Goal: Task Accomplishment & Management: Complete application form

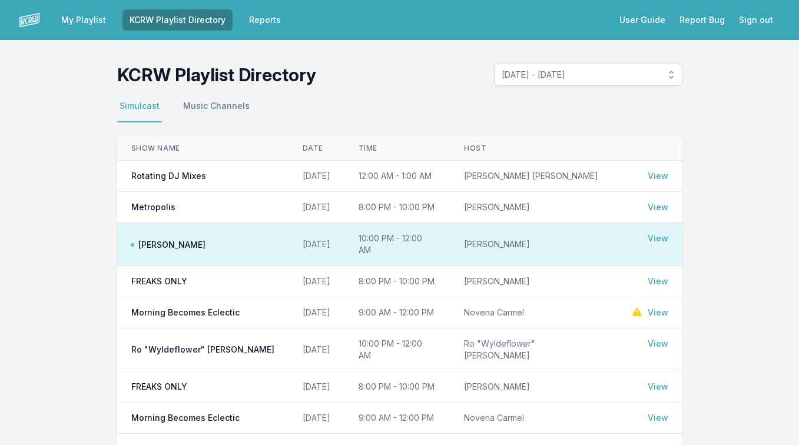
click at [259, 173] on td "Rotating DJ Mixes" at bounding box center [202, 176] width 171 height 31
click at [662, 177] on link "View" at bounding box center [658, 176] width 21 height 12
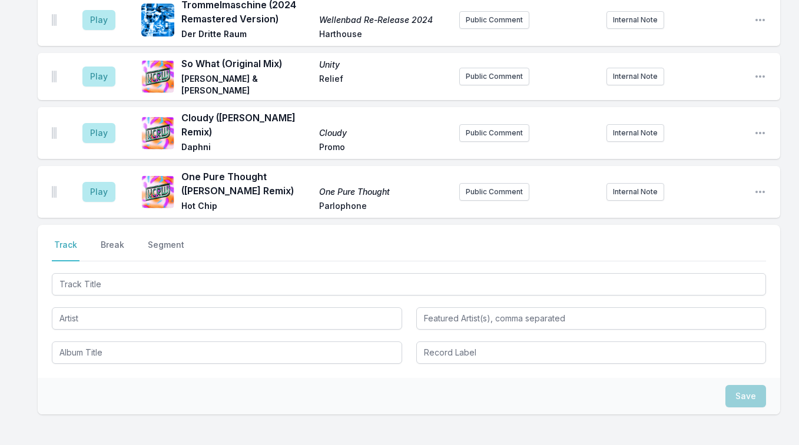
scroll to position [685, 0]
click at [94, 123] on button "Play" at bounding box center [98, 133] width 33 height 20
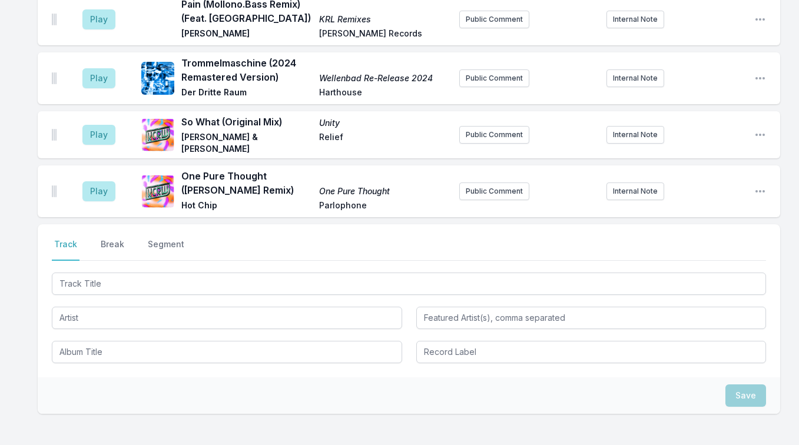
scroll to position [680, 0]
click at [103, 181] on button "Play" at bounding box center [98, 191] width 33 height 20
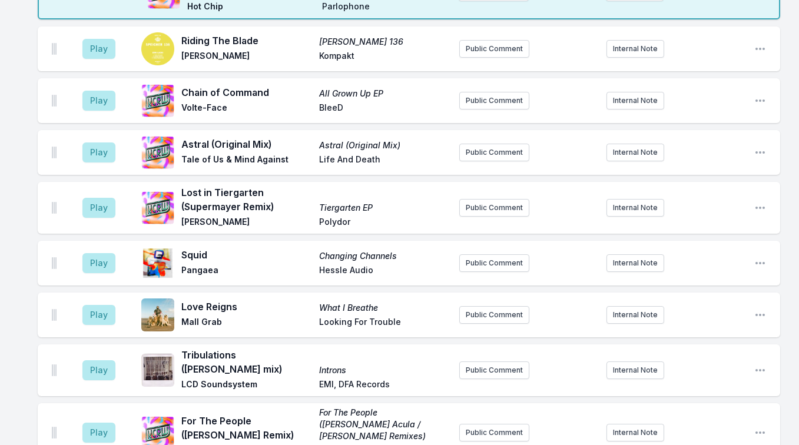
scroll to position [0, 0]
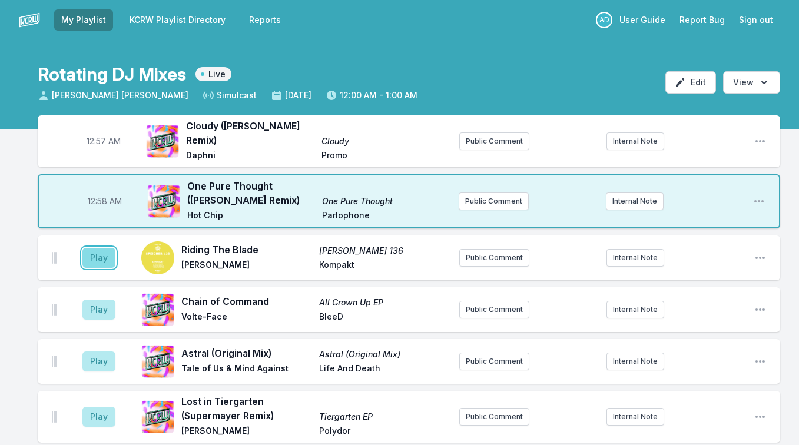
click at [98, 248] on button "Play" at bounding box center [98, 258] width 33 height 20
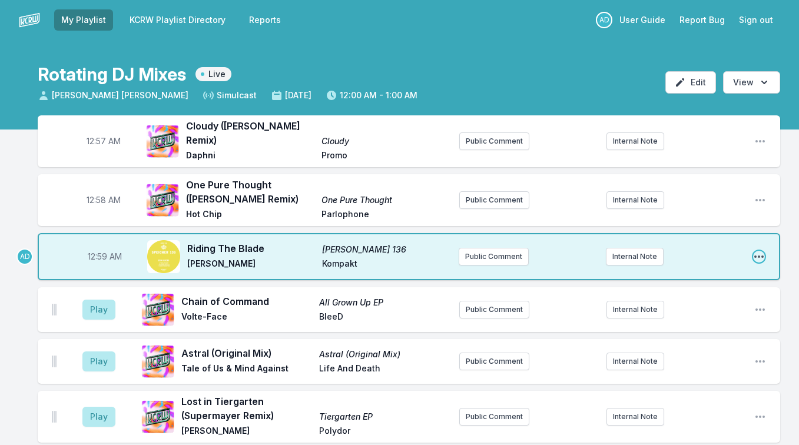
click at [758, 256] on icon "Open playlist item options" at bounding box center [759, 257] width 9 height 2
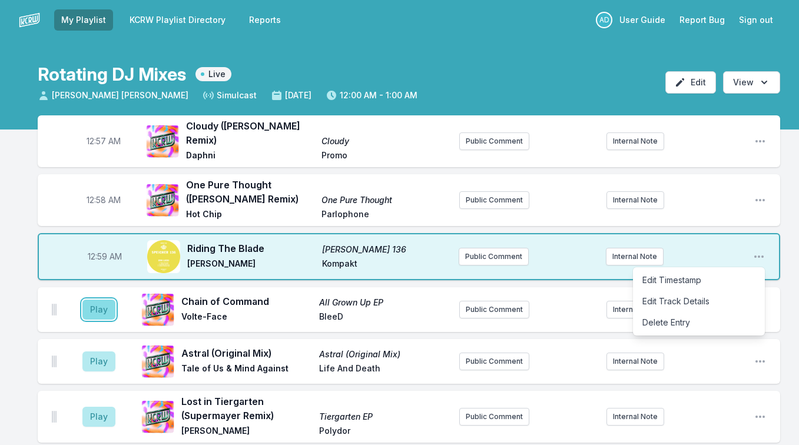
click at [110, 300] on button "Play" at bounding box center [98, 310] width 33 height 20
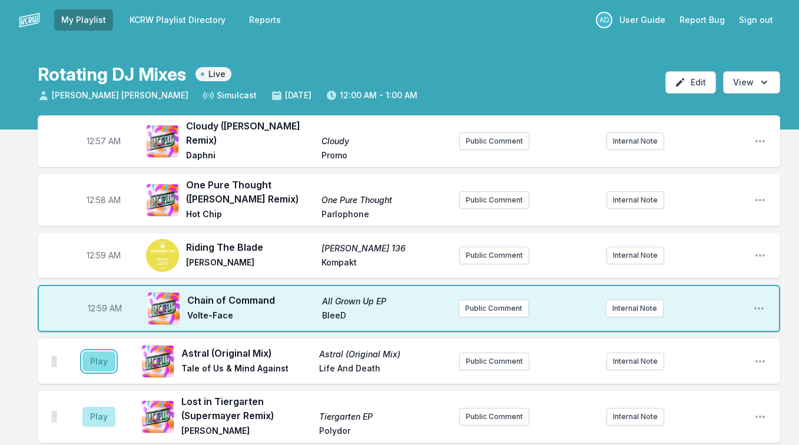
click at [88, 355] on button "Play" at bounding box center [98, 362] width 33 height 20
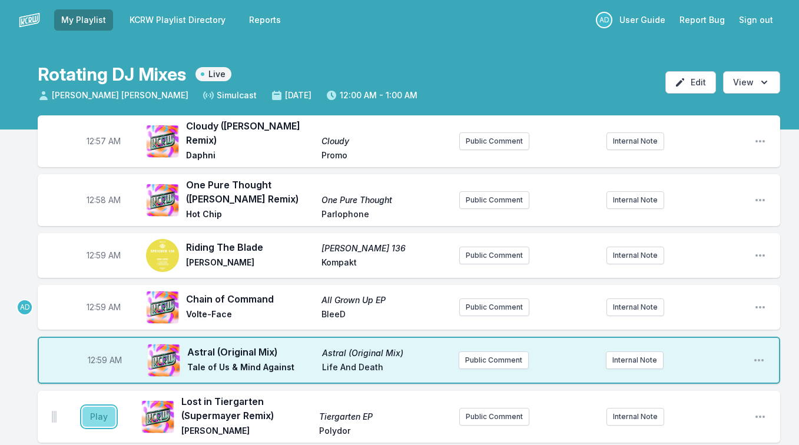
click at [97, 410] on button "Play" at bounding box center [98, 417] width 33 height 20
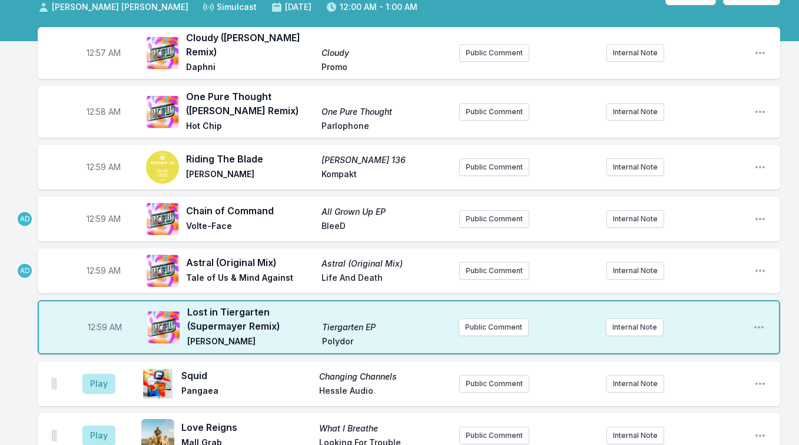
scroll to position [96, 0]
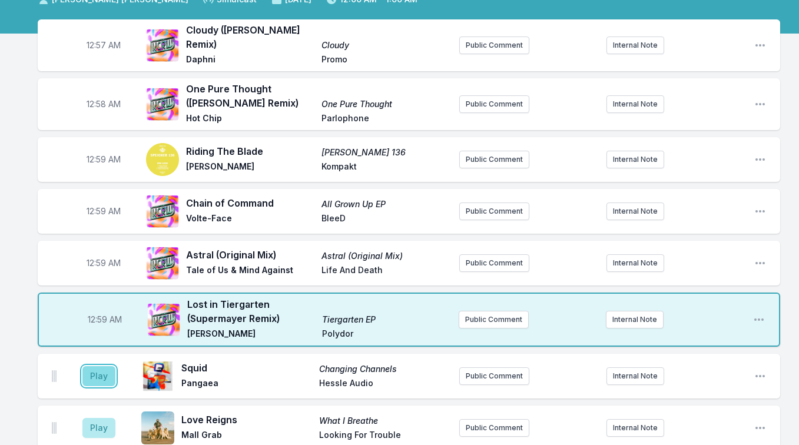
click at [99, 367] on button "Play" at bounding box center [98, 376] width 33 height 20
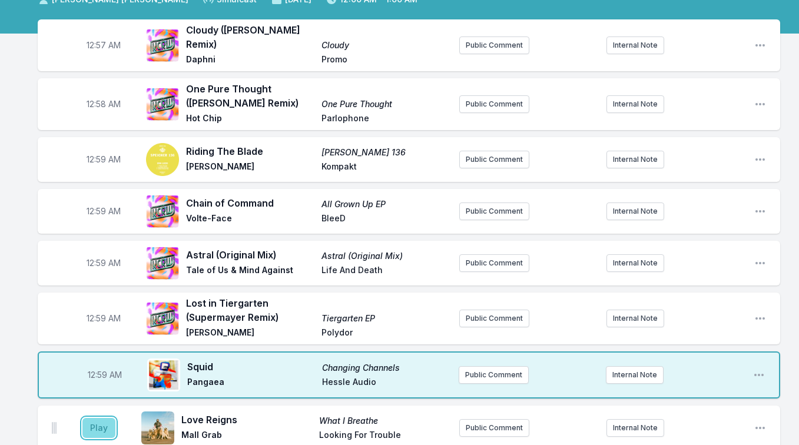
click at [96, 418] on button "Play" at bounding box center [98, 428] width 33 height 20
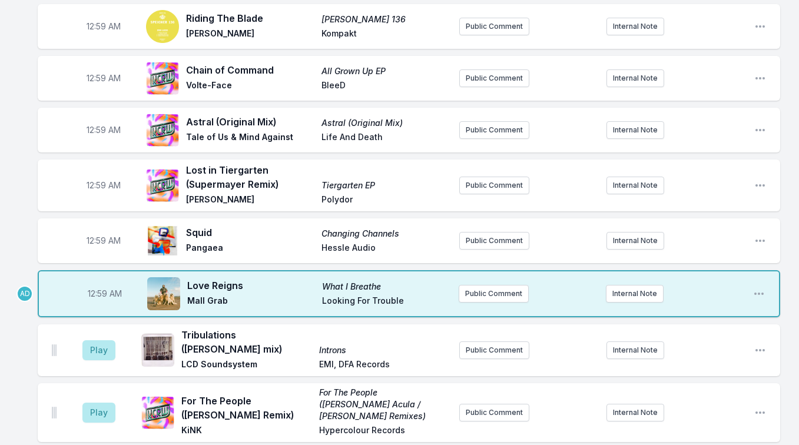
scroll to position [234, 0]
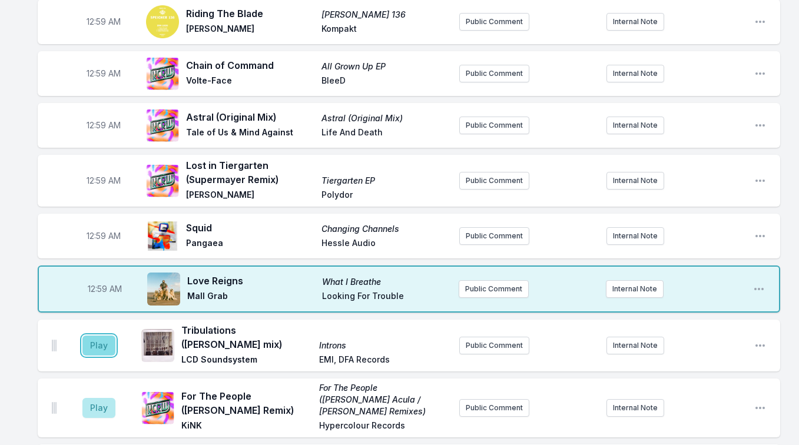
click at [107, 336] on button "Play" at bounding box center [98, 346] width 33 height 20
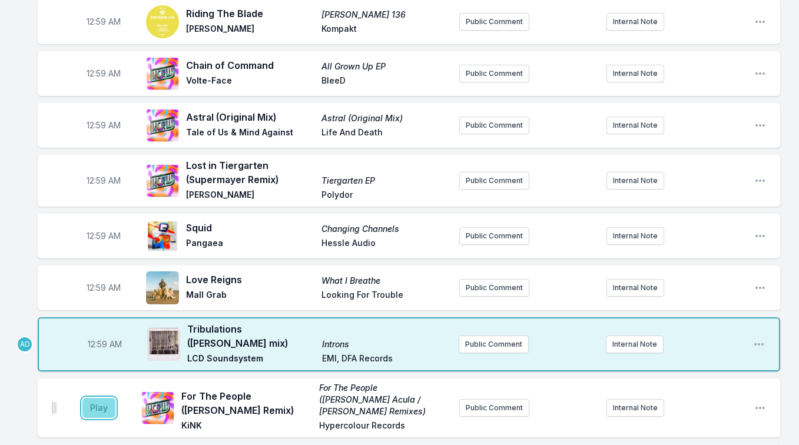
click at [101, 398] on button "Play" at bounding box center [98, 408] width 33 height 20
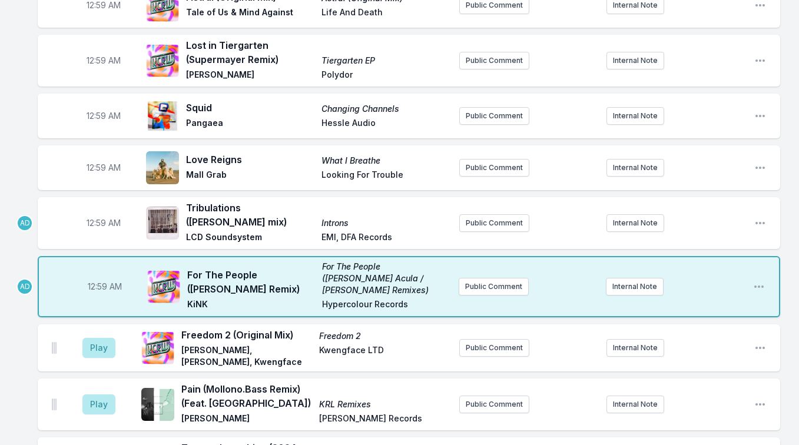
scroll to position [360, 0]
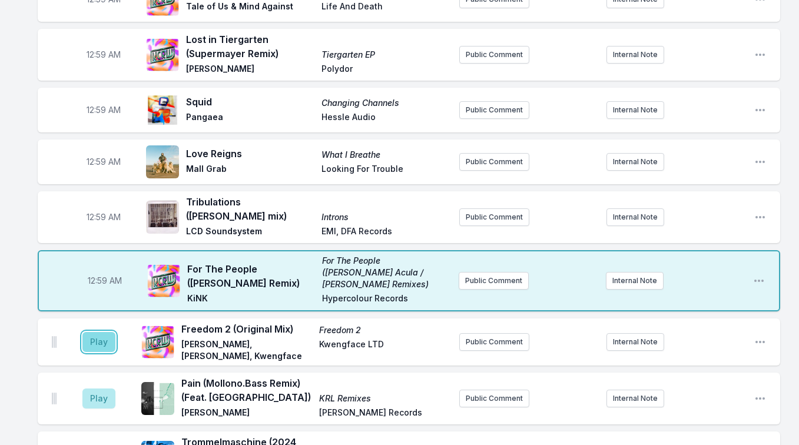
click at [95, 332] on button "Play" at bounding box center [98, 342] width 33 height 20
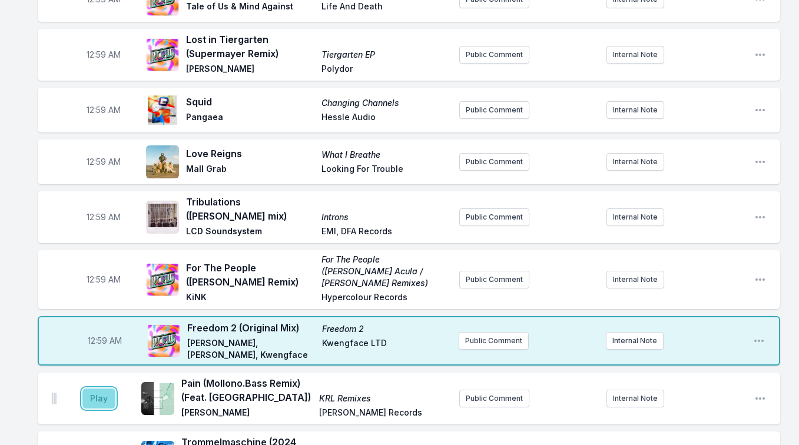
click at [95, 389] on button "Play" at bounding box center [98, 399] width 33 height 20
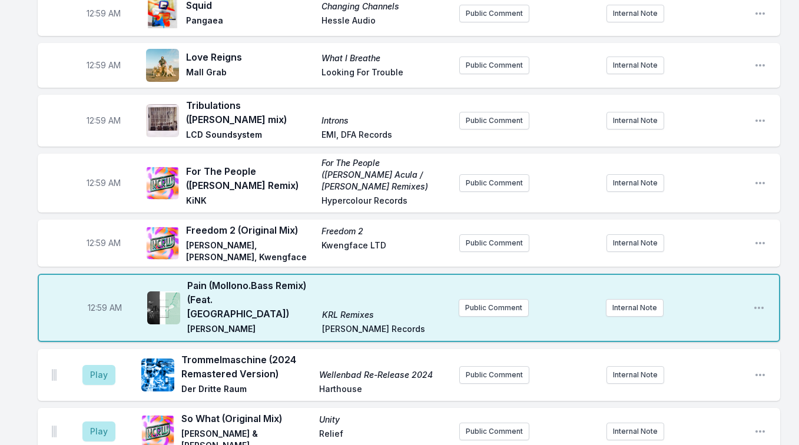
scroll to position [478, 0]
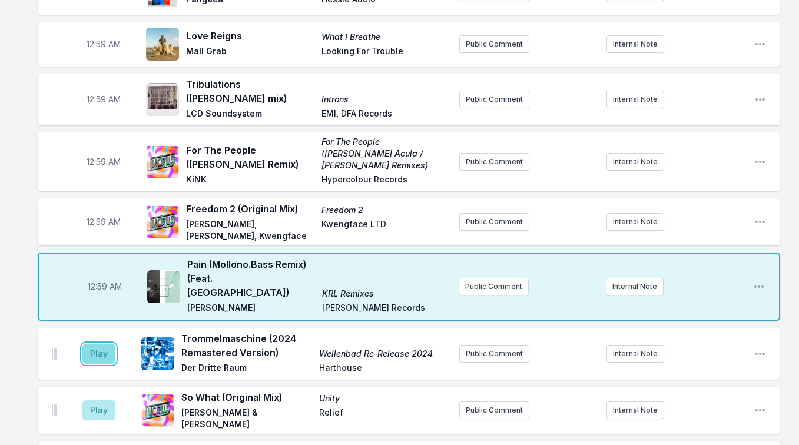
click at [92, 344] on button "Play" at bounding box center [98, 354] width 33 height 20
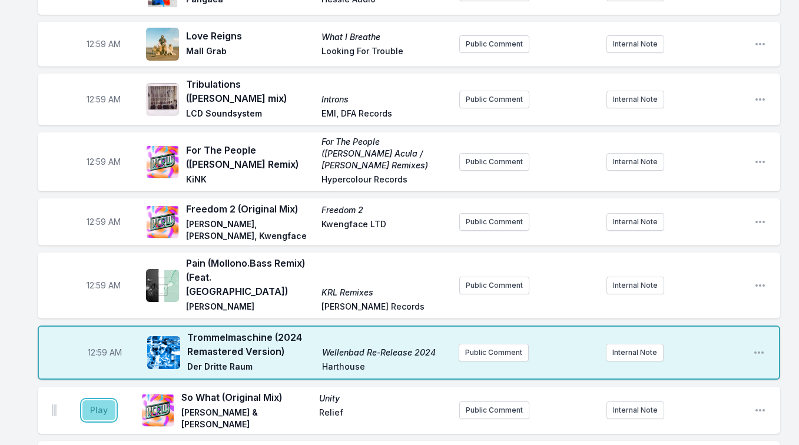
click at [94, 401] on button "Play" at bounding box center [98, 411] width 33 height 20
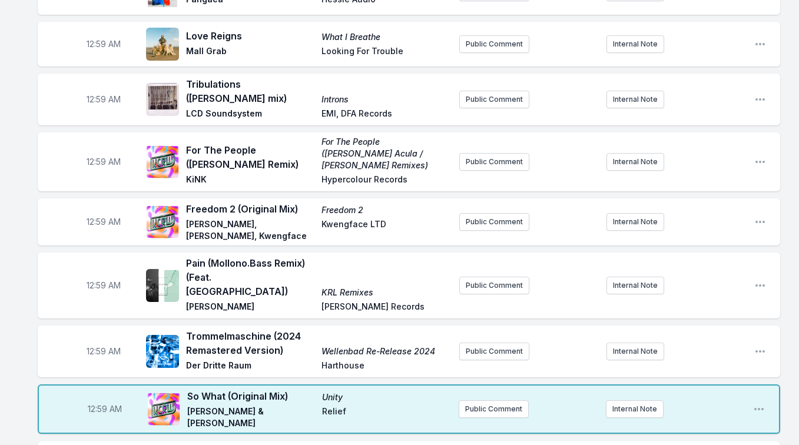
drag, startPoint x: 46, startPoint y: 372, endPoint x: 58, endPoint y: 348, distance: 26.3
click at [58, 348] on ul "12:57 AM Cloudy (Kelbin Remix) Cloudy Daphni Promo Public Comment Internal Note…" at bounding box center [409, 36] width 743 height 796
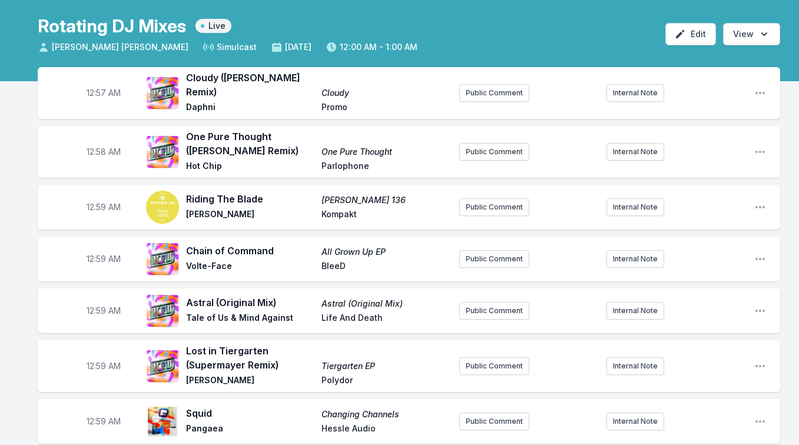
scroll to position [0, 0]
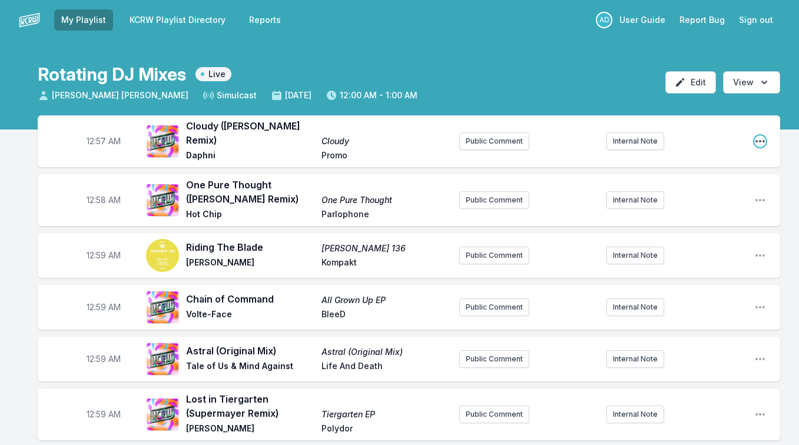
click at [759, 137] on icon "Open playlist item options" at bounding box center [761, 141] width 12 height 12
click at [732, 154] on button "Edit Timestamp" at bounding box center [700, 164] width 132 height 21
click at [97, 137] on input "00:57" at bounding box center [104, 141] width 66 height 22
type input "00:59"
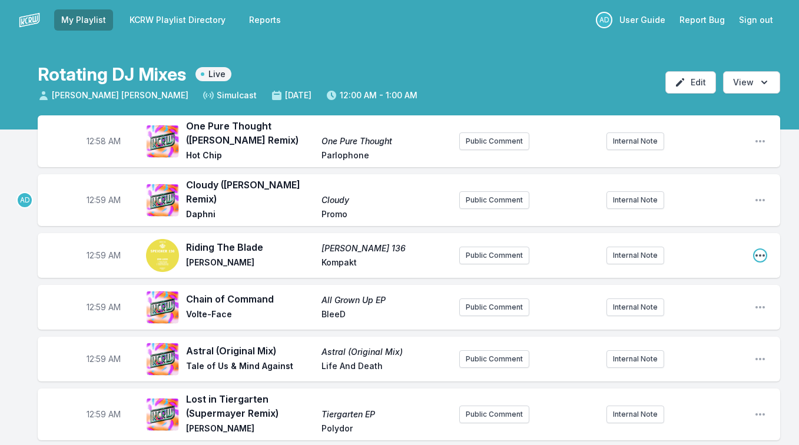
click at [756, 254] on icon "Open playlist item options" at bounding box center [760, 255] width 9 height 2
click at [720, 269] on button "Edit Timestamp" at bounding box center [700, 279] width 132 height 21
type input "00:00"
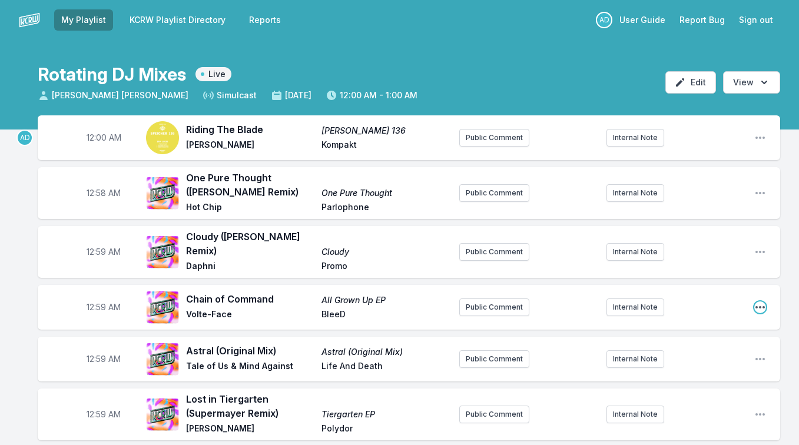
click at [762, 302] on icon "Open playlist item options" at bounding box center [761, 308] width 12 height 12
click at [710, 320] on button "Edit Timestamp" at bounding box center [700, 330] width 132 height 21
type input "00:08"
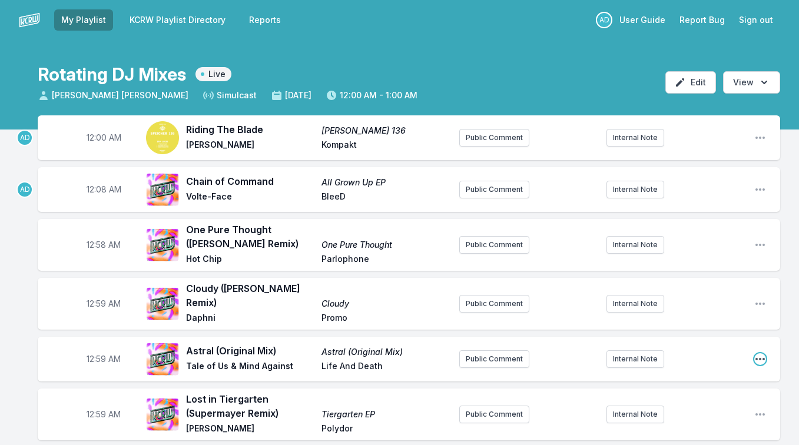
click at [760, 353] on icon "Open playlist item options" at bounding box center [761, 359] width 12 height 12
click at [665, 374] on button "Edit Timestamp" at bounding box center [700, 382] width 132 height 21
type input "00:16"
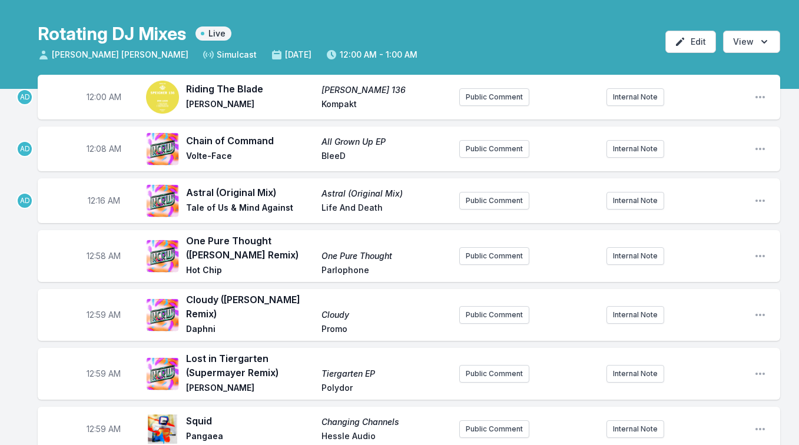
scroll to position [42, 0]
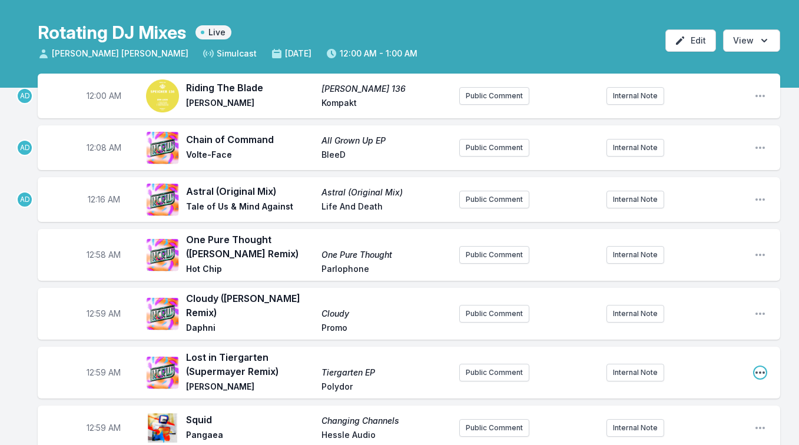
click at [757, 367] on icon "Open playlist item options" at bounding box center [761, 373] width 12 height 12
click at [715, 388] on button "Edit Timestamp" at bounding box center [700, 396] width 132 height 21
type input "00:23"
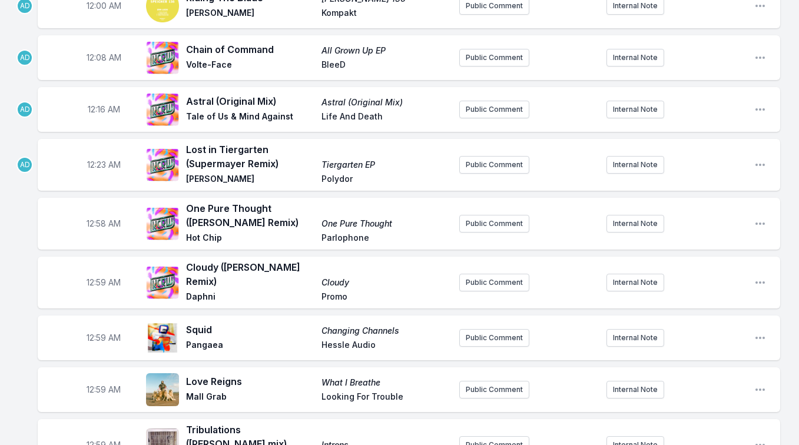
scroll to position [138, 0]
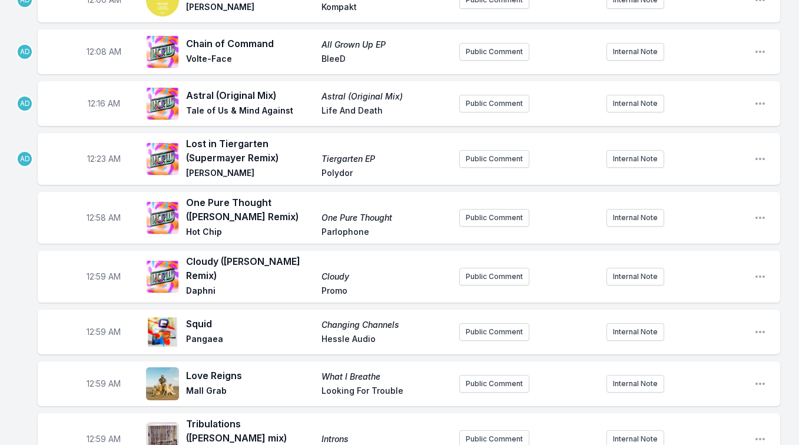
click at [277, 333] on span "Pangaea" at bounding box center [250, 340] width 128 height 14
drag, startPoint x: 285, startPoint y: 157, endPoint x: 186, endPoint y: 146, distance: 99.5
click at [186, 146] on span "Lost in Tiergarten (Supermayer Remix)" at bounding box center [250, 151] width 128 height 28
copy span "Lost in Tiergarten (Supermayer Remix)"
click at [755, 221] on icon "Open playlist item options" at bounding box center [761, 218] width 12 height 12
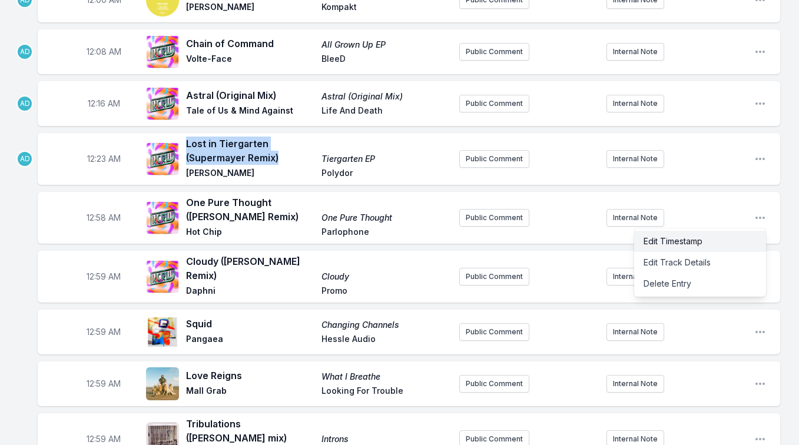
click at [721, 237] on button "Edit Timestamp" at bounding box center [700, 241] width 132 height 21
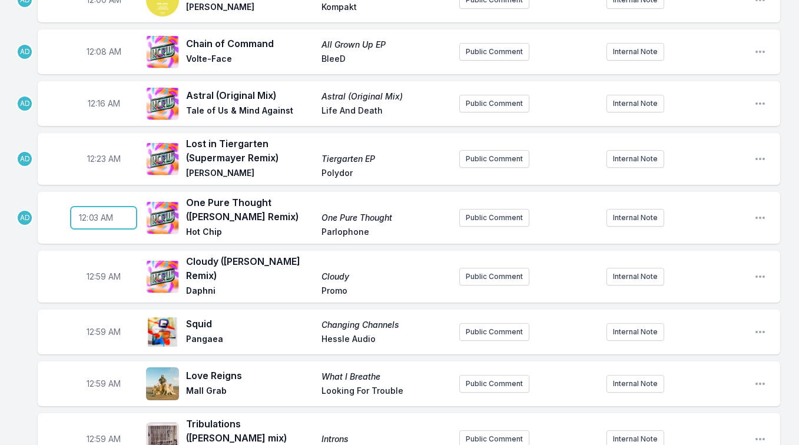
type input "00:36"
click at [764, 213] on icon "Open playlist item options" at bounding box center [761, 218] width 12 height 12
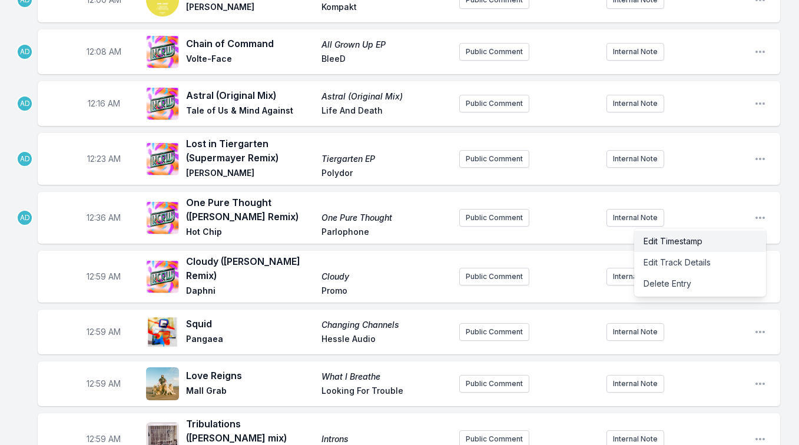
click at [718, 240] on button "Edit Timestamp" at bounding box center [700, 241] width 132 height 21
click at [96, 220] on input "00:36" at bounding box center [104, 218] width 66 height 22
type input "00:59"
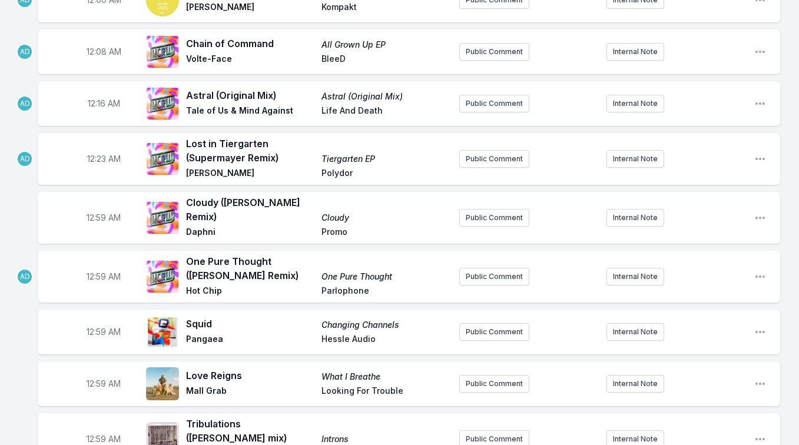
click at [754, 323] on div "12:59 AM Squid Changing Channels Pangaea Hessle Audio Public Comment Internal N…" at bounding box center [409, 332] width 743 height 45
click at [760, 326] on icon "Open playlist item options" at bounding box center [761, 332] width 12 height 12
click at [729, 346] on button "Edit Timestamp" at bounding box center [700, 355] width 132 height 21
type input "00:36"
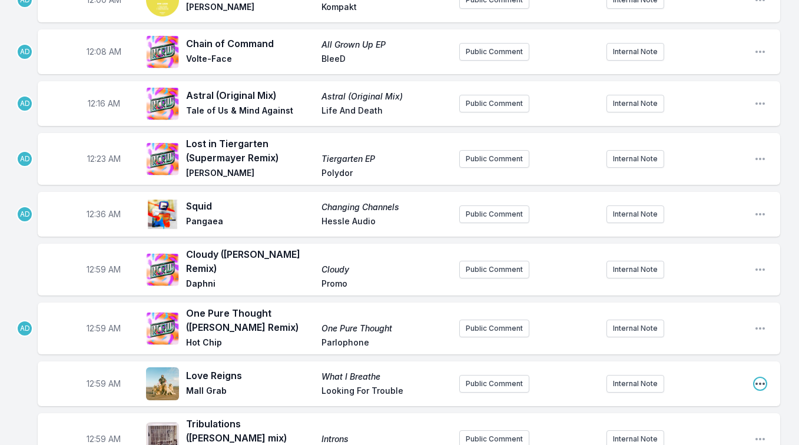
click at [762, 378] on icon "Open playlist item options" at bounding box center [761, 384] width 12 height 12
click at [716, 398] on button "Edit Timestamp" at bounding box center [700, 407] width 132 height 21
click at [94, 376] on input "00:59" at bounding box center [104, 384] width 66 height 22
type input "00:40"
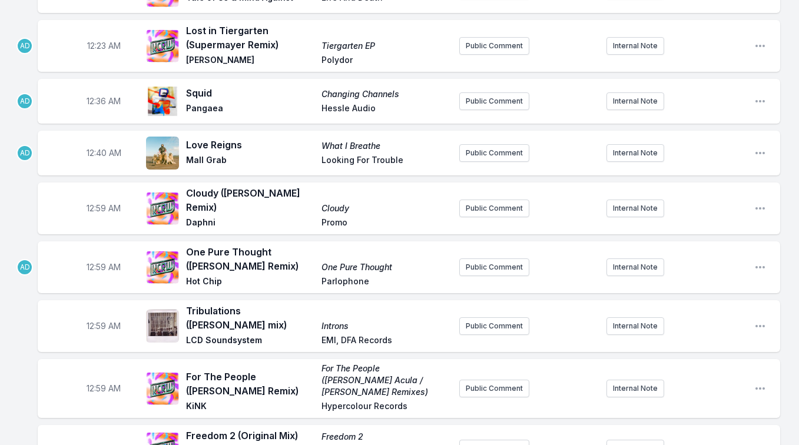
scroll to position [254, 0]
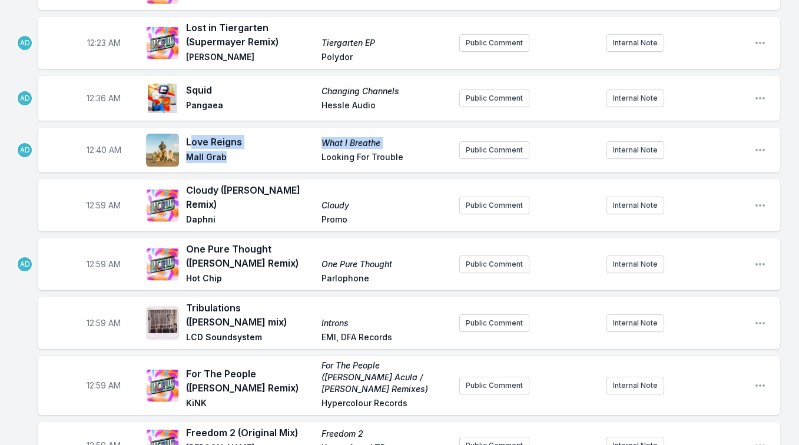
drag, startPoint x: 228, startPoint y: 158, endPoint x: 193, endPoint y: 143, distance: 38.0
click at [193, 143] on div "Love Reigns What I Breathe Mall Grab Looking For Trouble" at bounding box center [318, 150] width 264 height 31
click at [193, 143] on span "Love Reigns" at bounding box center [250, 142] width 128 height 14
click at [753, 307] on div "12:59 AM Tribulations (Lindstrøm mix) Introns LCD Soundsystem EMI, DFA Records …" at bounding box center [409, 324] width 743 height 52
click at [758, 322] on icon "Open playlist item options" at bounding box center [760, 323] width 9 height 2
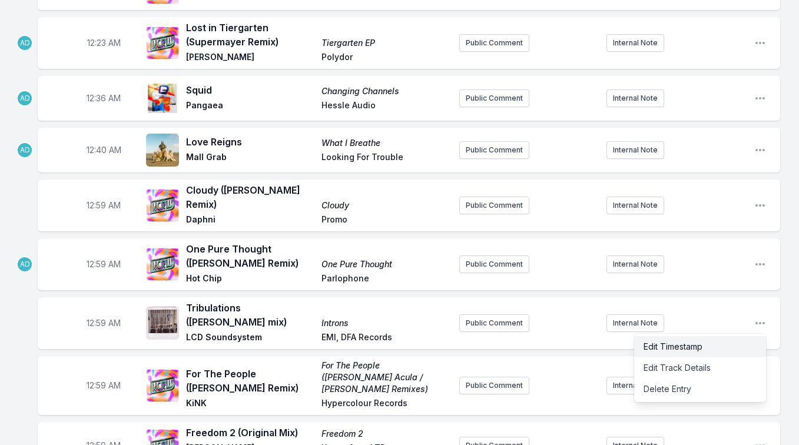
click at [732, 336] on button "Edit Timestamp" at bounding box center [700, 346] width 132 height 21
click at [92, 312] on input "00:59" at bounding box center [104, 323] width 66 height 22
type input "00:45"
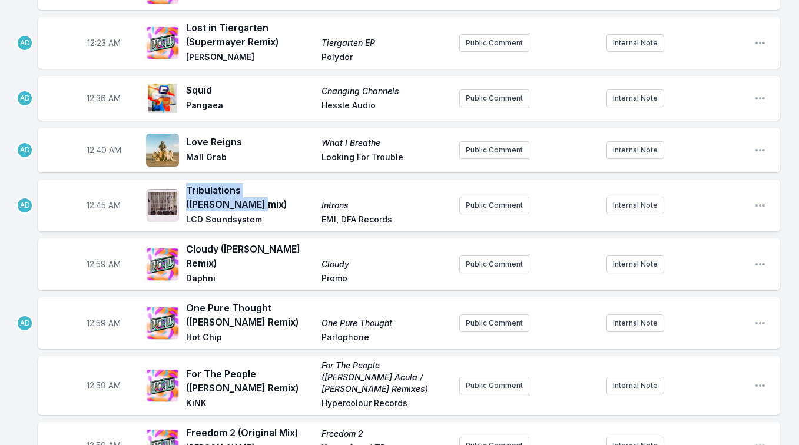
drag, startPoint x: 187, startPoint y: 191, endPoint x: 312, endPoint y: 190, distance: 124.9
click at [312, 190] on span "Tribulations (Lindstrøm mix)" at bounding box center [250, 197] width 128 height 28
copy span "Tribulations (Lindstrøm mix)"
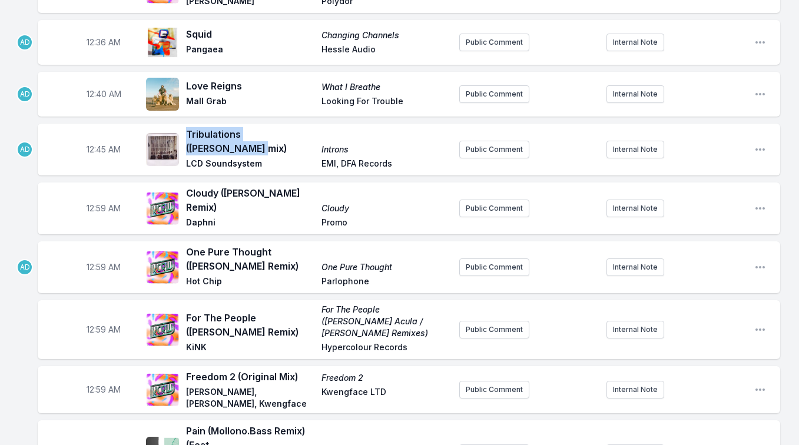
scroll to position [330, 0]
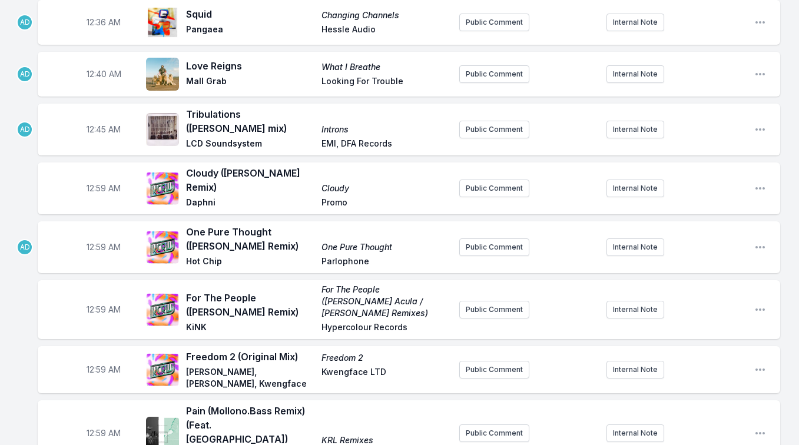
click at [753, 291] on div "12:59 AM For The People (Nikki Nair Remix) For The People (Elli Acula / Nikki N…" at bounding box center [409, 309] width 743 height 59
click at [759, 304] on icon "Open playlist item options" at bounding box center [761, 310] width 12 height 12
click at [715, 323] on button "Edit Timestamp" at bounding box center [700, 333] width 132 height 21
type input "00:53"
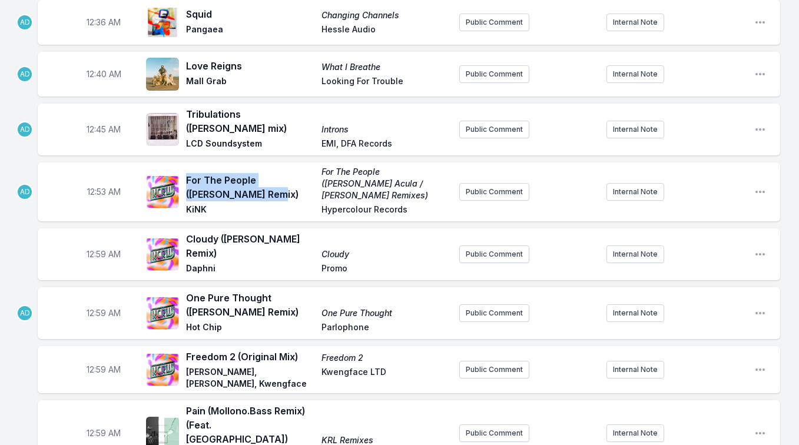
drag, startPoint x: 225, startPoint y: 180, endPoint x: 187, endPoint y: 168, distance: 39.9
click at [187, 173] on span "For The People (Nikki Nair Remix)" at bounding box center [250, 187] width 128 height 28
copy span "For The People (Nikki Nair Remix)"
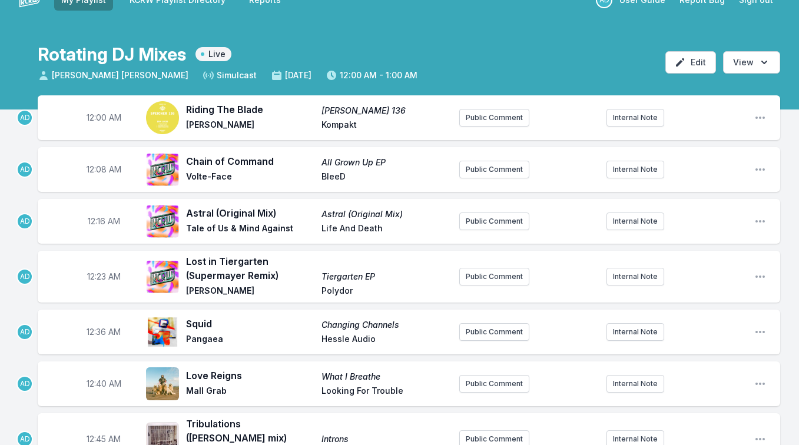
scroll to position [24, 0]
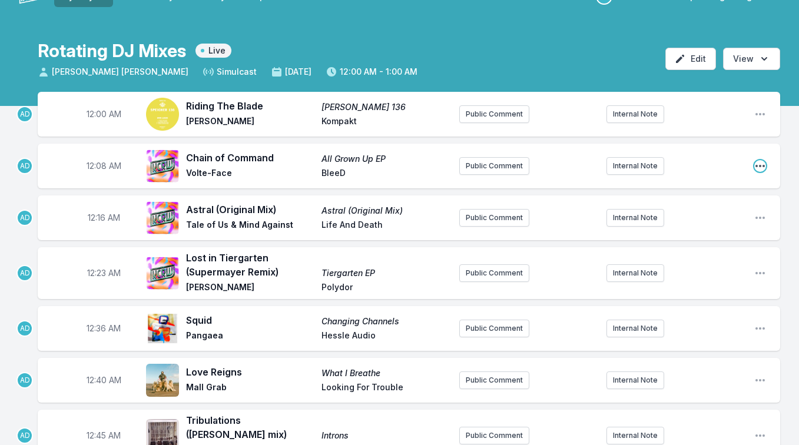
click at [765, 168] on icon "Open playlist item options" at bounding box center [761, 166] width 12 height 12
click at [698, 187] on button "Edit Timestamp" at bounding box center [700, 189] width 132 height 21
click at [96, 164] on input "00:08" at bounding box center [104, 166] width 66 height 22
type input "00:06"
drag, startPoint x: 278, startPoint y: 209, endPoint x: 184, endPoint y: 210, distance: 93.7
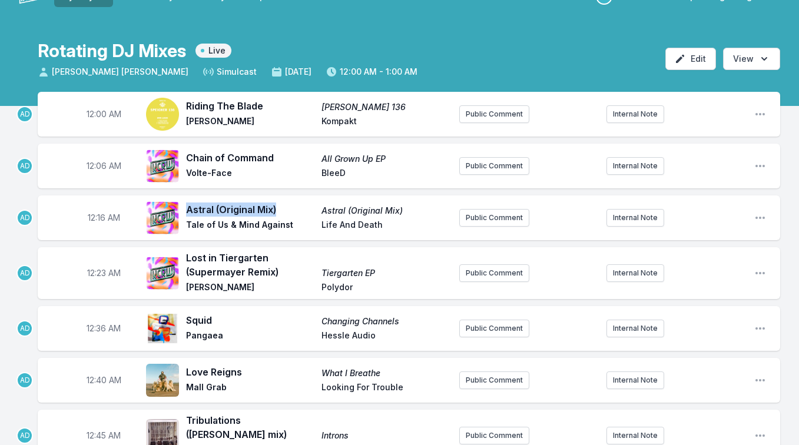
click at [184, 210] on div "Astral (Original Mix) Astral (Original Mix) Tale of Us & Mind Against Life And …" at bounding box center [298, 218] width 304 height 38
copy span "Astral (Original Mix)"
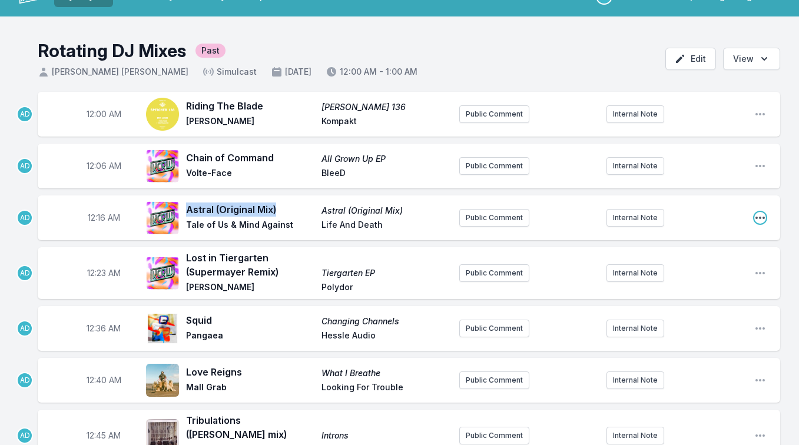
click at [758, 214] on icon "Open playlist item options" at bounding box center [761, 218] width 12 height 12
click at [698, 244] on button "Edit Timestamp" at bounding box center [700, 241] width 132 height 21
click at [92, 218] on input "00:16" at bounding box center [104, 218] width 66 height 22
type input "00:17"
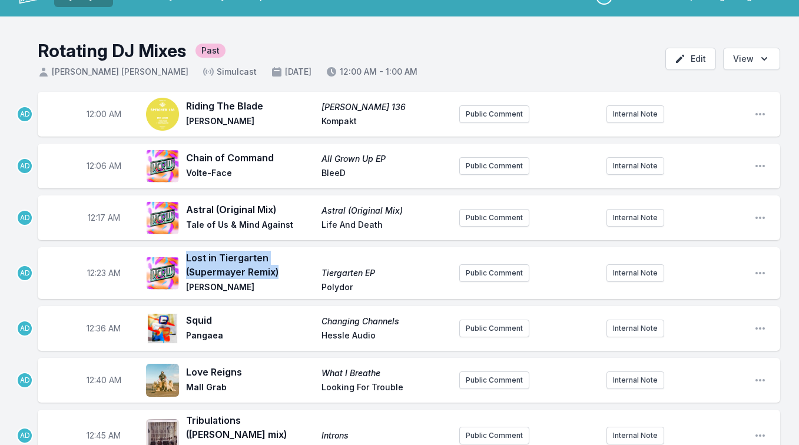
drag, startPoint x: 282, startPoint y: 273, endPoint x: 187, endPoint y: 263, distance: 95.4
click at [187, 263] on span "Lost in Tiergarten (Supermayer Remix)" at bounding box center [250, 265] width 128 height 28
copy span "Lost in Tiergarten (Supermayer Remix)"
click at [758, 269] on icon "Open playlist item options" at bounding box center [761, 273] width 12 height 12
click at [723, 313] on button "Edit Track Details" at bounding box center [700, 318] width 132 height 21
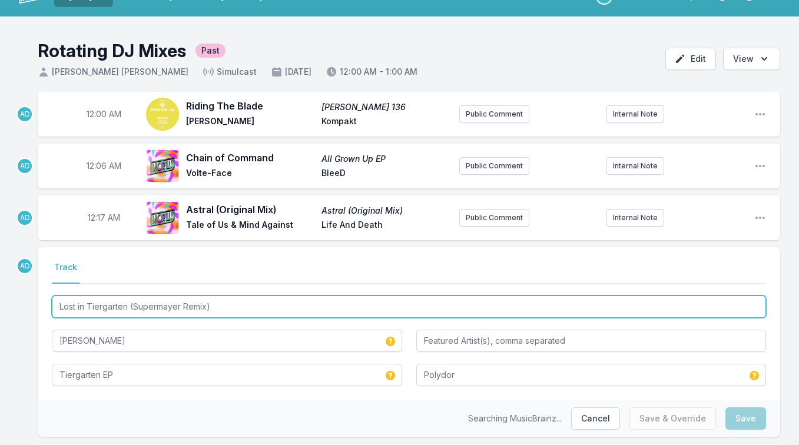
click at [87, 309] on input "Lost in Tiergarten (Supermayer Remix)" at bounding box center [409, 307] width 715 height 22
drag, startPoint x: 87, startPoint y: 309, endPoint x: 48, endPoint y: 306, distance: 39.0
click at [48, 306] on div "Select a tab Track Track Lost in Tiergarten (Supermayer Remix) Rufus Wainwright…" at bounding box center [409, 323] width 743 height 153
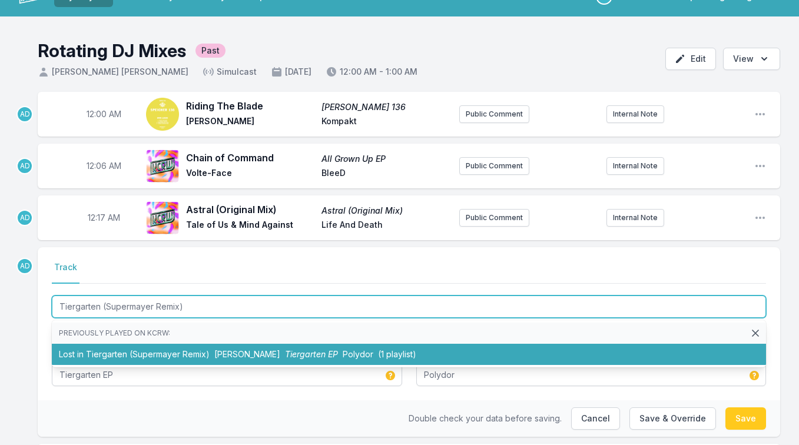
click at [100, 355] on li "Lost in Tiergarten (Supermayer Remix) Rufus Wainwright Tiergarten EP Polydor (1…" at bounding box center [409, 354] width 715 height 21
type input "Lost in Tiergarten (Supermayer Remix)"
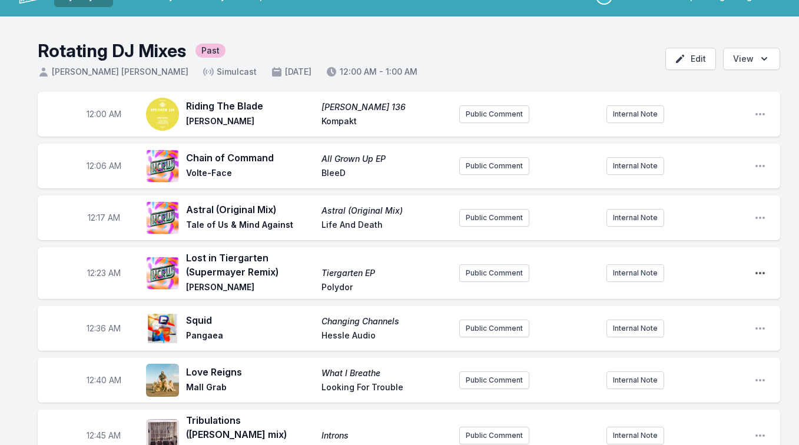
scroll to position [0, 0]
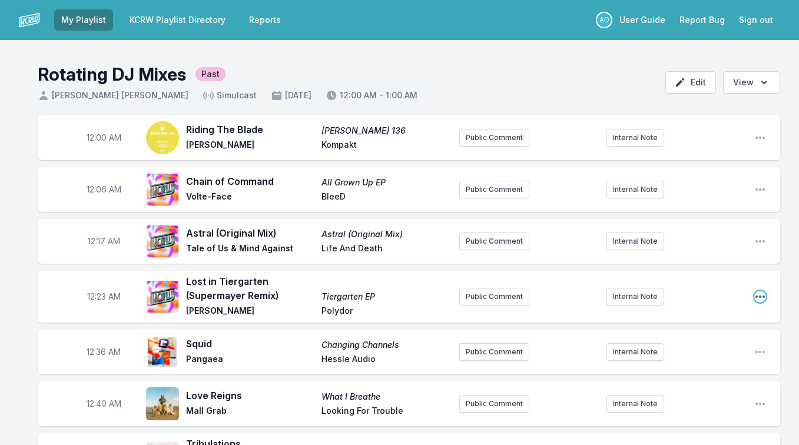
click at [759, 300] on icon "Open playlist item options" at bounding box center [761, 297] width 12 height 12
click at [722, 320] on button "Edit Timestamp" at bounding box center [700, 320] width 132 height 21
click at [763, 295] on icon "Open playlist item options" at bounding box center [761, 297] width 12 height 12
click at [706, 336] on button "Edit Track Details" at bounding box center [700, 341] width 132 height 21
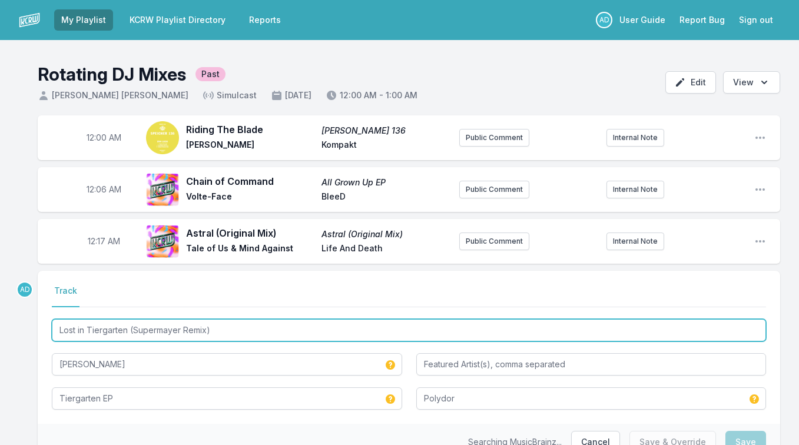
click at [100, 328] on input "Lost in Tiergarten (Supermayer Remix)" at bounding box center [409, 330] width 715 height 22
drag, startPoint x: 88, startPoint y: 330, endPoint x: 49, endPoint y: 328, distance: 39.0
click at [49, 328] on div "Select a tab Track Track Lost in Tiergarten (Supermayer Remix) Rufus Wainwright…" at bounding box center [409, 347] width 743 height 153
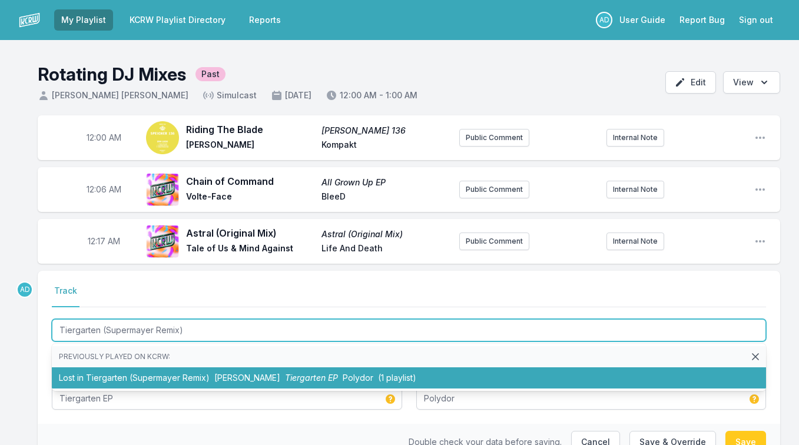
click at [139, 375] on li "Lost in Tiergarten (Supermayer Remix) Rufus Wainwright Tiergarten EP Polydor (1…" at bounding box center [409, 378] width 715 height 21
type input "Lost in Tiergarten (Supermayer Remix)"
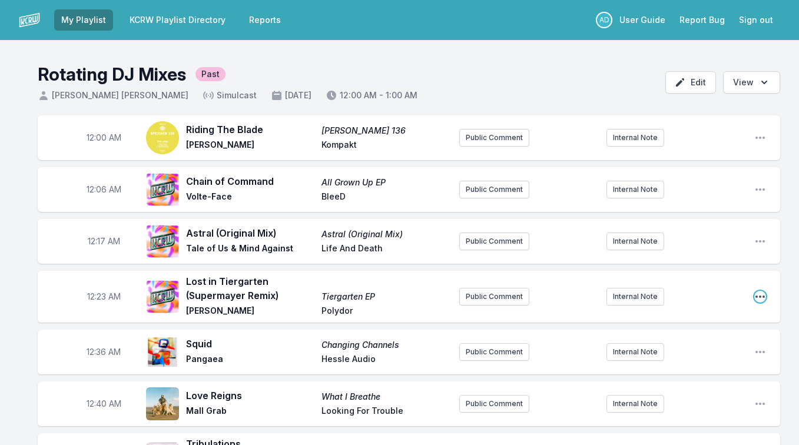
click at [762, 295] on icon "Open playlist item options" at bounding box center [761, 297] width 12 height 12
click at [715, 340] on button "Edit Track Details" at bounding box center [700, 341] width 132 height 21
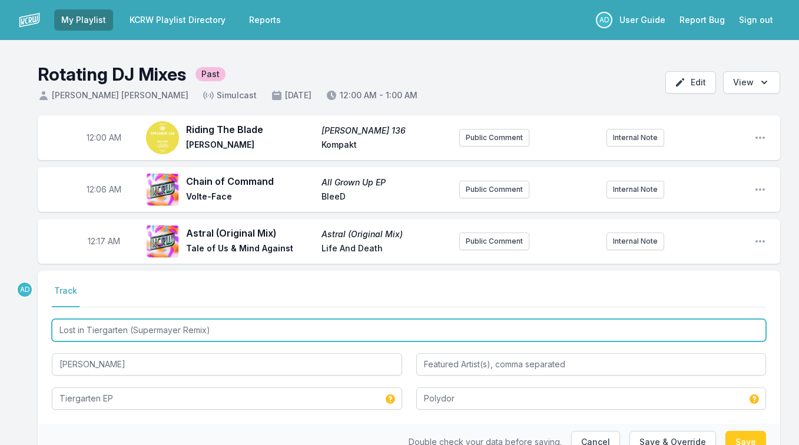
click at [91, 330] on input "Lost in Tiergarten (Supermayer Remix)" at bounding box center [409, 330] width 715 height 22
drag, startPoint x: 89, startPoint y: 330, endPoint x: 45, endPoint y: 329, distance: 43.6
click at [45, 329] on div "Select a tab Track Track Lost in Tiergarten (Supermayer Remix) Rufus Wainwright…" at bounding box center [409, 347] width 743 height 153
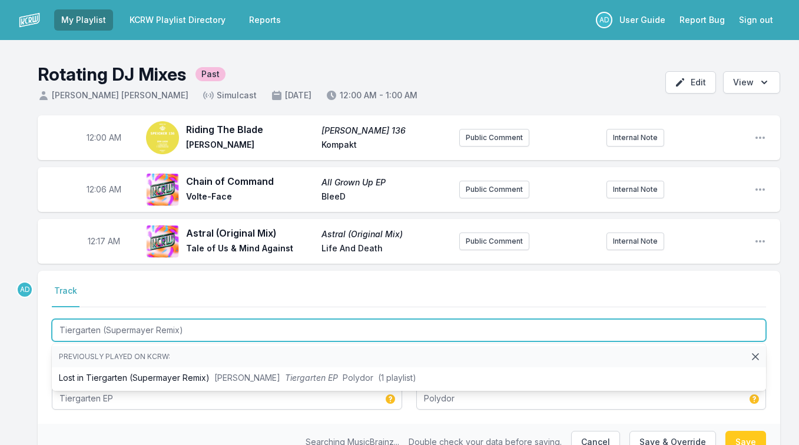
click at [105, 329] on input "Tiergarten (Supermayer Remix)" at bounding box center [409, 330] width 715 height 22
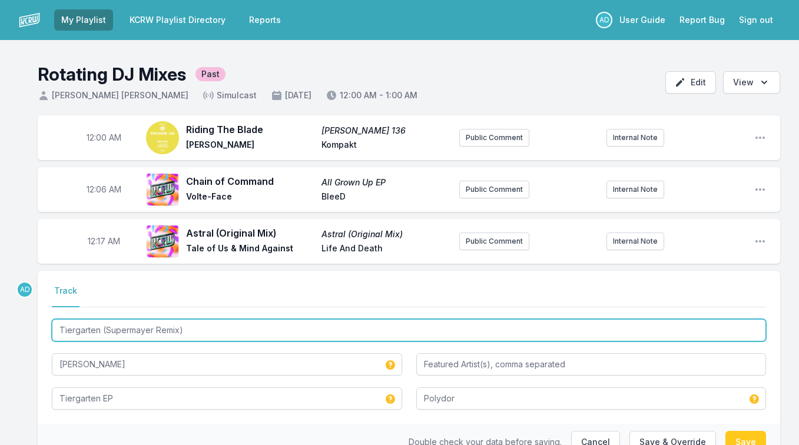
click at [133, 335] on input "Tiergarten (Supermayer Remix)" at bounding box center [409, 330] width 715 height 22
click at [154, 329] on input "Tiergarten (Supermayer Remix)" at bounding box center [409, 330] width 715 height 22
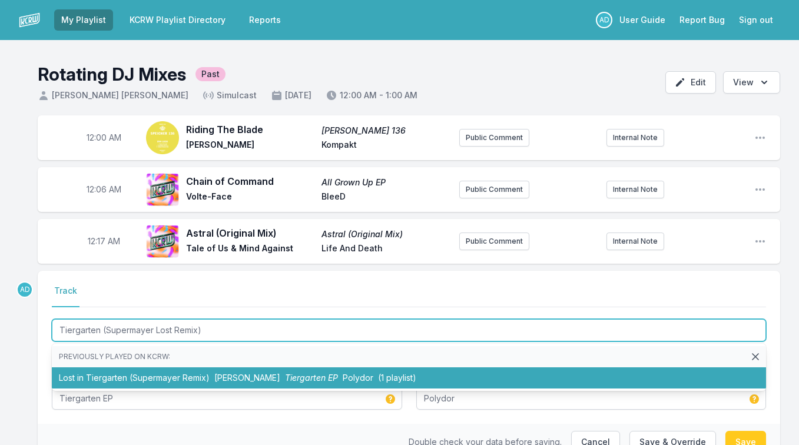
click at [275, 378] on span "Rufus Wainwright" at bounding box center [247, 378] width 66 height 10
type input "Lost in Tiergarten (Supermayer Remix)"
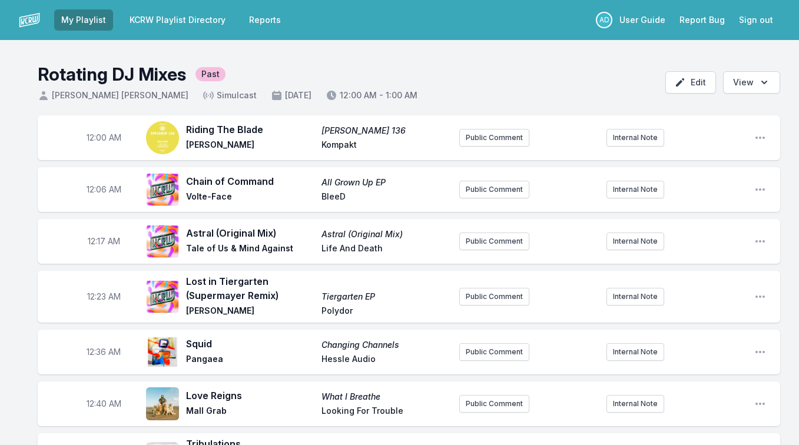
click at [751, 292] on div "12:23 AM Lost in Tiergarten (Supermayer Remix) Tiergarten EP Rufus Wainwright P…" at bounding box center [409, 297] width 743 height 52
click at [756, 295] on icon "Open playlist item options" at bounding box center [761, 297] width 12 height 12
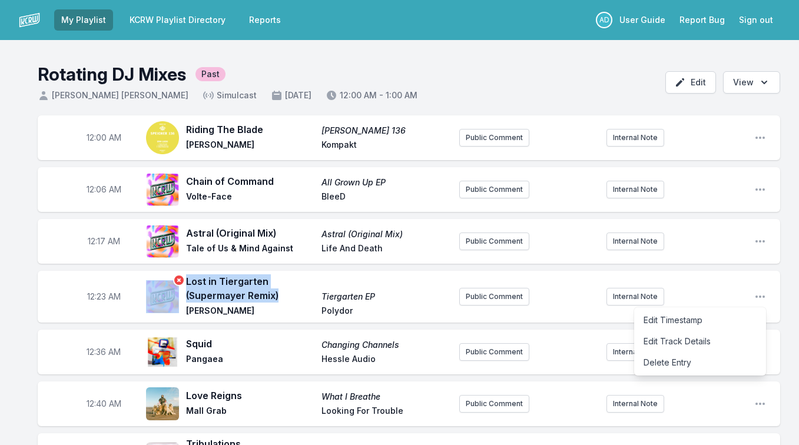
drag, startPoint x: 281, startPoint y: 295, endPoint x: 182, endPoint y: 279, distance: 100.2
click at [182, 279] on div "Lost in Tiergarten (Supermayer Remix) Tiergarten EP Rufus Wainwright Polydor" at bounding box center [298, 297] width 304 height 45
copy div "Lost in Tiergarten (Supermayer Remix)"
click at [759, 301] on icon "Open playlist item options" at bounding box center [761, 297] width 12 height 12
click at [723, 341] on button "Edit Track Details" at bounding box center [700, 341] width 132 height 21
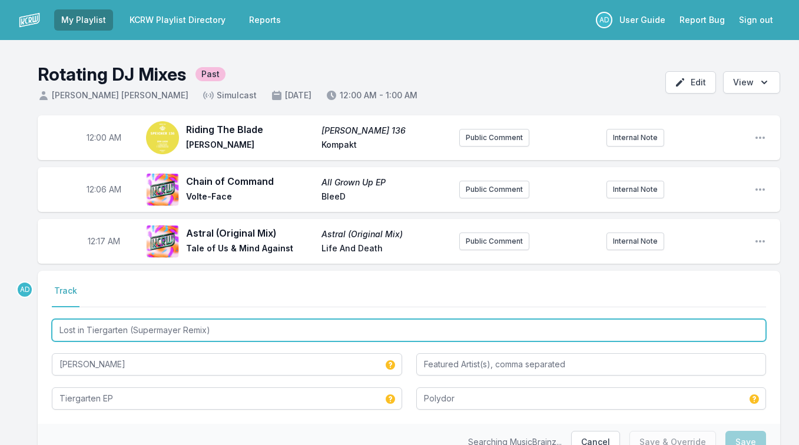
click at [154, 326] on input "Lost in Tiergarten (Supermayer Remix)" at bounding box center [409, 330] width 715 height 22
paste input "Supermayer Lost in Tiergarten"
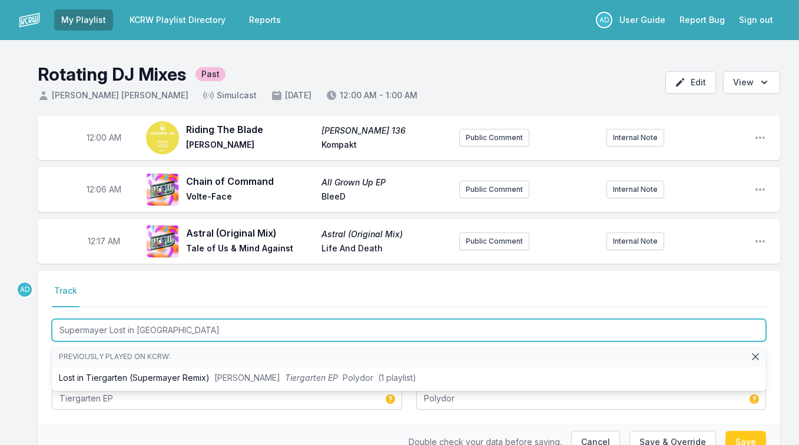
type input "Supermayer Lost in Tiergarten"
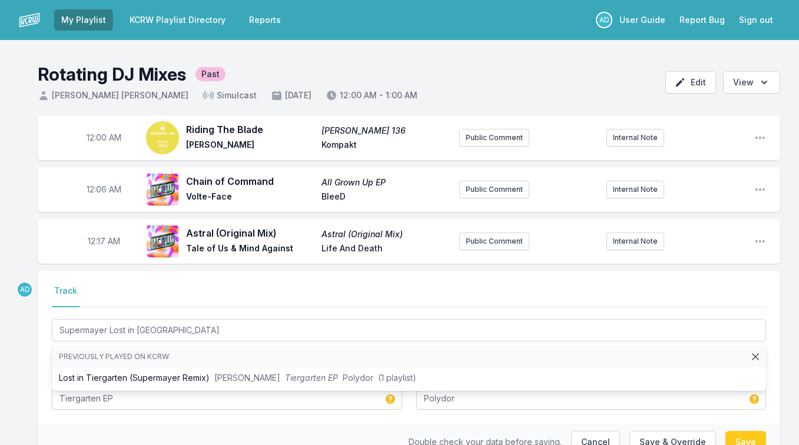
click at [171, 286] on nav "Track" at bounding box center [409, 296] width 715 height 22
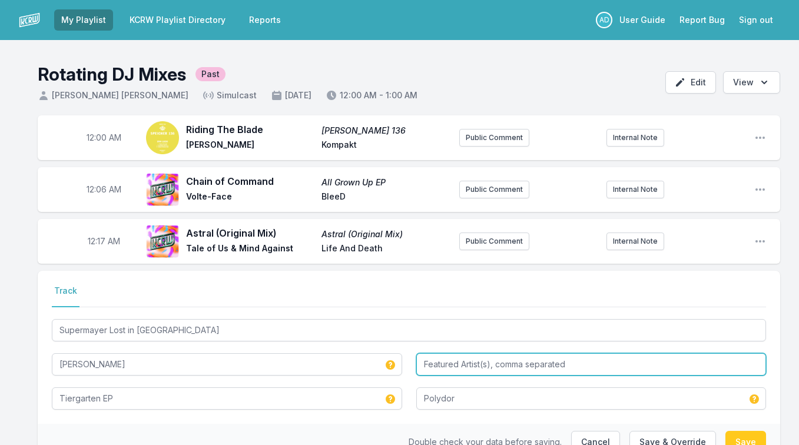
click at [467, 366] on input "Featured Artist(s), comma separated" at bounding box center [592, 364] width 351 height 22
type input "S"
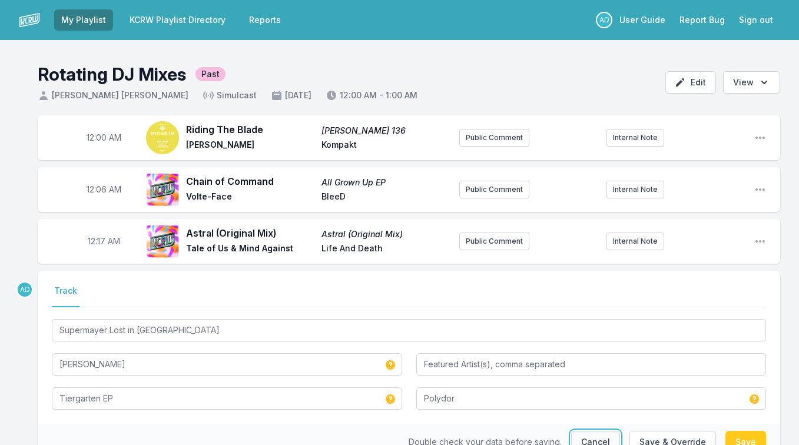
click at [589, 437] on button "Cancel" at bounding box center [595, 442] width 49 height 22
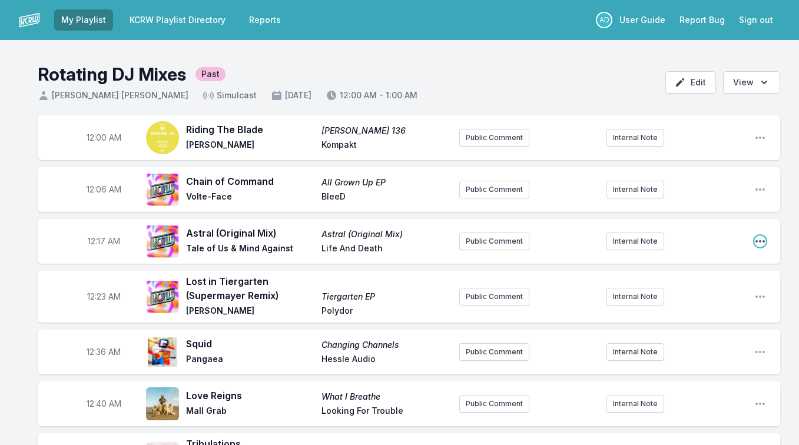
click at [755, 236] on icon "Open playlist item options" at bounding box center [761, 242] width 12 height 12
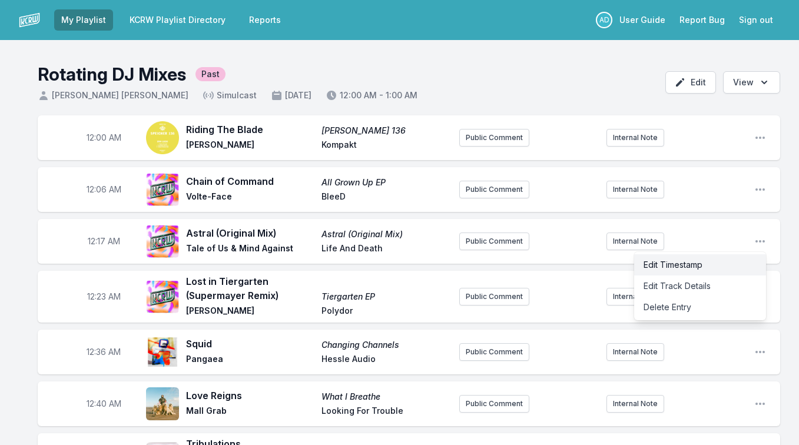
click at [714, 268] on button "Edit Timestamp" at bounding box center [700, 264] width 132 height 21
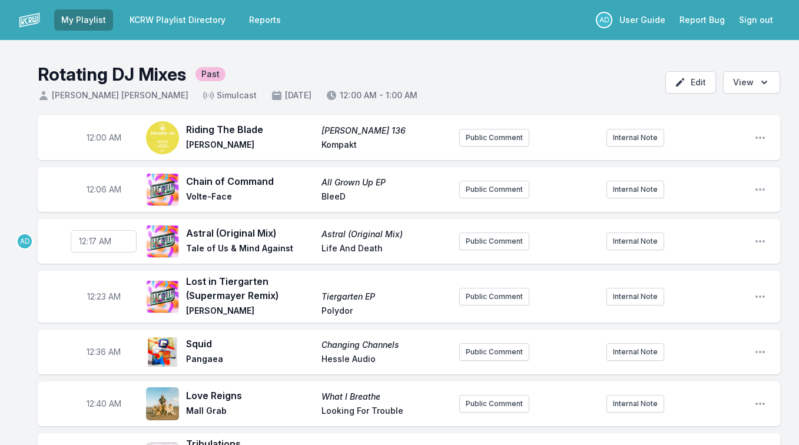
click at [95, 241] on input "00:17" at bounding box center [104, 241] width 66 height 22
type input "00:11"
click at [757, 239] on icon "Open playlist item options" at bounding box center [761, 242] width 12 height 12
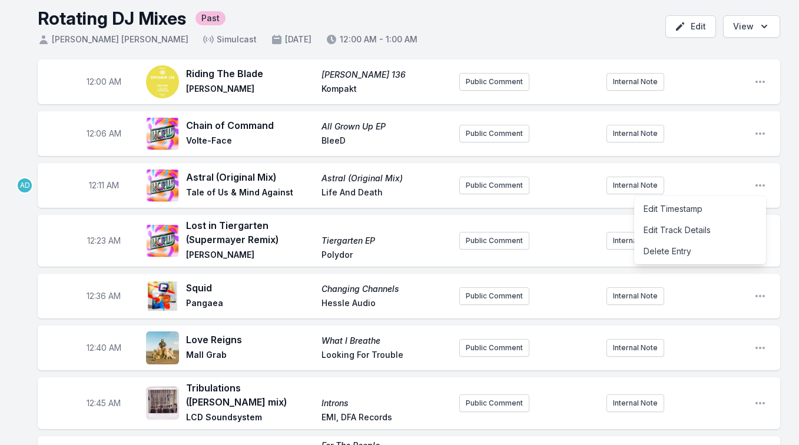
scroll to position [55, 0]
click at [773, 238] on div "12:23 AM Lost in Tiergarten (Supermayer Remix) Tiergarten EP Rufus Wainwright P…" at bounding box center [409, 242] width 743 height 52
click at [759, 239] on icon "Open playlist item options" at bounding box center [761, 242] width 12 height 12
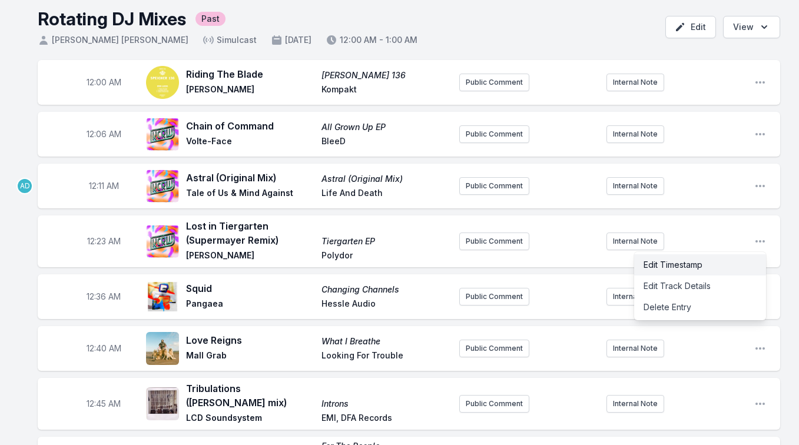
click at [728, 263] on button "Edit Timestamp" at bounding box center [700, 264] width 132 height 21
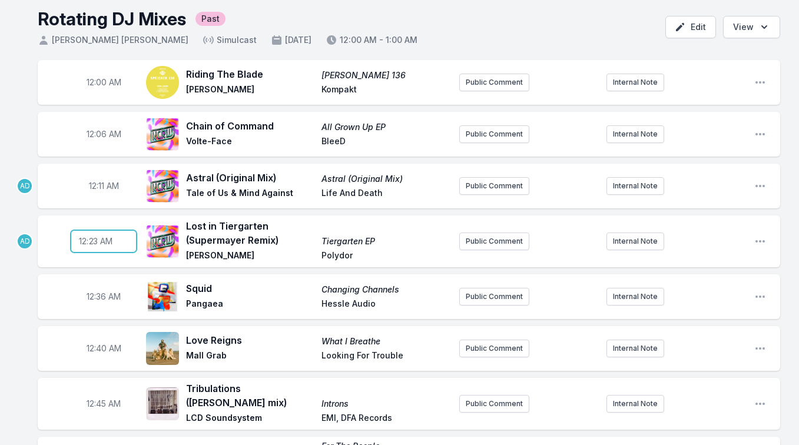
click at [94, 240] on input "00:23" at bounding box center [104, 241] width 66 height 22
type input "00:15"
click at [756, 294] on icon "Open playlist item options" at bounding box center [761, 297] width 12 height 12
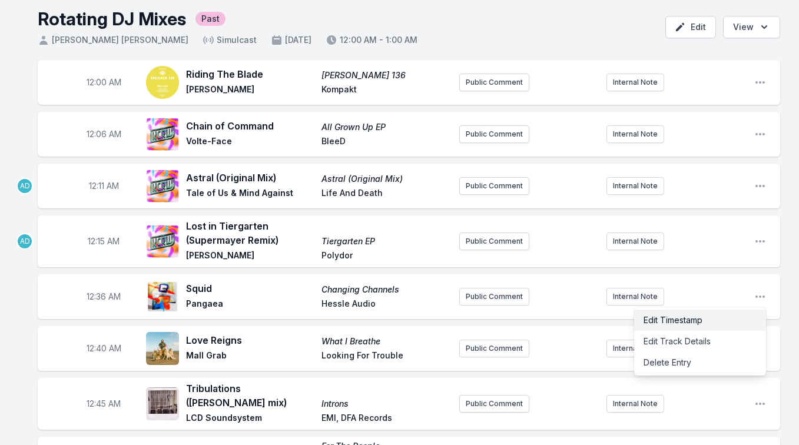
click at [706, 322] on button "Edit Timestamp" at bounding box center [700, 320] width 132 height 21
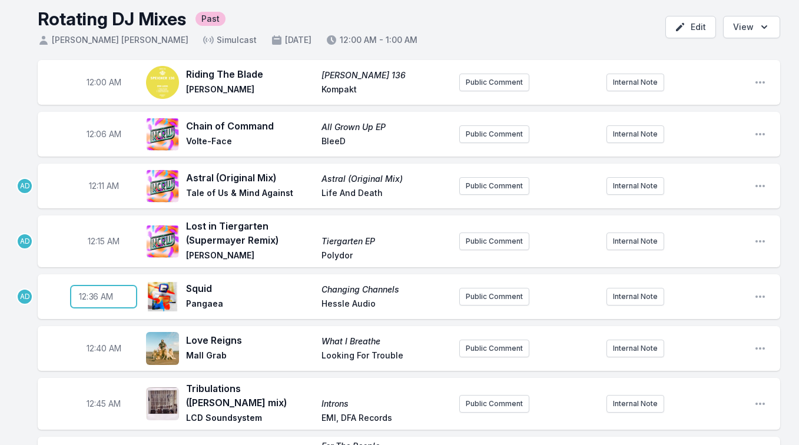
click at [94, 298] on input "00:36" at bounding box center [104, 297] width 66 height 22
type input "00:20"
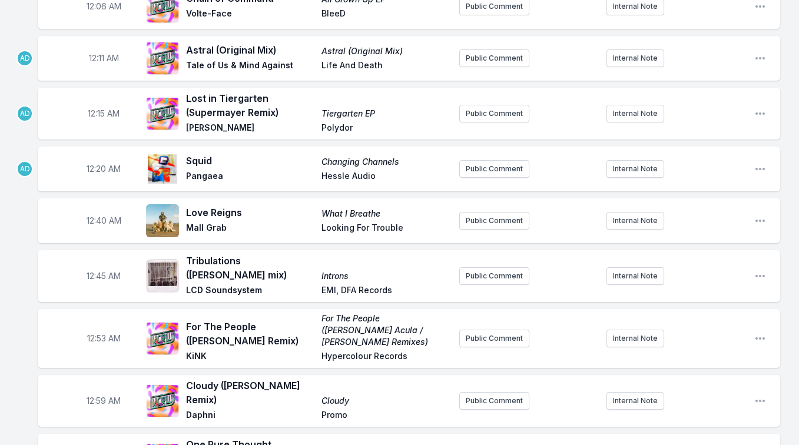
scroll to position [196, 0]
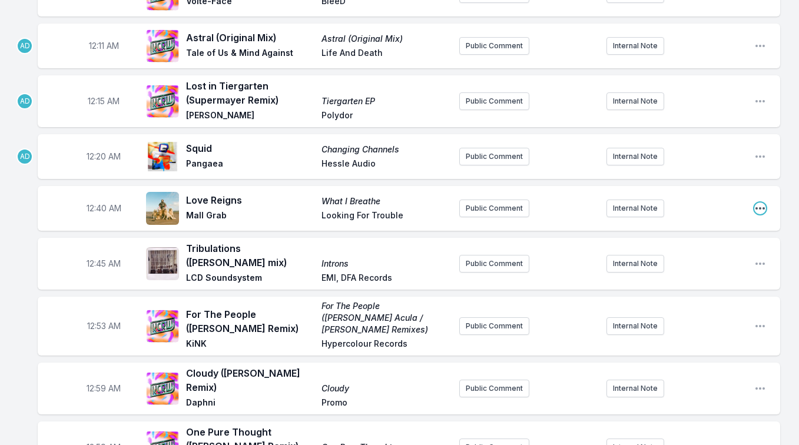
click at [761, 210] on icon "Open playlist item options" at bounding box center [761, 209] width 12 height 12
click at [718, 229] on button "Edit Timestamp" at bounding box center [700, 232] width 132 height 21
click at [92, 209] on input "00:40" at bounding box center [104, 208] width 66 height 22
type input "00:24"
drag, startPoint x: 187, startPoint y: 251, endPoint x: 312, endPoint y: 250, distance: 125.5
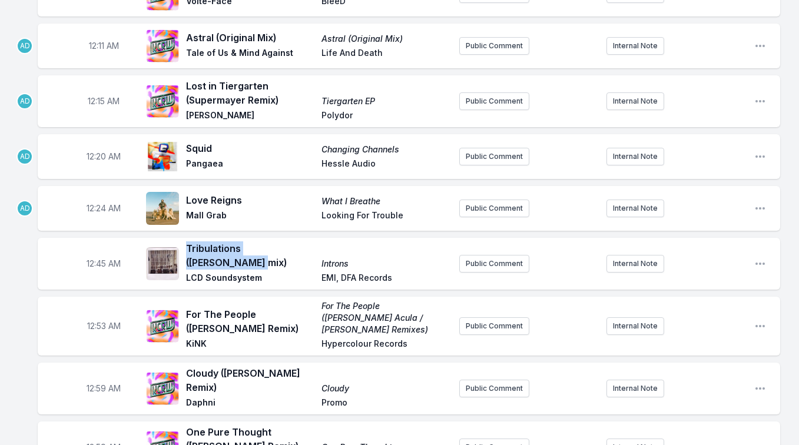
click at [312, 250] on span "Tribulations (Lindstrøm mix)" at bounding box center [250, 256] width 128 height 28
copy span "Tribulations (Lindstrøm mix)"
click at [755, 258] on icon "Open playlist item options" at bounding box center [761, 264] width 12 height 12
click at [722, 282] on button "Edit Timestamp" at bounding box center [700, 287] width 132 height 21
click at [95, 262] on input "00:45" at bounding box center [104, 264] width 66 height 22
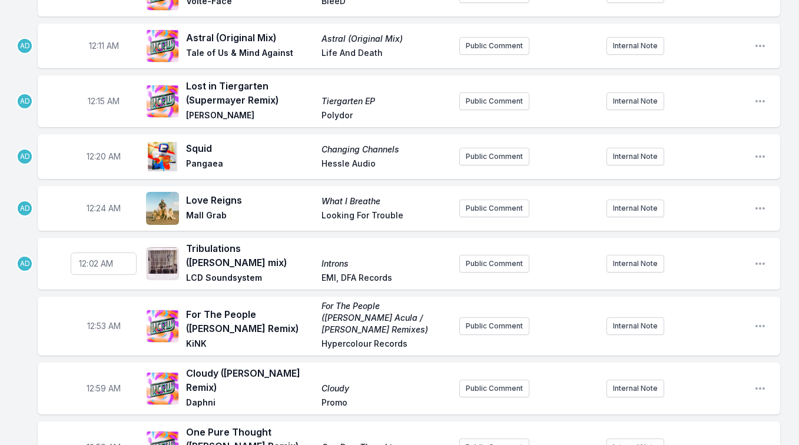
type input "00:29"
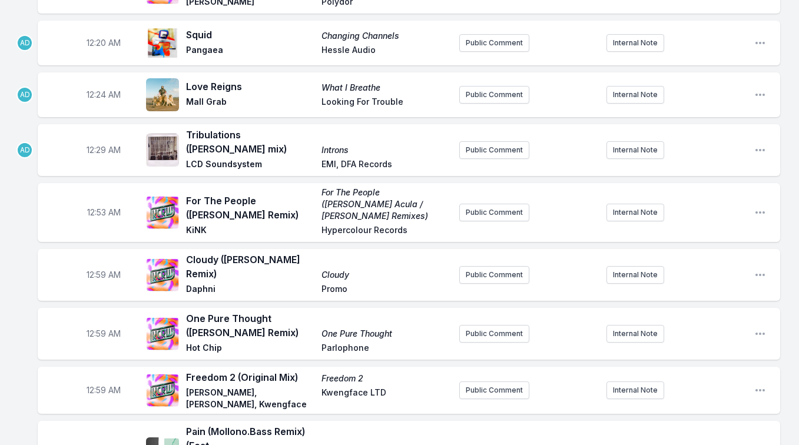
scroll to position [322, 0]
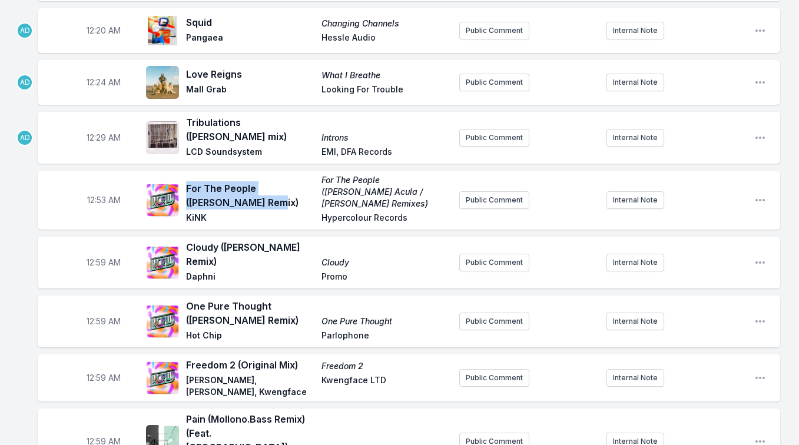
drag, startPoint x: 219, startPoint y: 187, endPoint x: 187, endPoint y: 176, distance: 33.7
click at [187, 181] on span "For The People (Nikki Nair Remix)" at bounding box center [250, 195] width 128 height 28
copy span "For The People (Nikki Nair Remix)"
click at [757, 194] on icon "Open playlist item options" at bounding box center [761, 200] width 12 height 12
click at [720, 213] on button "Edit Timestamp" at bounding box center [700, 223] width 132 height 21
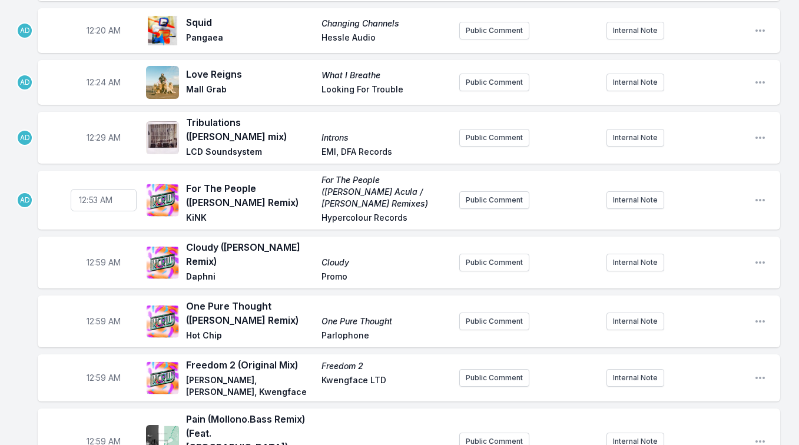
click at [97, 190] on input "00:53" at bounding box center [104, 200] width 66 height 22
type input "00:34"
click at [762, 257] on icon "Open playlist item options" at bounding box center [761, 263] width 12 height 12
click at [403, 355] on div "12:59 AM Freedom 2 (Original Mix) Freedom 2 Joy Orbison, Overmono, Kwengface Kw…" at bounding box center [409, 378] width 743 height 47
click at [758, 372] on icon "Open playlist item options" at bounding box center [761, 378] width 12 height 12
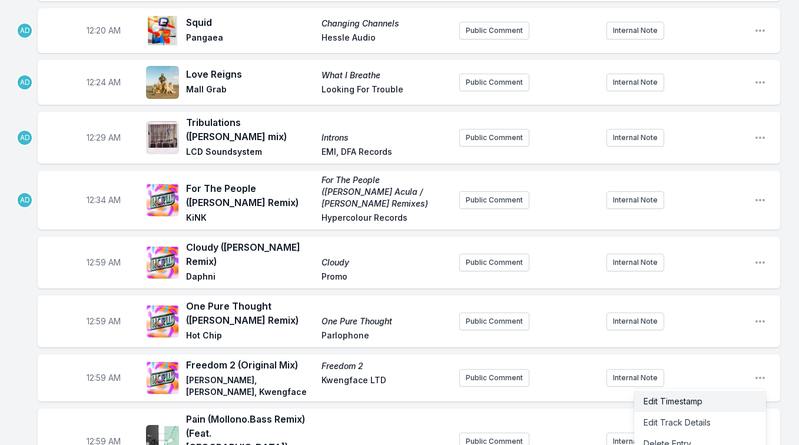
click at [680, 391] on button "Edit Timestamp" at bounding box center [700, 401] width 132 height 21
click at [92, 367] on input "00:59" at bounding box center [104, 378] width 66 height 22
type input "00:36"
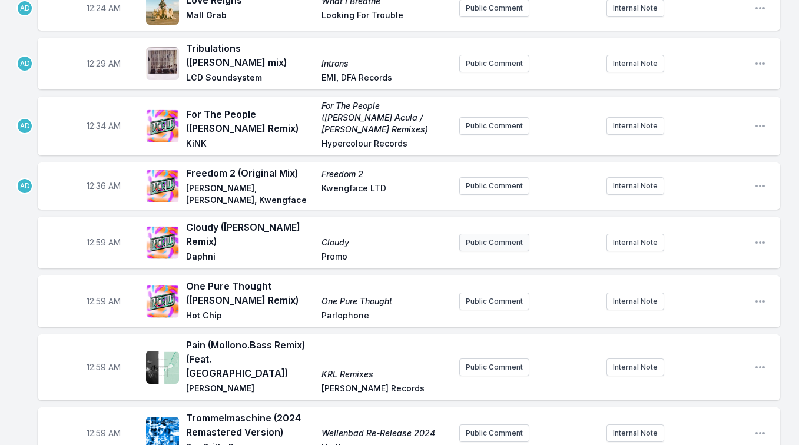
scroll to position [413, 0]
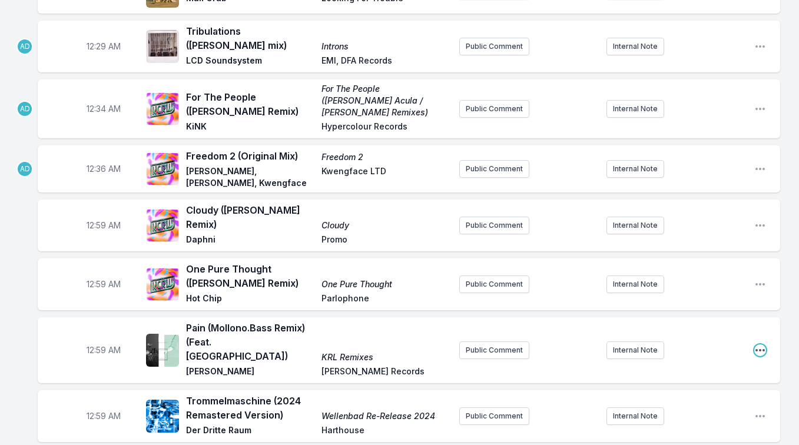
click at [761, 345] on icon "Open playlist item options" at bounding box center [761, 351] width 12 height 12
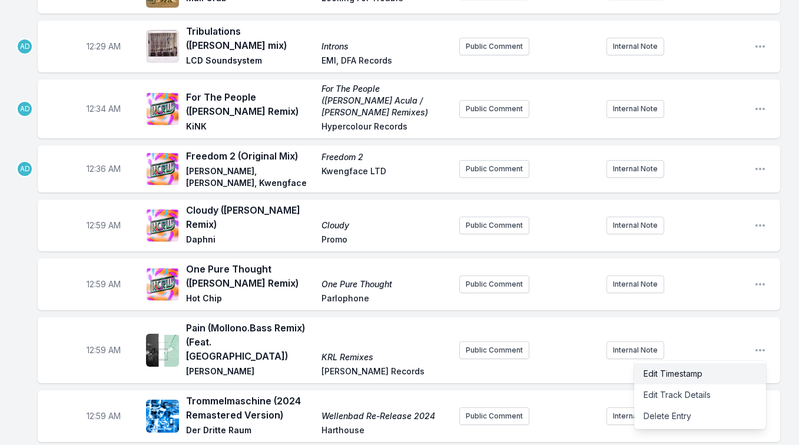
click at [733, 363] on button "Edit Timestamp" at bounding box center [700, 373] width 132 height 21
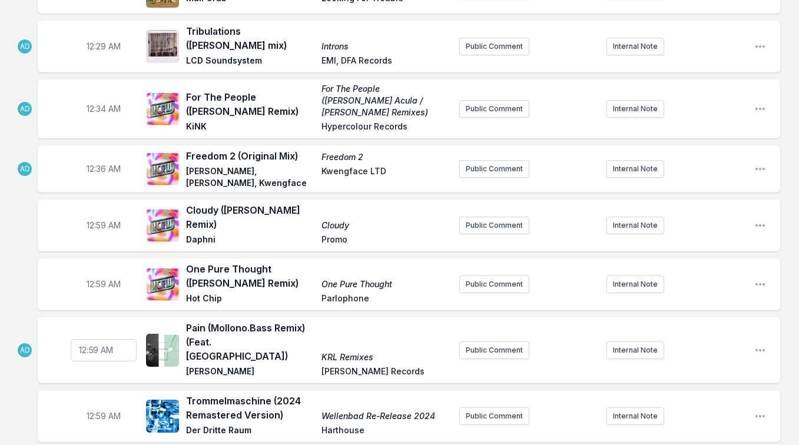
click at [95, 339] on input "00:59" at bounding box center [104, 350] width 66 height 22
type input "00:39"
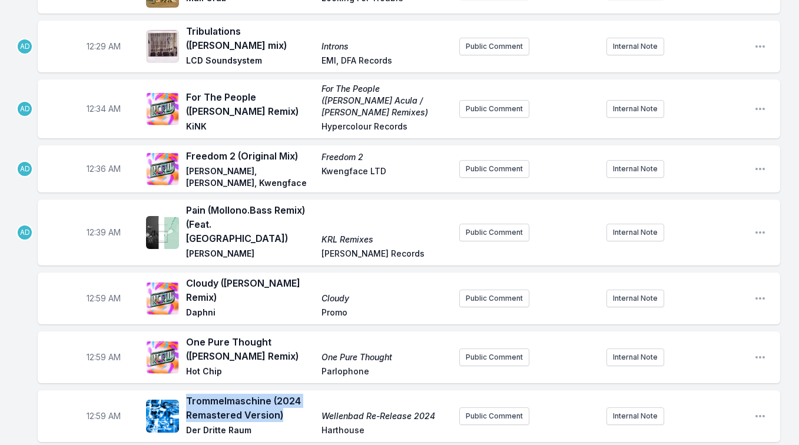
drag, startPoint x: 187, startPoint y: 367, endPoint x: 280, endPoint y: 378, distance: 94.3
click at [280, 394] on span "Trommelmaschine (2024 Remastered Version)" at bounding box center [250, 408] width 128 height 28
copy span "Trommelmaschine (2024 Remastered Version)"
click at [758, 411] on icon "Open playlist item options" at bounding box center [761, 417] width 12 height 12
click at [738, 429] on button "Edit Timestamp" at bounding box center [700, 439] width 132 height 21
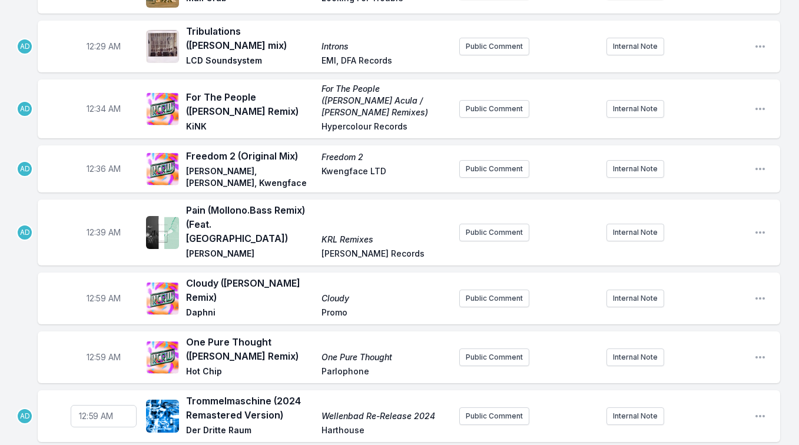
click at [97, 405] on input "00:59" at bounding box center [104, 416] width 66 height 22
click at [92, 405] on input "00:59" at bounding box center [104, 416] width 66 height 22
type input "00:42"
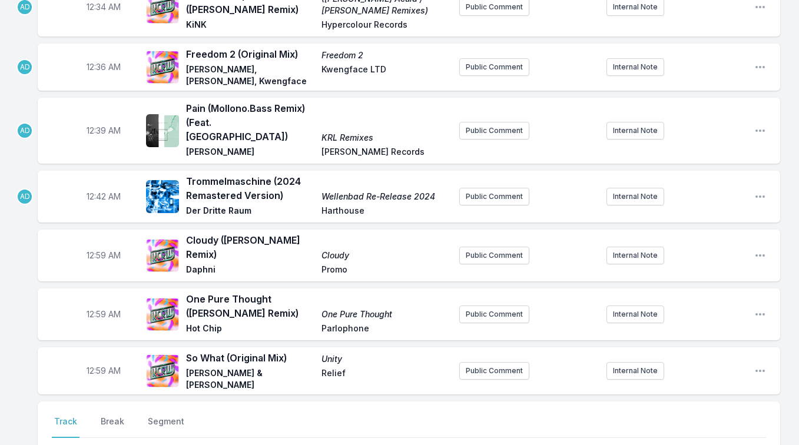
scroll to position [532, 0]
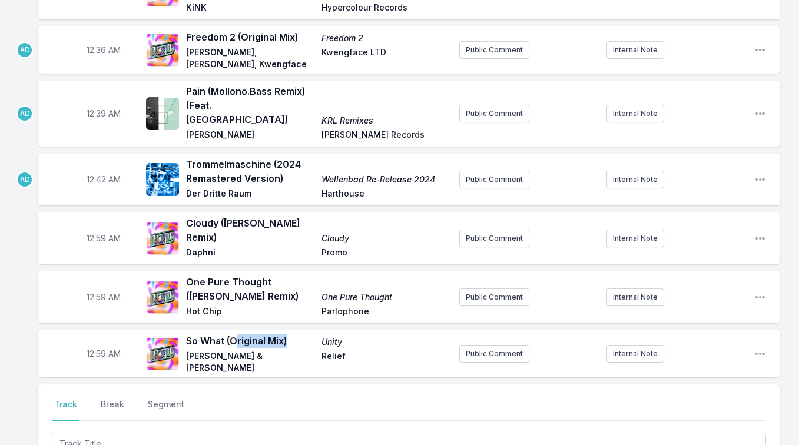
drag, startPoint x: 292, startPoint y: 309, endPoint x: 238, endPoint y: 311, distance: 53.6
click at [238, 334] on span "So What (Original Mix)" at bounding box center [250, 341] width 128 height 14
click at [761, 348] on icon "Open playlist item options" at bounding box center [761, 354] width 12 height 12
click at [732, 367] on button "Edit Timestamp" at bounding box center [700, 377] width 132 height 21
click at [93, 343] on input "00:59" at bounding box center [104, 354] width 66 height 22
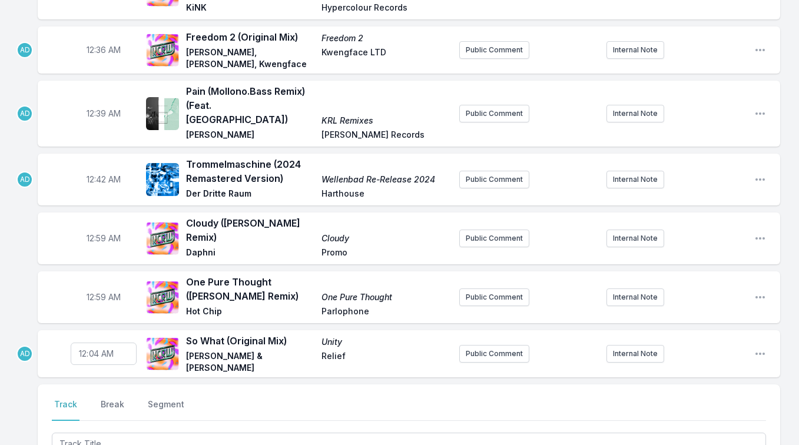
type input "00:48"
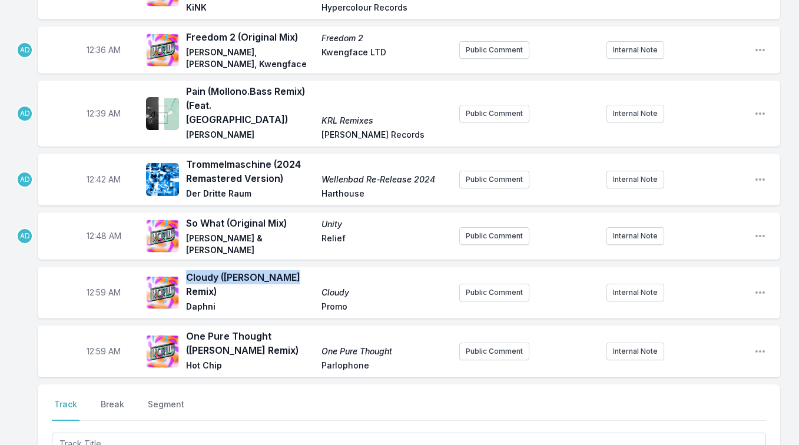
drag, startPoint x: 286, startPoint y: 250, endPoint x: 187, endPoint y: 249, distance: 99.0
click at [187, 270] on span "Cloudy (Kelbin Remix)" at bounding box center [250, 284] width 128 height 28
copy span "Cloudy (Kelbin Remix)"
click at [761, 292] on icon "Open playlist item options" at bounding box center [760, 293] width 9 height 2
click at [716, 306] on button "Edit Timestamp" at bounding box center [700, 316] width 132 height 21
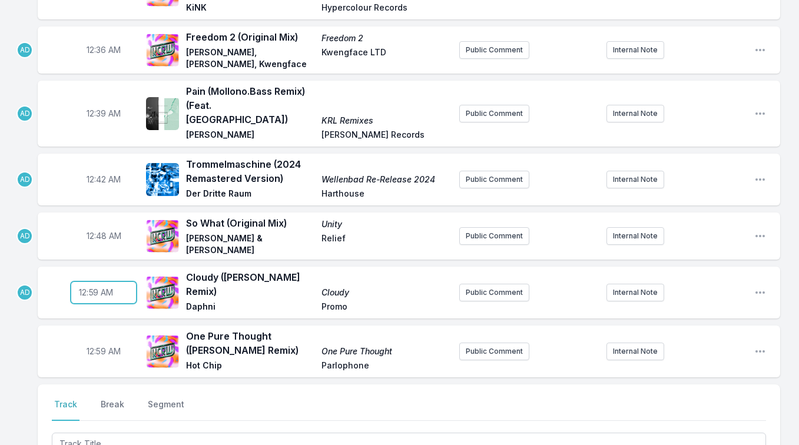
click at [97, 282] on input "00:59" at bounding box center [104, 293] width 66 height 22
type input "00:52"
click at [753, 326] on div "12:59 AM One Pure Thought (Dominik Eulberg Remix) One Pure Thought Hot Chip Par…" at bounding box center [409, 352] width 743 height 52
click at [762, 346] on icon "Open playlist item options" at bounding box center [761, 352] width 12 height 12
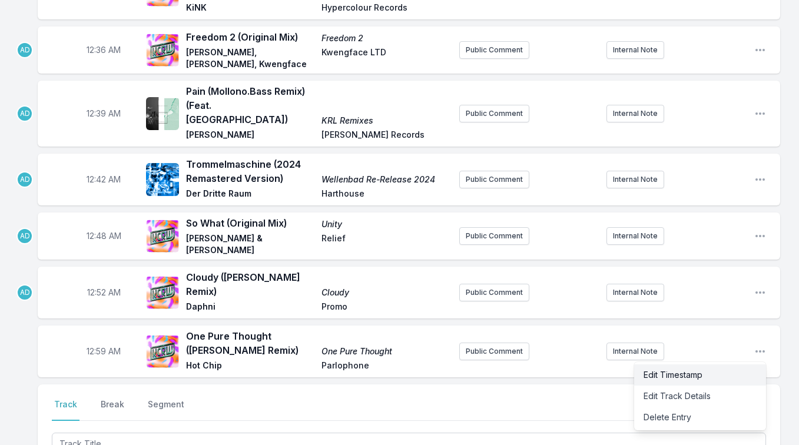
click at [734, 365] on button "Edit Timestamp" at bounding box center [700, 375] width 132 height 21
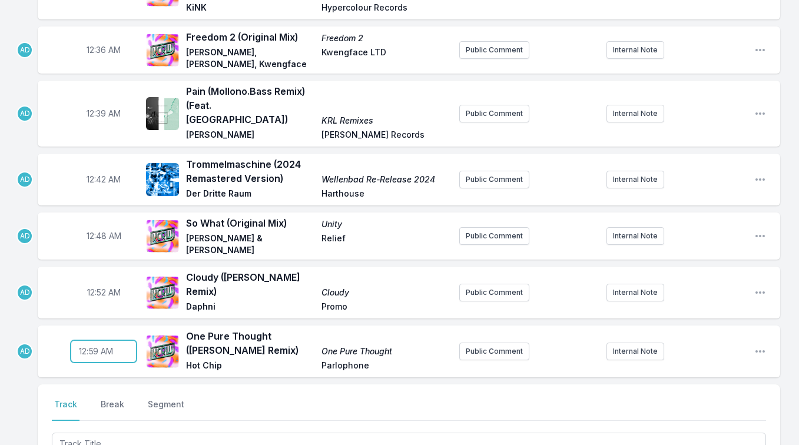
click at [96, 341] on input "00:59" at bounding box center [104, 352] width 66 height 22
type input "00:58"
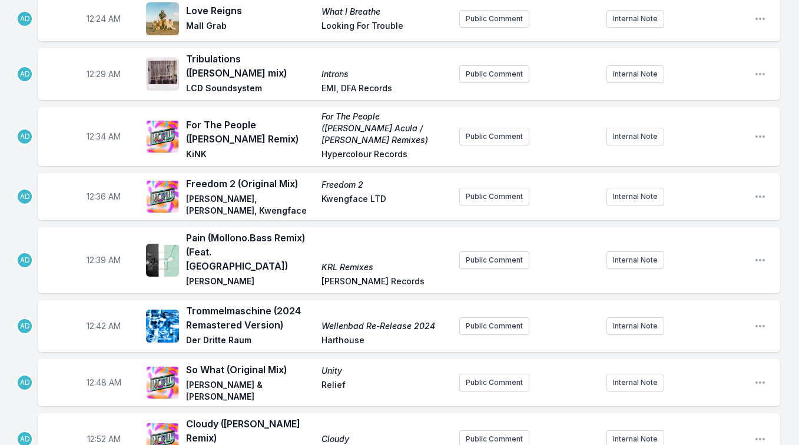
scroll to position [0, 0]
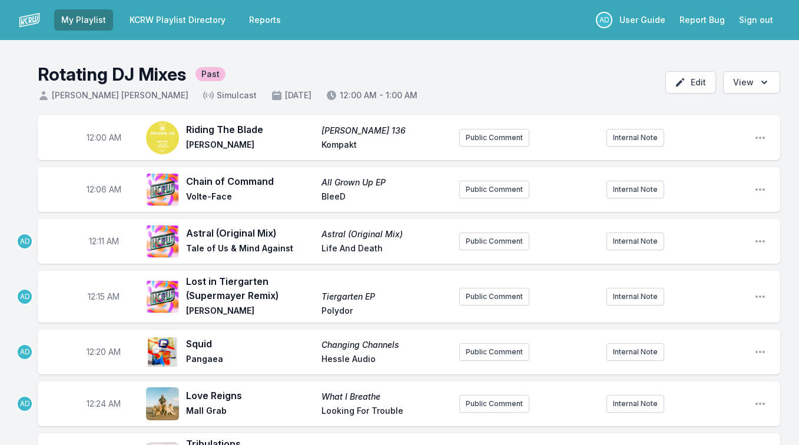
click at [578, 93] on header "Rotating DJ Mixes Past Myke Dodge Weiskopf Simulcast October 10, 2025 12:00 AM …" at bounding box center [399, 77] width 799 height 75
click at [751, 80] on button "Open options View" at bounding box center [751, 82] width 57 height 22
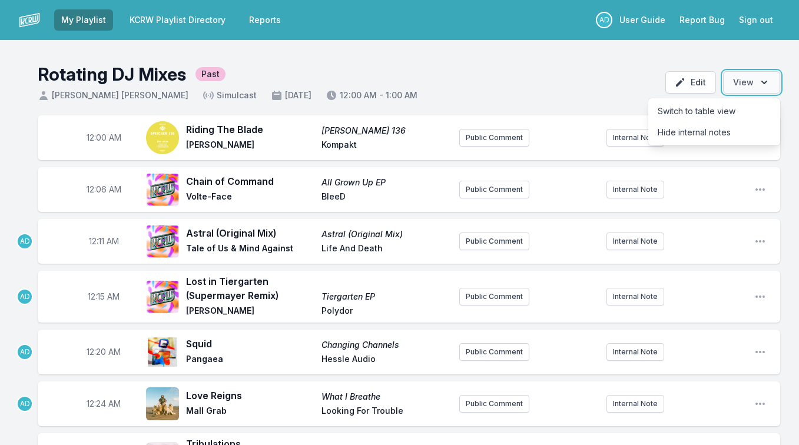
click at [751, 80] on button "Open options View" at bounding box center [751, 82] width 57 height 22
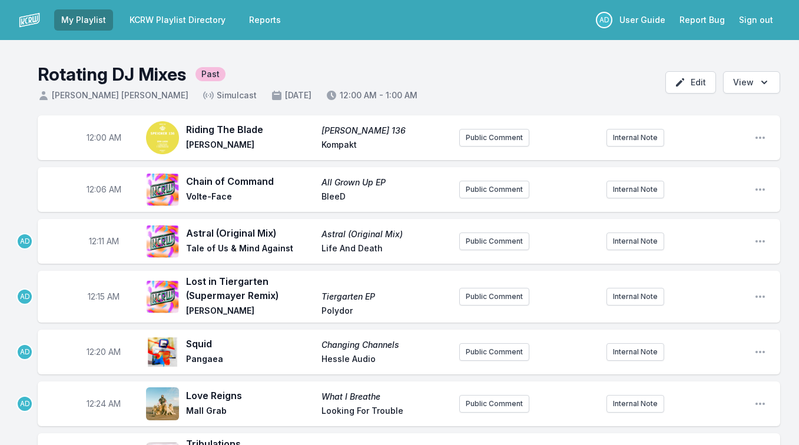
click at [147, 21] on link "KCRW Playlist Directory" at bounding box center [178, 19] width 110 height 21
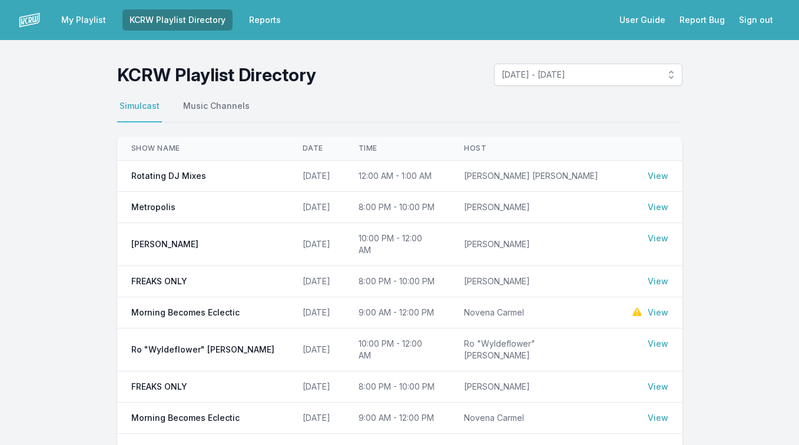
click at [663, 174] on link "View" at bounding box center [658, 176] width 21 height 12
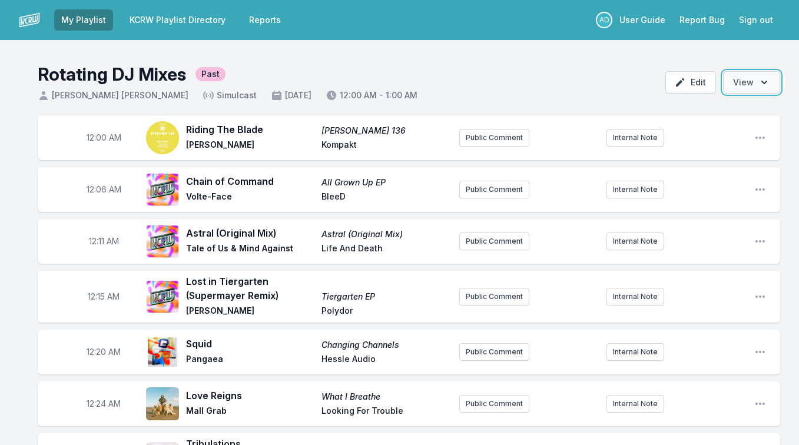
click at [772, 71] on button "Open options View" at bounding box center [751, 82] width 57 height 22
click at [693, 81] on button "Edit" at bounding box center [691, 82] width 51 height 22
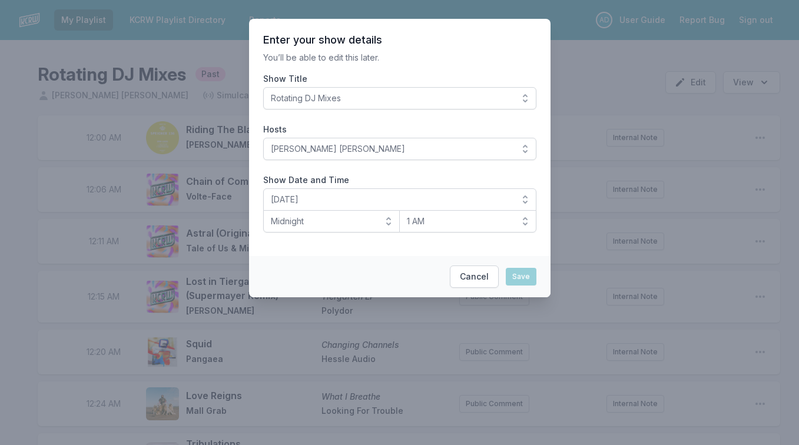
click at [522, 94] on button "Rotating DJ Mixes" at bounding box center [399, 98] width 273 height 22
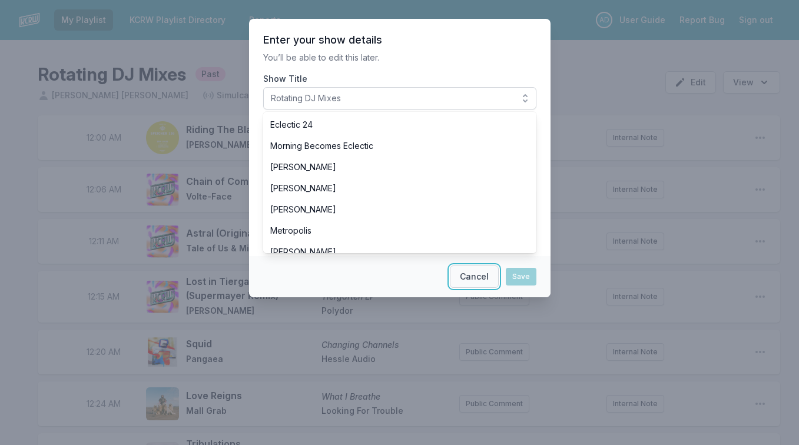
click at [471, 276] on button "Cancel" at bounding box center [474, 277] width 49 height 22
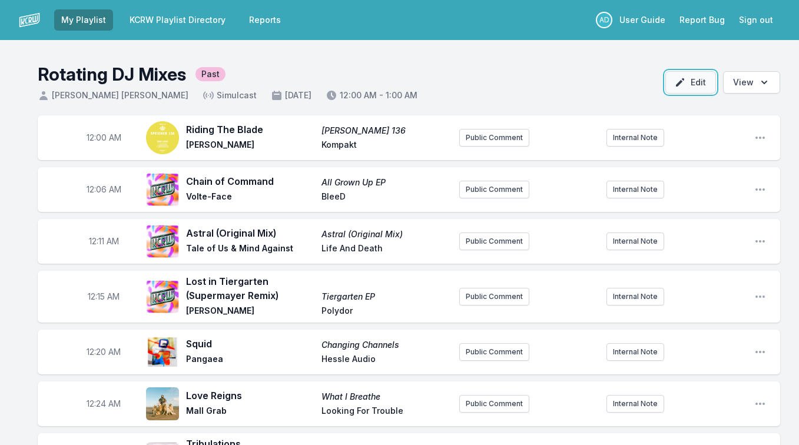
click at [695, 74] on button "Edit" at bounding box center [691, 82] width 51 height 22
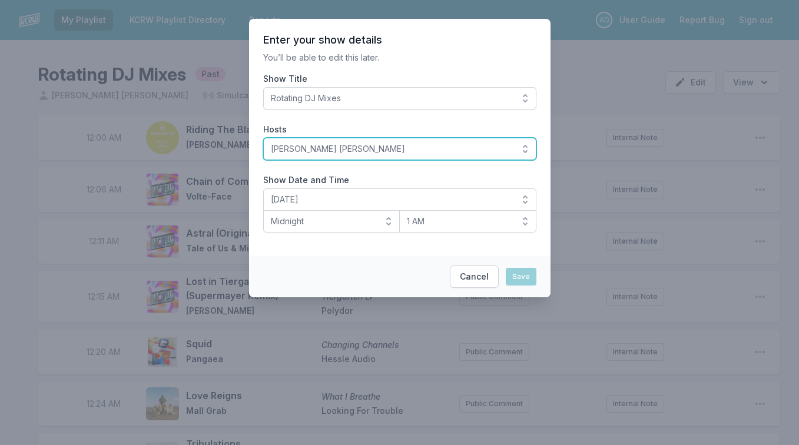
click at [458, 148] on span "Myke Dodge Weiskopf" at bounding box center [392, 149] width 242 height 12
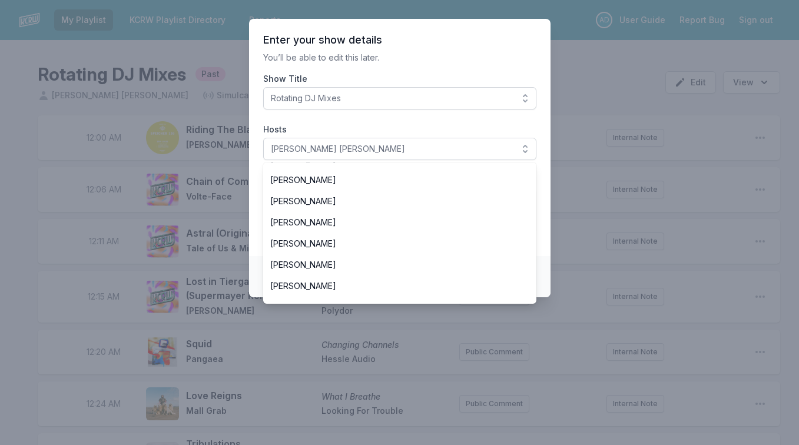
scroll to position [1018, 0]
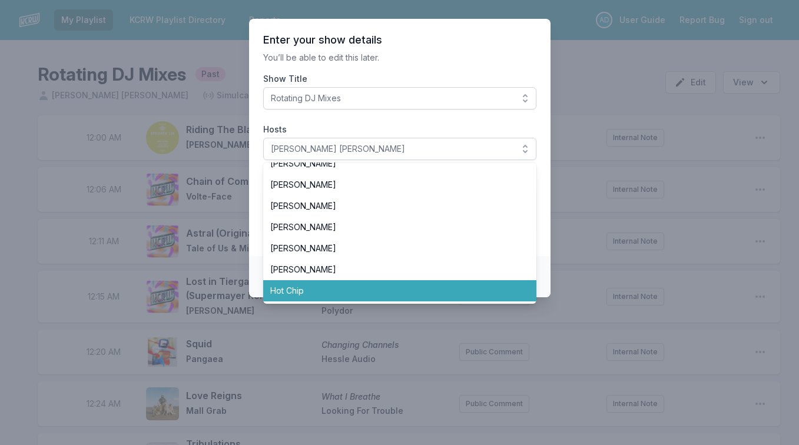
click at [363, 293] on span "Hot Chip" at bounding box center [392, 291] width 245 height 12
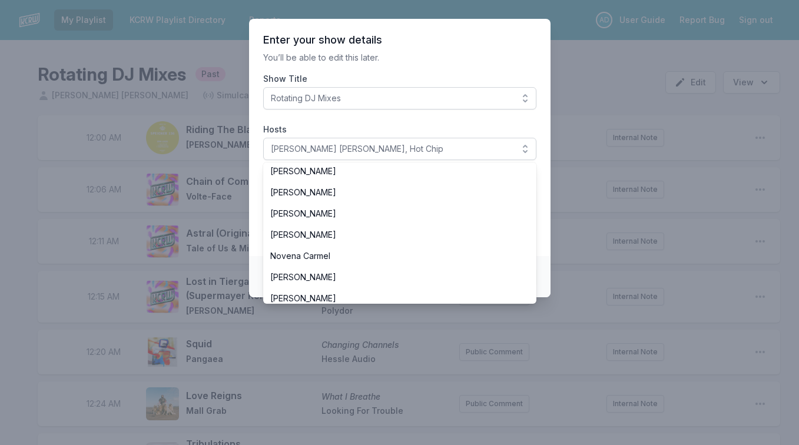
scroll to position [222, 0]
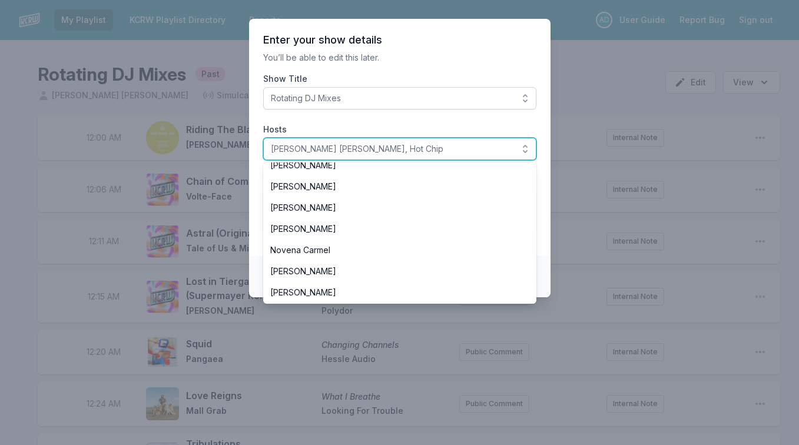
click at [363, 149] on span "Myke Dodge Weiskopf, Hot Chip" at bounding box center [392, 149] width 242 height 12
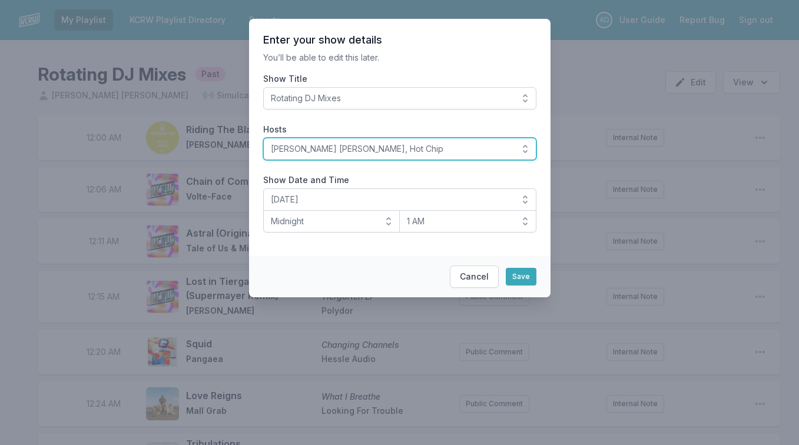
click at [363, 149] on span "Myke Dodge Weiskopf, Hot Chip" at bounding box center [392, 149] width 242 height 12
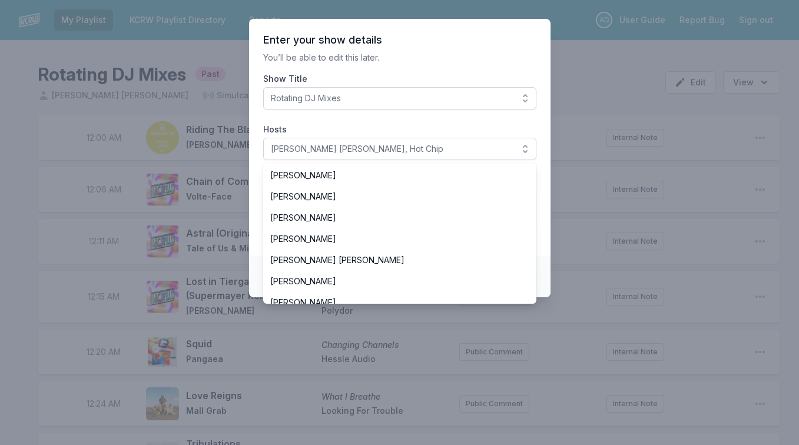
scroll to position [761, 0]
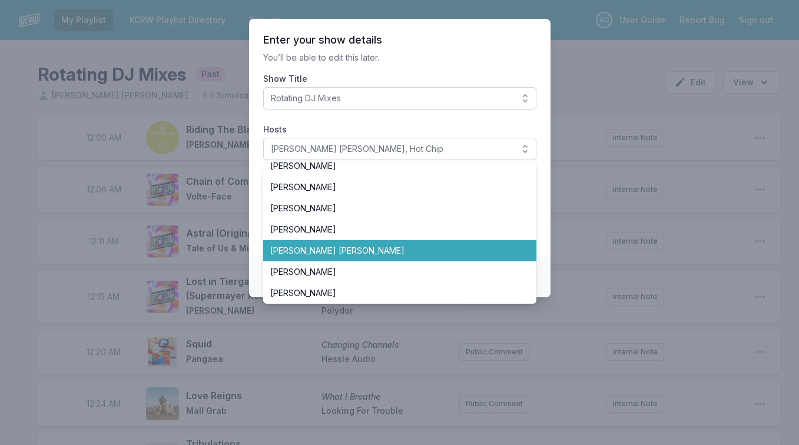
click at [343, 246] on span "Myke Dodge Weiskopf" at bounding box center [392, 251] width 245 height 12
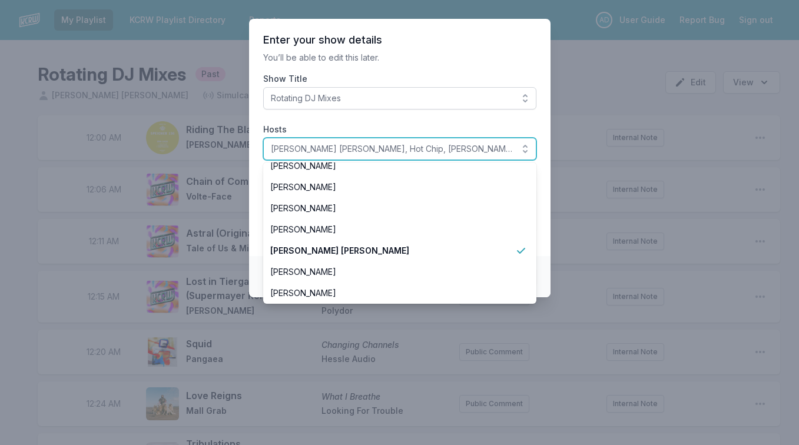
click at [472, 149] on span "Myke Dodge Weiskopf, Hot Chip, Myke Dodge Weiskopf" at bounding box center [392, 149] width 242 height 12
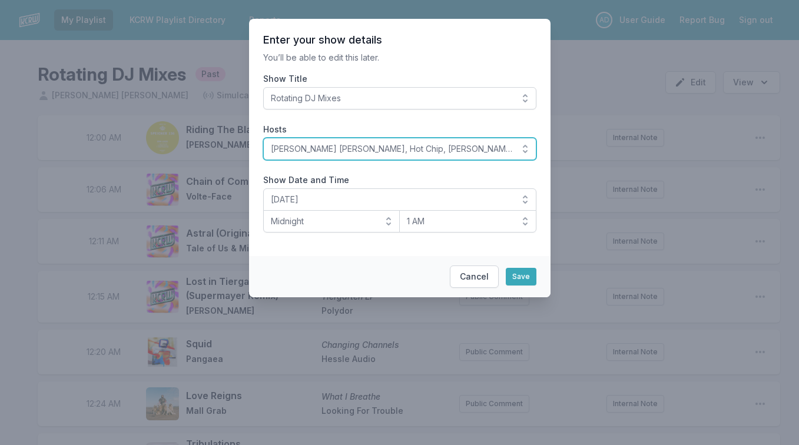
click at [472, 149] on span "Myke Dodge Weiskopf, Hot Chip, Myke Dodge Weiskopf" at bounding box center [392, 149] width 242 height 12
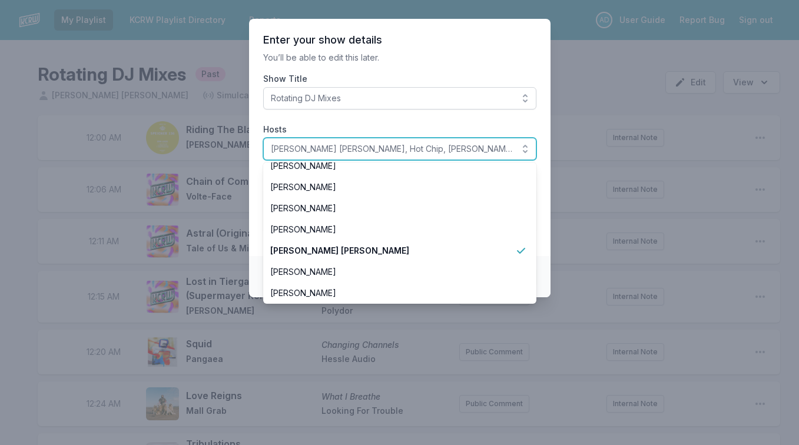
click at [472, 149] on span "Myke Dodge Weiskopf, Hot Chip, Myke Dodge Weiskopf" at bounding box center [392, 149] width 242 height 12
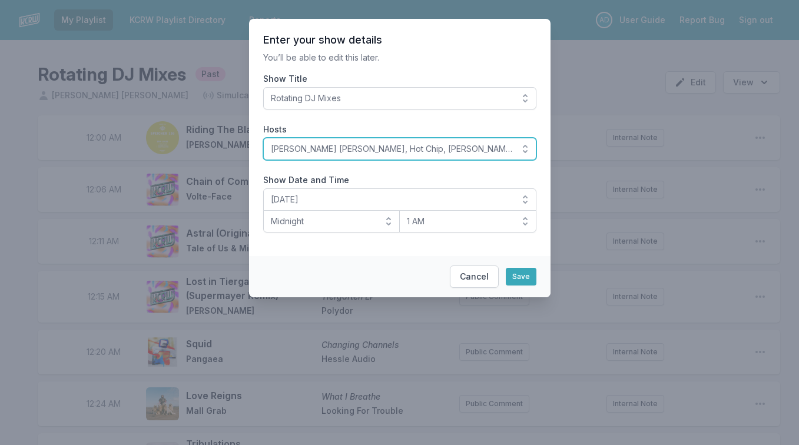
click at [472, 149] on span "Myke Dodge Weiskopf, Hot Chip, Myke Dodge Weiskopf" at bounding box center [392, 149] width 242 height 12
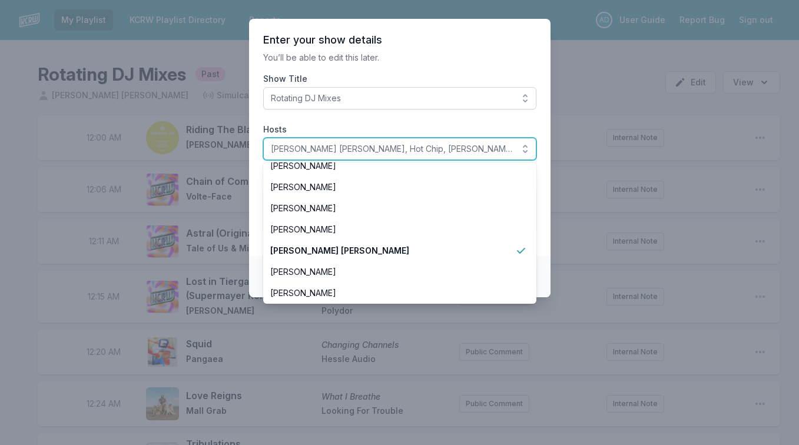
click at [472, 149] on span "Myke Dodge Weiskopf, Hot Chip, Myke Dodge Weiskopf" at bounding box center [392, 149] width 242 height 12
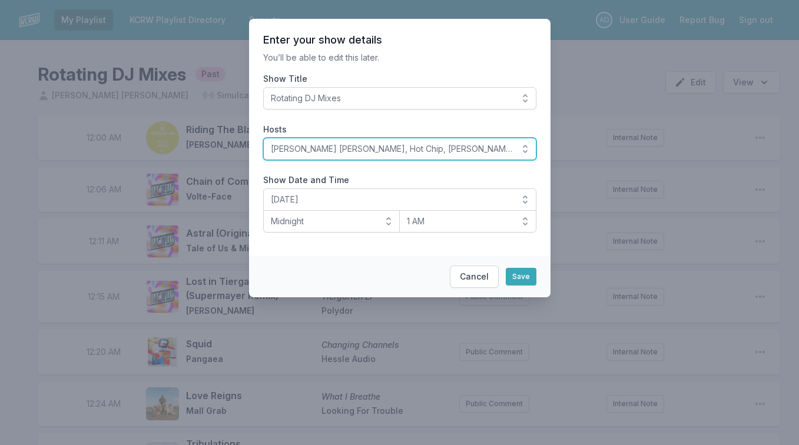
click at [363, 148] on span "Myke Dodge Weiskopf, Hot Chip, Myke Dodge Weiskopf" at bounding box center [392, 149] width 242 height 12
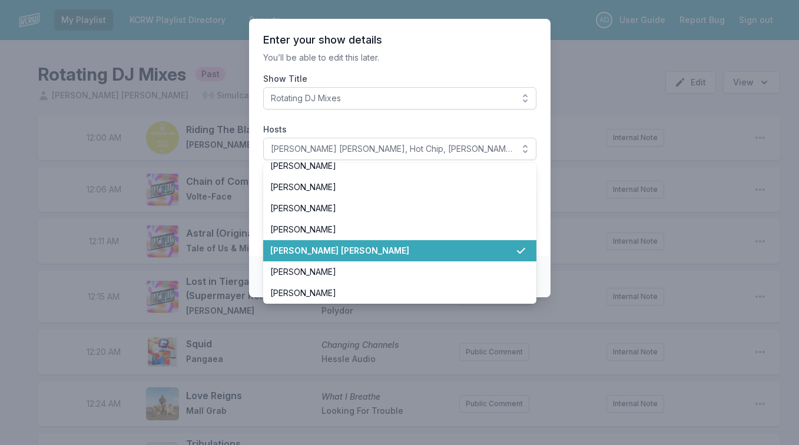
click at [362, 248] on span "Myke Dodge Weiskopf" at bounding box center [392, 251] width 245 height 12
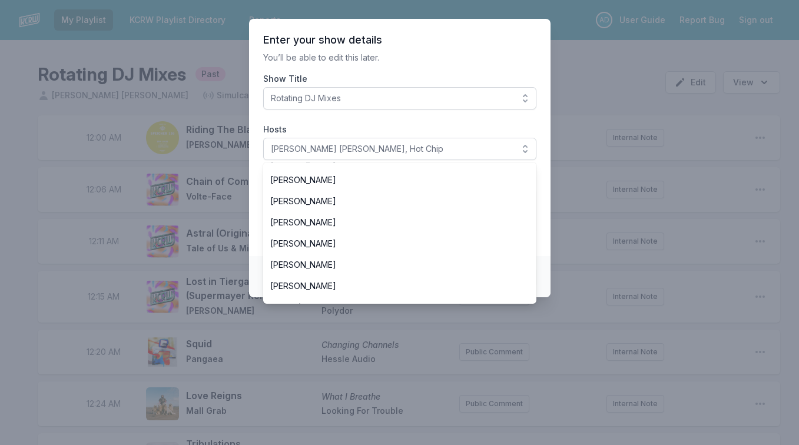
scroll to position [1018, 0]
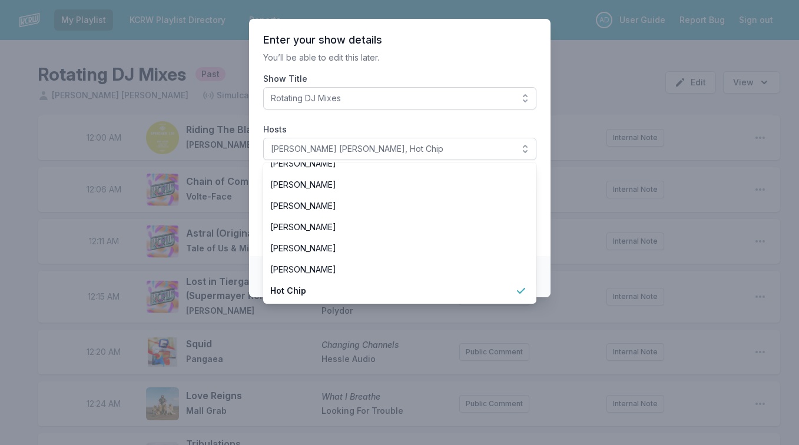
click at [391, 116] on section "Enter your show details You’ll be able to edit this later. Show Title Rotating …" at bounding box center [400, 137] width 302 height 237
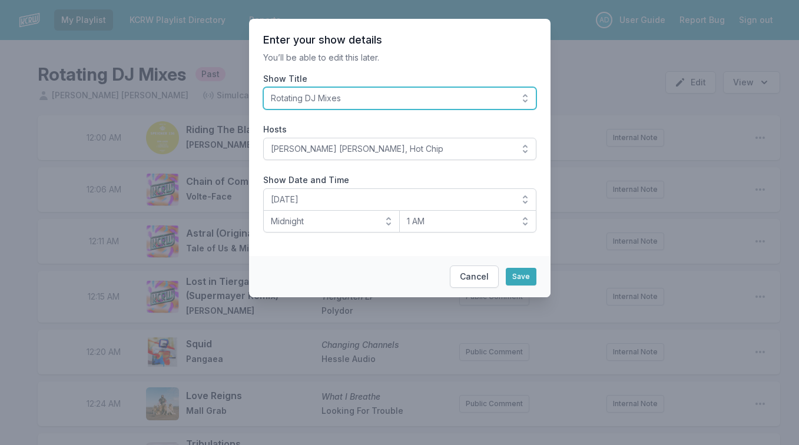
click at [406, 94] on span "Rotating DJ Mixes" at bounding box center [392, 98] width 242 height 12
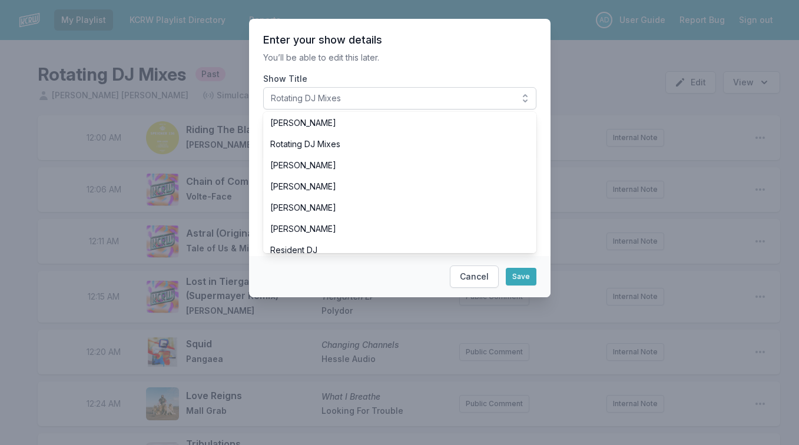
scroll to position [945, 0]
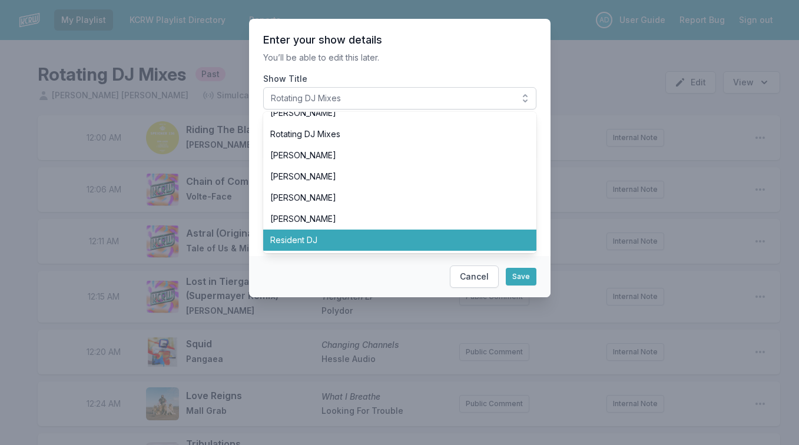
click at [321, 239] on span "Resident DJ" at bounding box center [392, 240] width 245 height 12
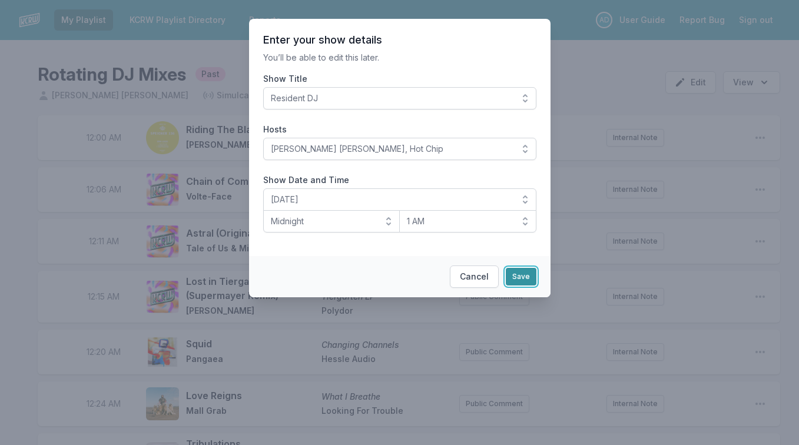
click at [522, 274] on button "Save" at bounding box center [521, 277] width 31 height 18
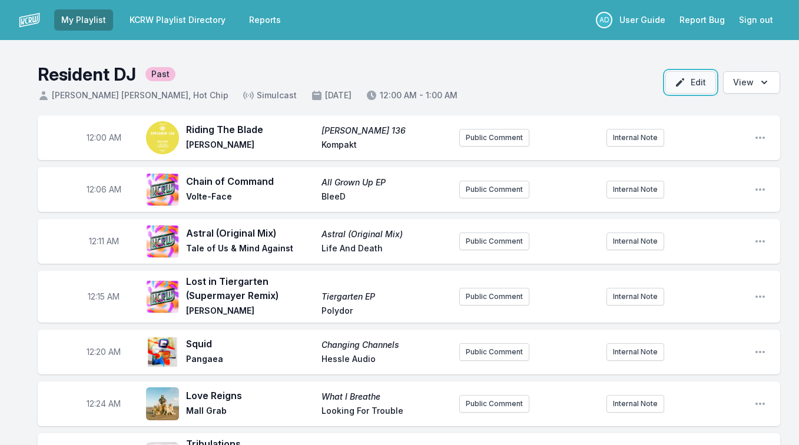
click at [690, 84] on button "Edit" at bounding box center [691, 82] width 51 height 22
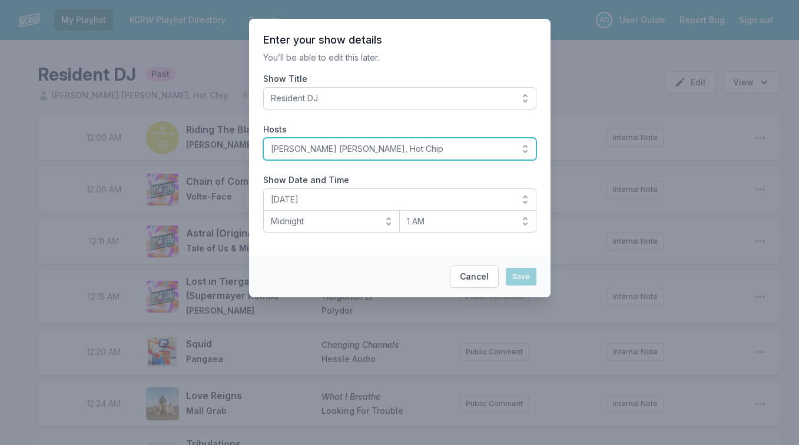
click at [513, 143] on button "Myke Dodge Weiskopf, Hot Chip" at bounding box center [399, 149] width 273 height 22
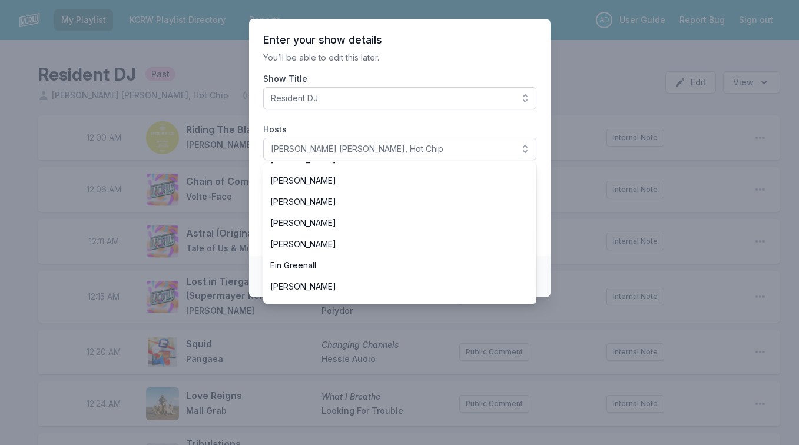
scroll to position [872, 0]
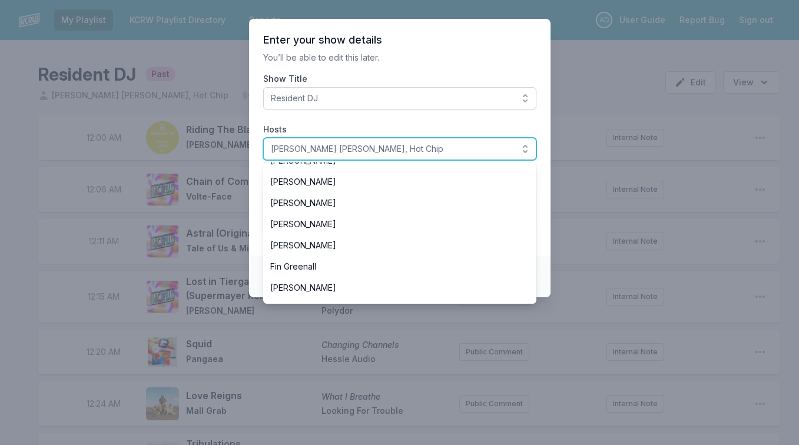
click at [361, 147] on span "Myke Dodge Weiskopf, Hot Chip" at bounding box center [392, 149] width 242 height 12
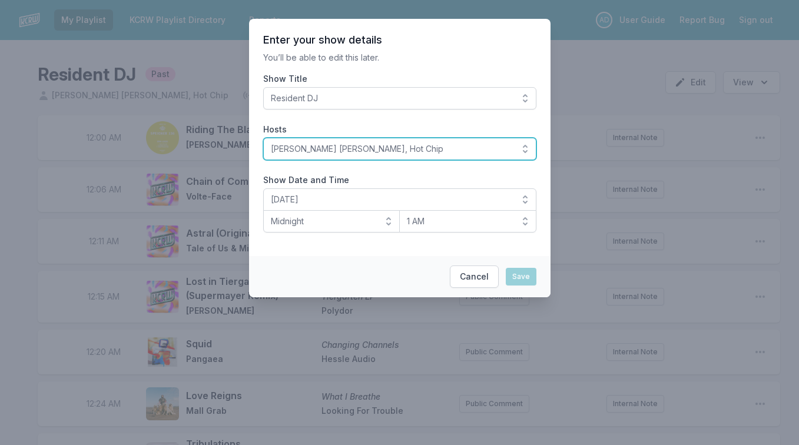
click at [361, 147] on span "Myke Dodge Weiskopf, Hot Chip" at bounding box center [392, 149] width 242 height 12
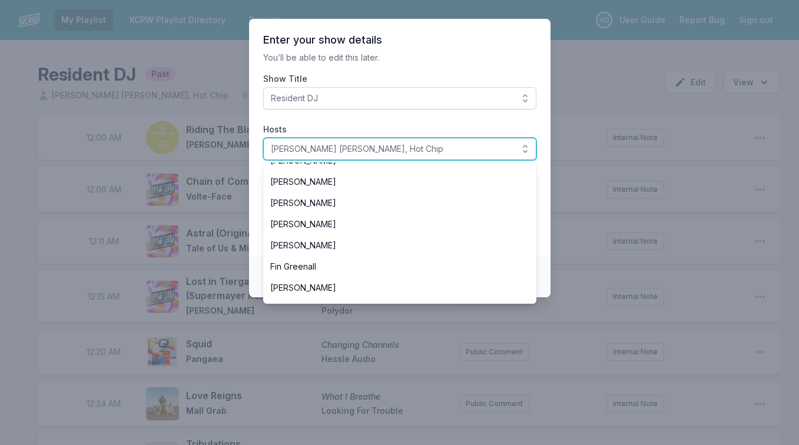
click at [361, 147] on span "Myke Dodge Weiskopf, Hot Chip" at bounding box center [392, 149] width 242 height 12
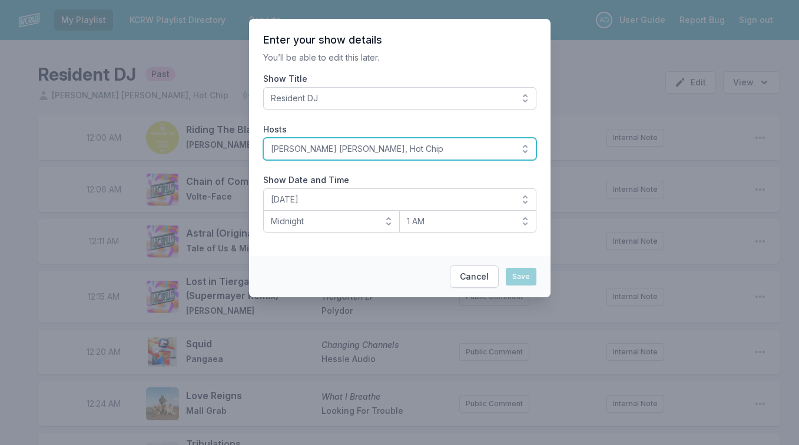
click at [361, 147] on span "Myke Dodge Weiskopf, Hot Chip" at bounding box center [392, 149] width 242 height 12
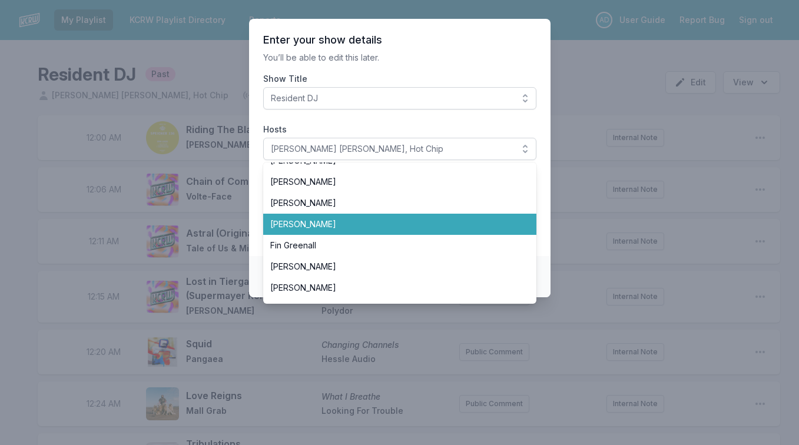
scroll to position [1018, 0]
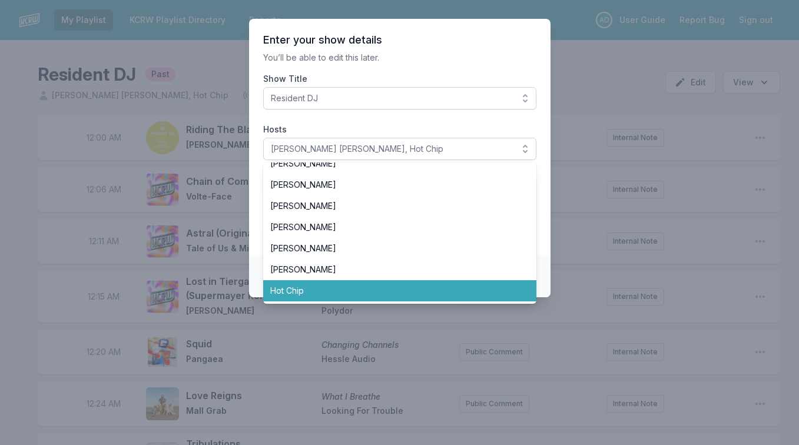
click at [313, 289] on span "Hot Chip" at bounding box center [392, 291] width 245 height 12
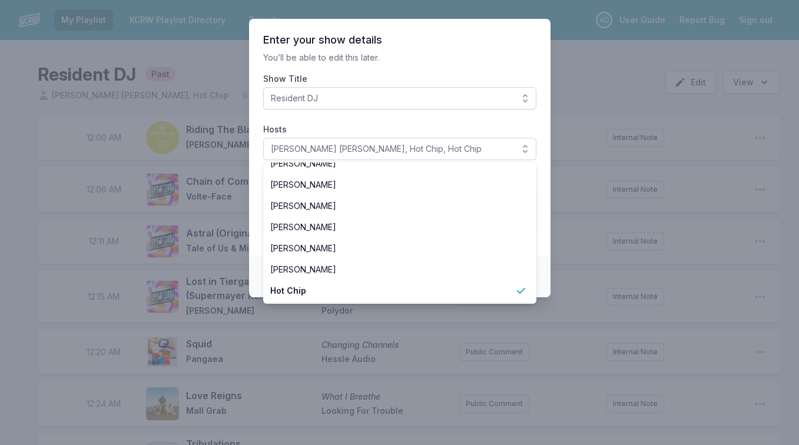
click at [313, 289] on span "Hot Chip" at bounding box center [392, 291] width 245 height 12
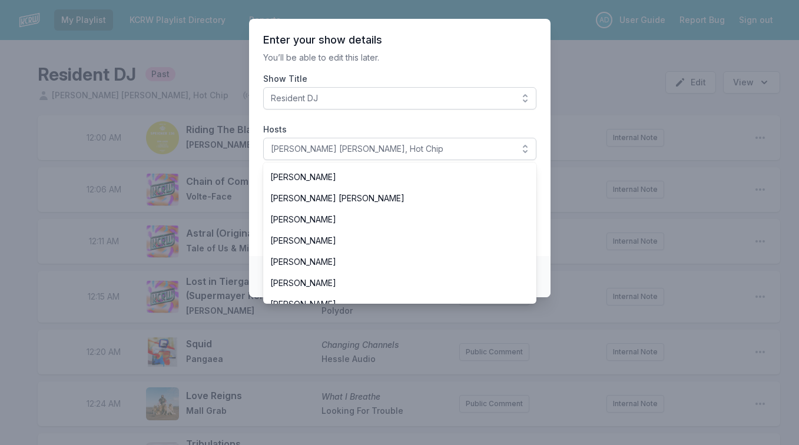
scroll to position [782, 0]
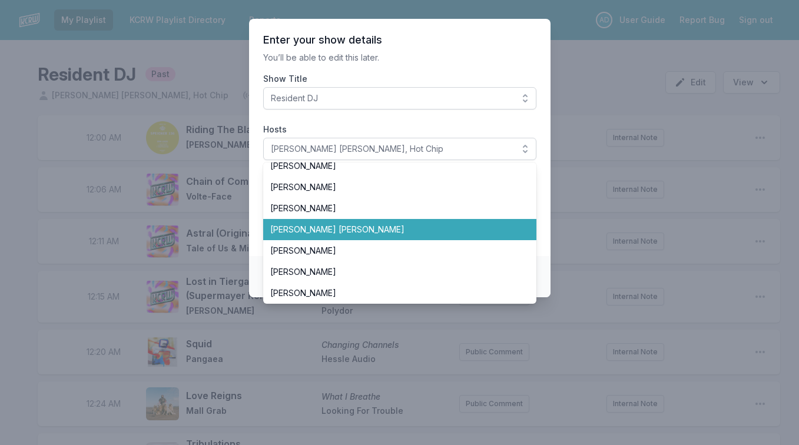
click at [309, 230] on span "Myke Dodge Weiskopf" at bounding box center [392, 230] width 245 height 12
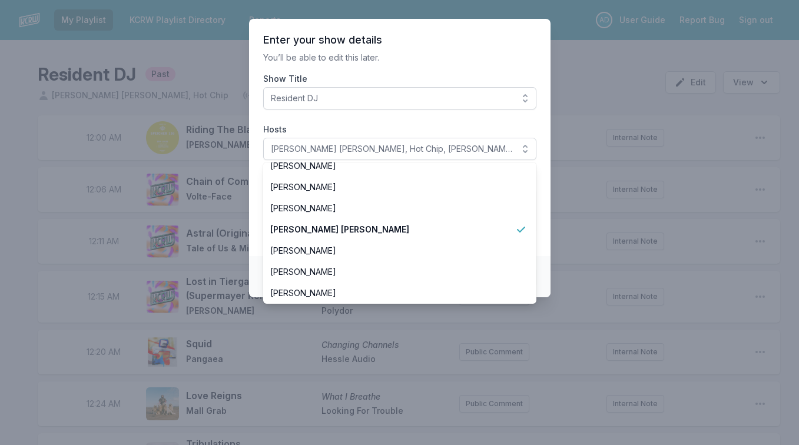
click at [309, 230] on span "Myke Dodge Weiskopf" at bounding box center [392, 230] width 245 height 12
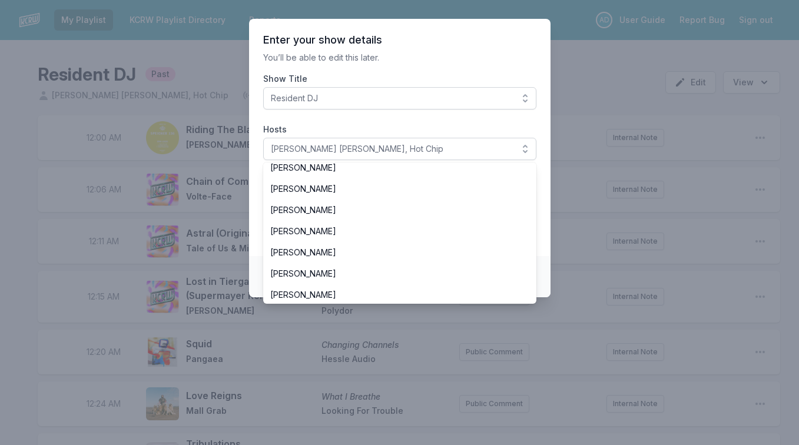
scroll to position [1018, 0]
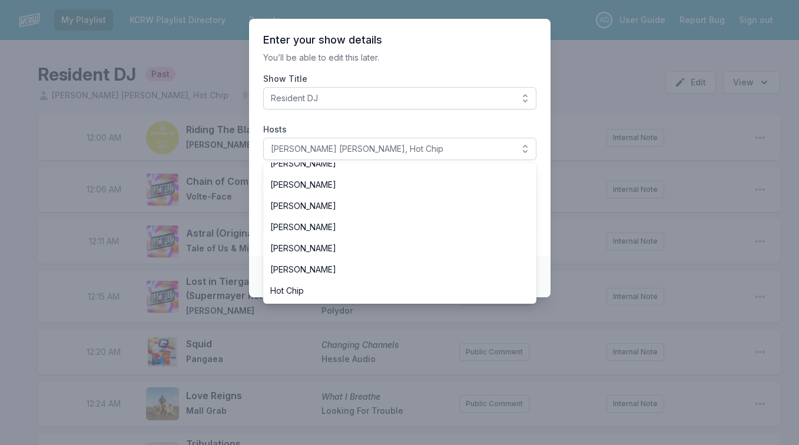
click at [410, 63] on p "You’ll be able to edit this later." at bounding box center [399, 58] width 273 height 12
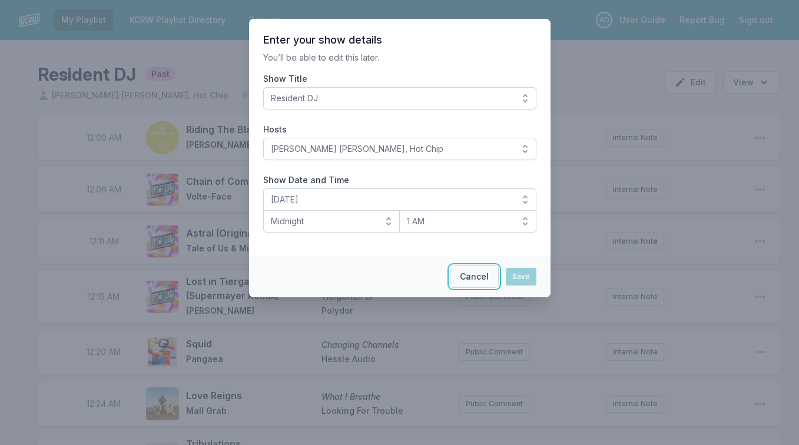
click at [482, 276] on button "Cancel" at bounding box center [474, 277] width 49 height 22
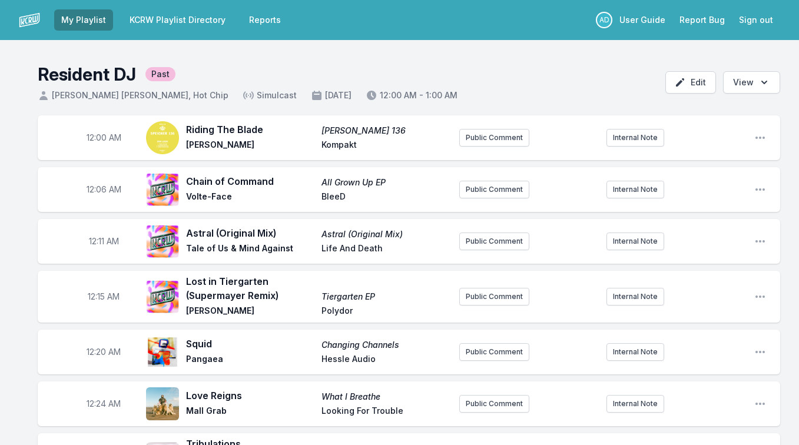
click at [157, 24] on link "KCRW Playlist Directory" at bounding box center [178, 19] width 110 height 21
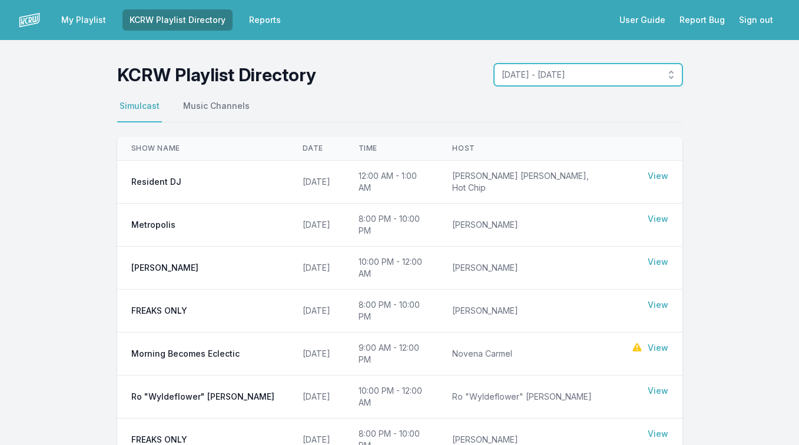
click at [535, 74] on span "October 6, 2025 - October 12, 2025" at bounding box center [580, 75] width 157 height 12
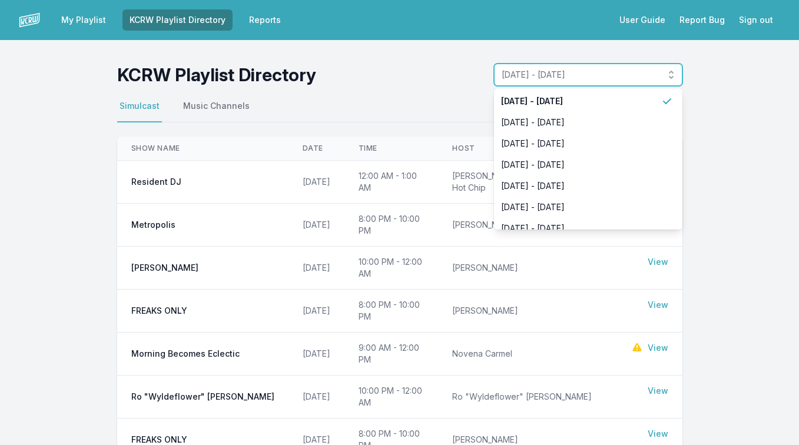
click at [535, 74] on span "October 6, 2025 - October 12, 2025" at bounding box center [580, 75] width 157 height 12
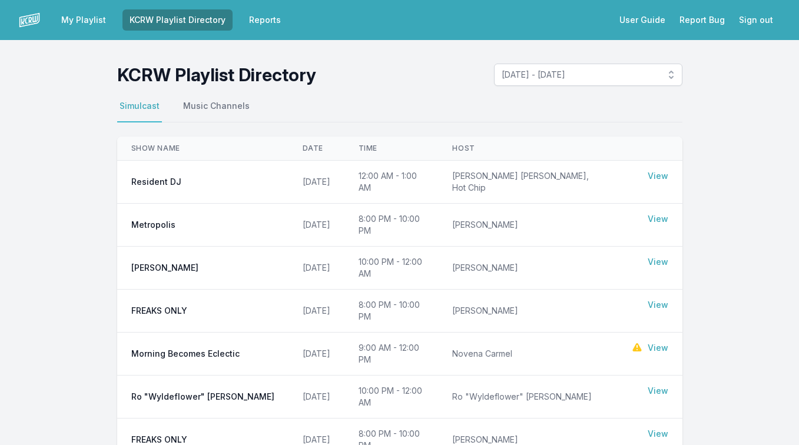
click at [393, 74] on header "KCRW Playlist Directory October 6, 2025 - October 12, 2025" at bounding box center [400, 75] width 566 height 22
click at [75, 18] on link "My Playlist" at bounding box center [83, 19] width 59 height 21
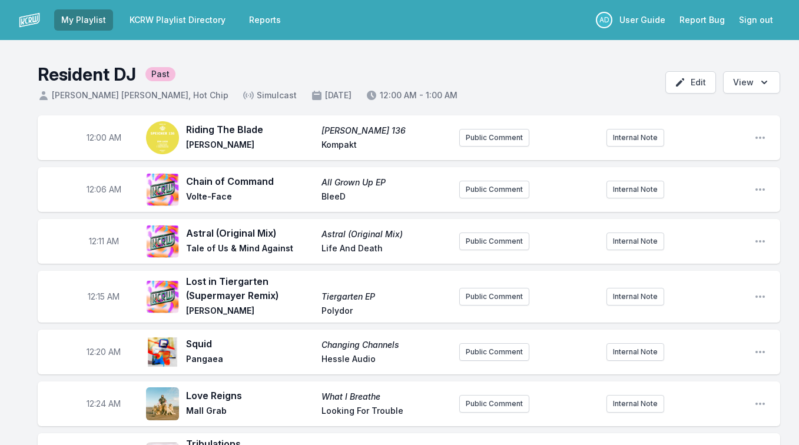
click at [293, 67] on div "Resident DJ Past" at bounding box center [248, 74] width 420 height 21
click at [146, 19] on link "KCRW Playlist Directory" at bounding box center [178, 19] width 110 height 21
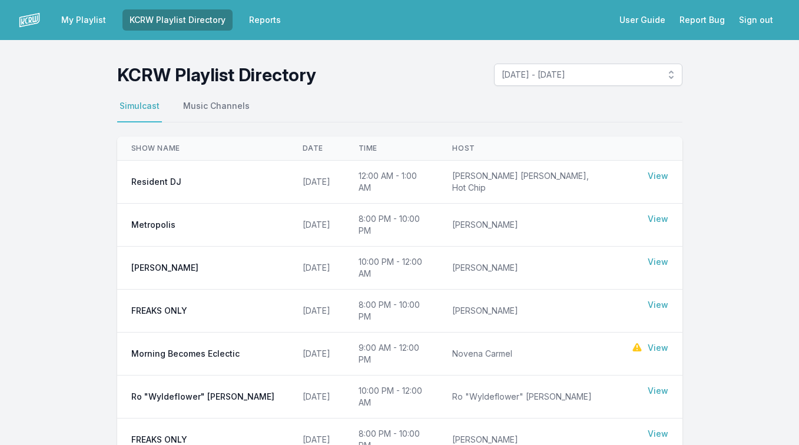
click at [83, 19] on link "My Playlist" at bounding box center [83, 19] width 59 height 21
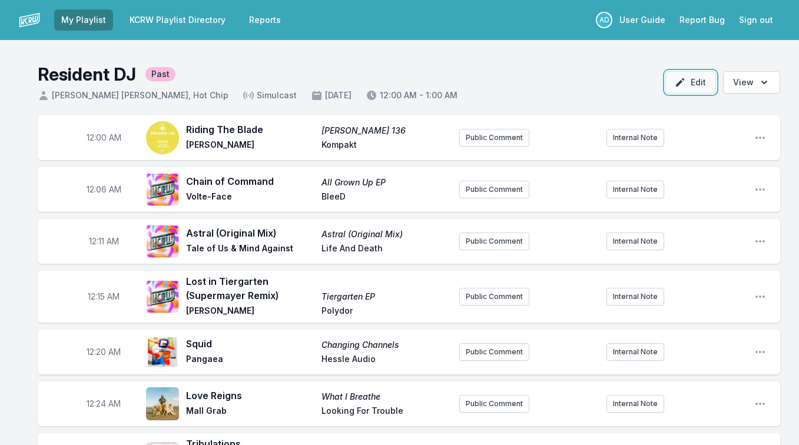
click at [682, 93] on button "Edit" at bounding box center [691, 82] width 51 height 22
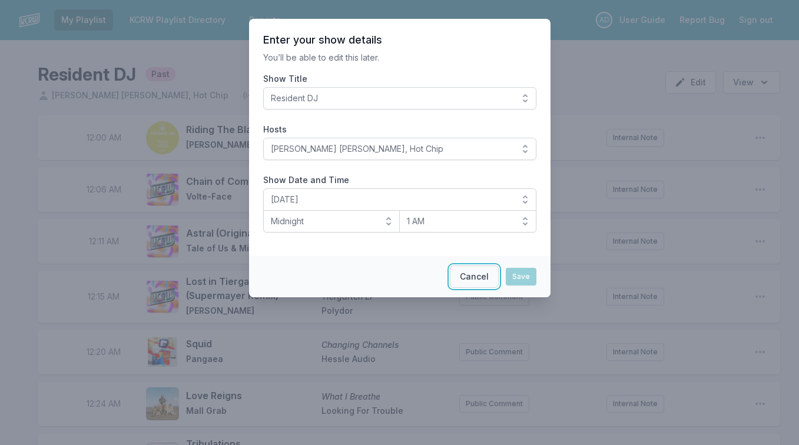
click at [480, 270] on button "Cancel" at bounding box center [474, 277] width 49 height 22
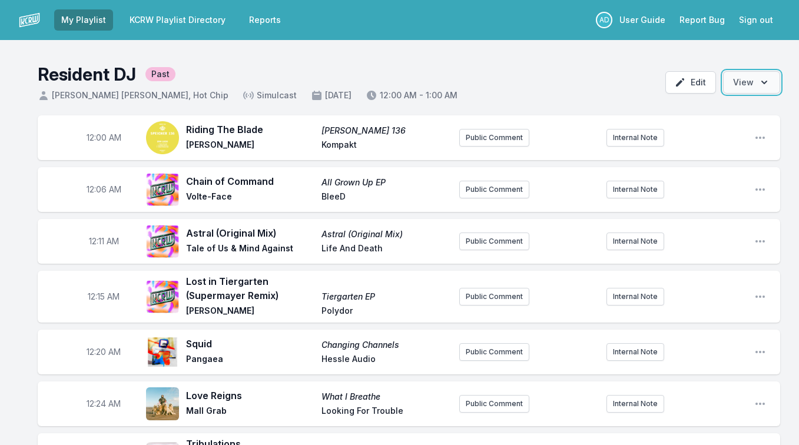
click at [747, 84] on button "Open options View" at bounding box center [751, 82] width 57 height 22
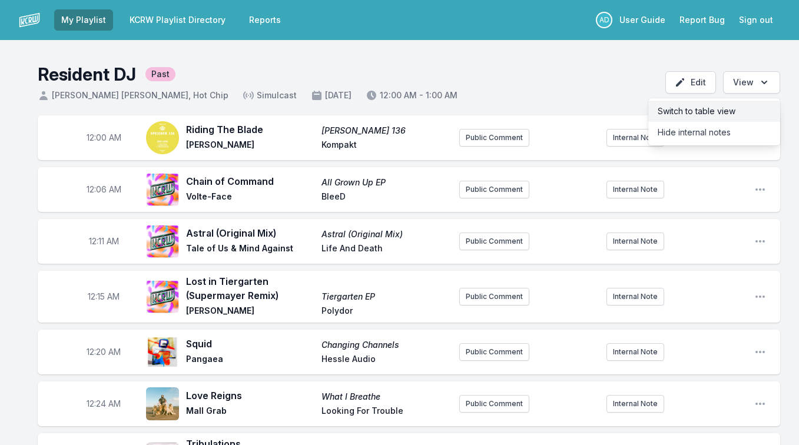
click at [722, 113] on button "Switch to table view" at bounding box center [715, 111] width 132 height 21
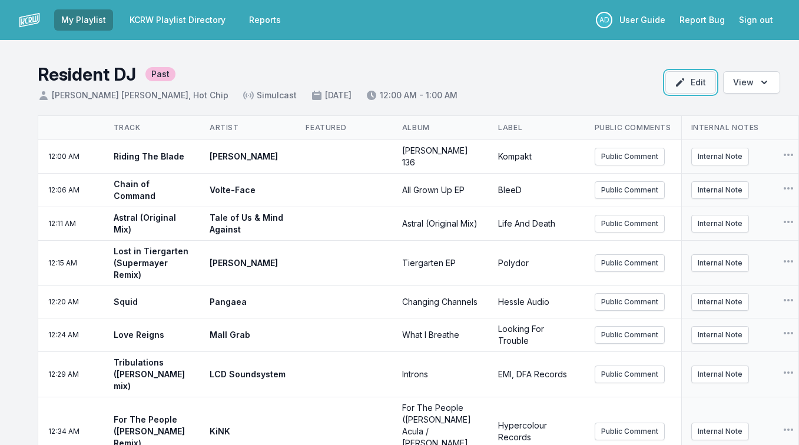
click at [696, 77] on button "Edit" at bounding box center [691, 82] width 51 height 22
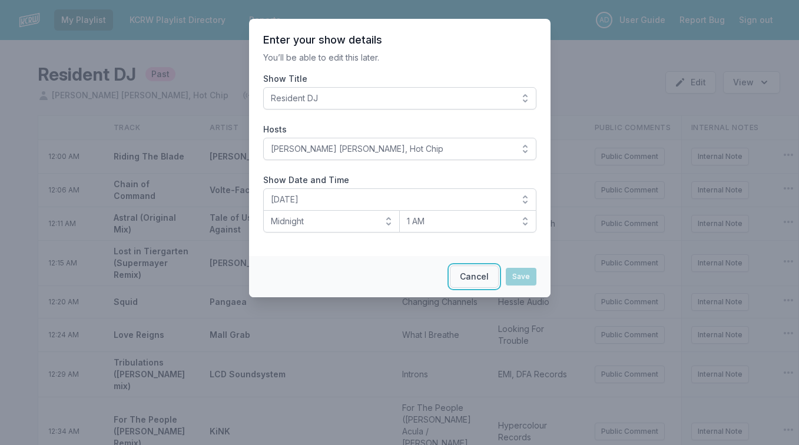
click at [462, 275] on button "Cancel" at bounding box center [474, 277] width 49 height 22
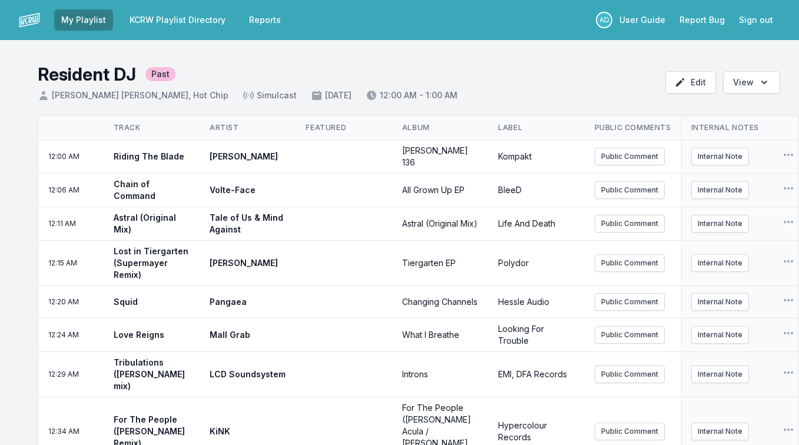
click at [160, 16] on link "KCRW Playlist Directory" at bounding box center [178, 19] width 110 height 21
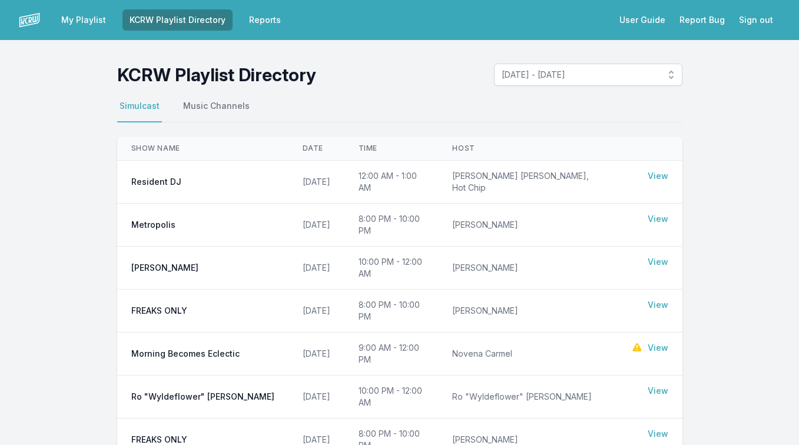
click at [29, 18] on img at bounding box center [29, 19] width 21 height 21
click at [76, 17] on link "My Playlist" at bounding box center [83, 19] width 59 height 21
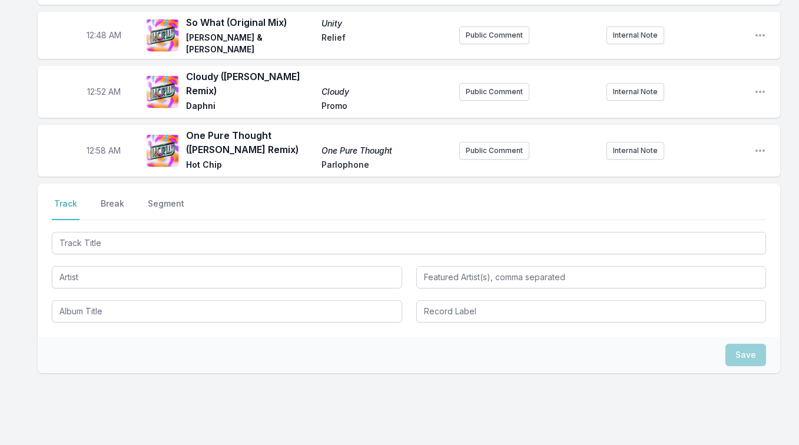
scroll to position [734, 0]
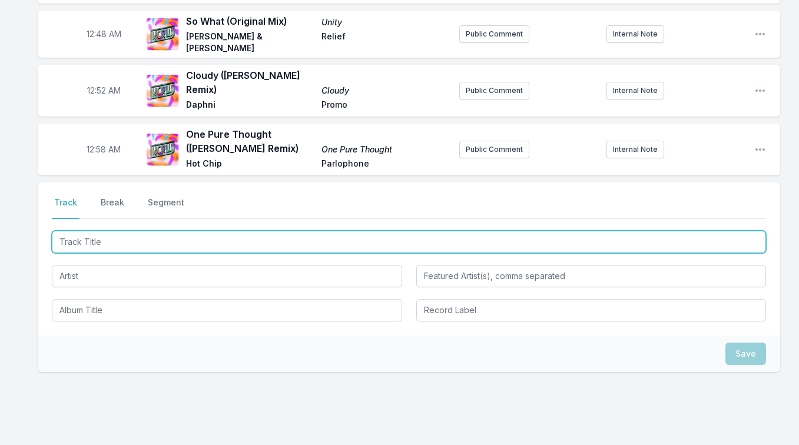
click at [239, 231] on input "Track Title" at bounding box center [409, 242] width 715 height 22
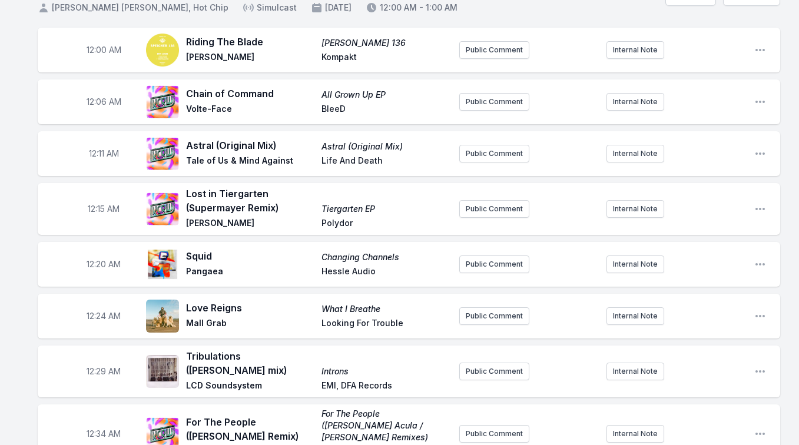
scroll to position [0, 0]
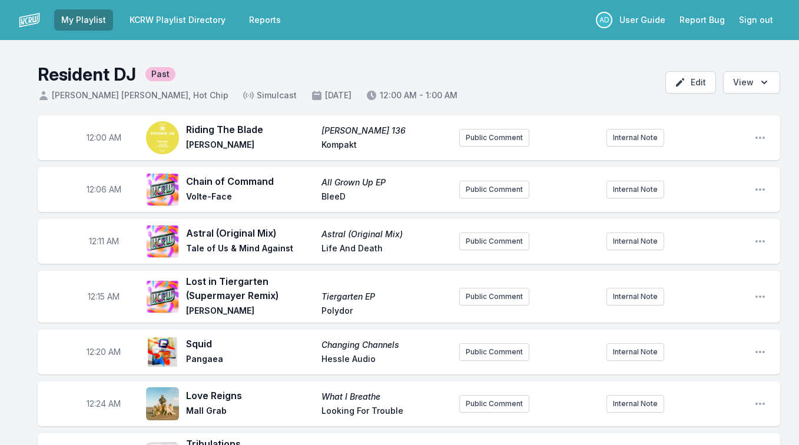
click at [151, 20] on link "KCRW Playlist Directory" at bounding box center [178, 19] width 110 height 21
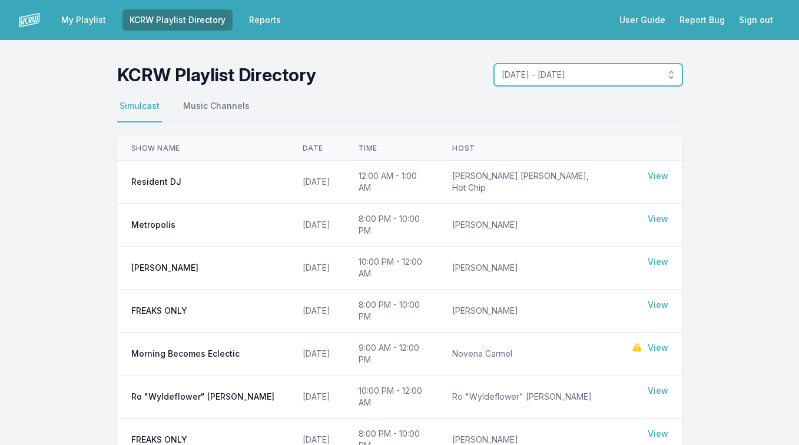
click at [541, 81] on button "October 6, 2025 - October 12, 2025" at bounding box center [588, 75] width 189 height 22
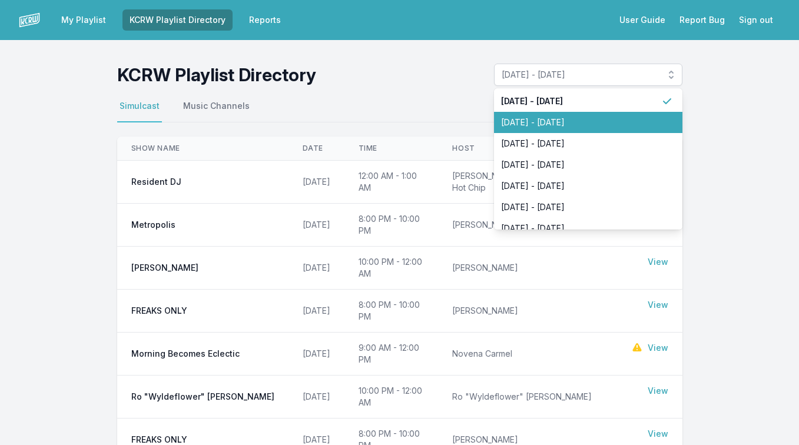
click at [538, 114] on li "September 29, 2025 - October 5, 2025" at bounding box center [588, 122] width 189 height 21
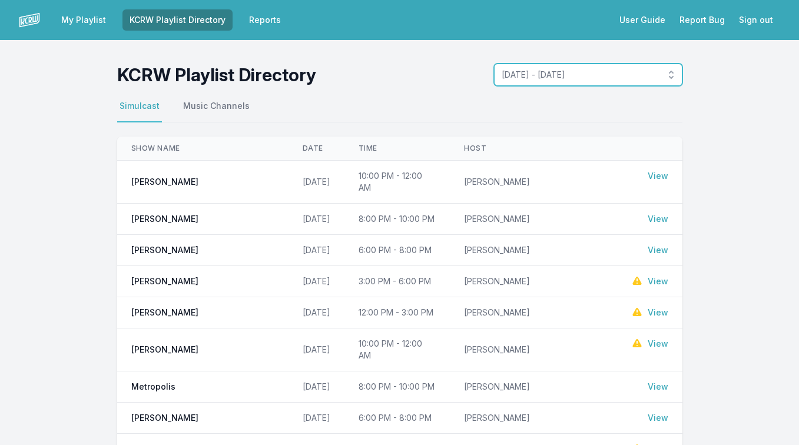
click at [541, 74] on span "September 29, 2025 - October 5, 2025" at bounding box center [580, 75] width 157 height 12
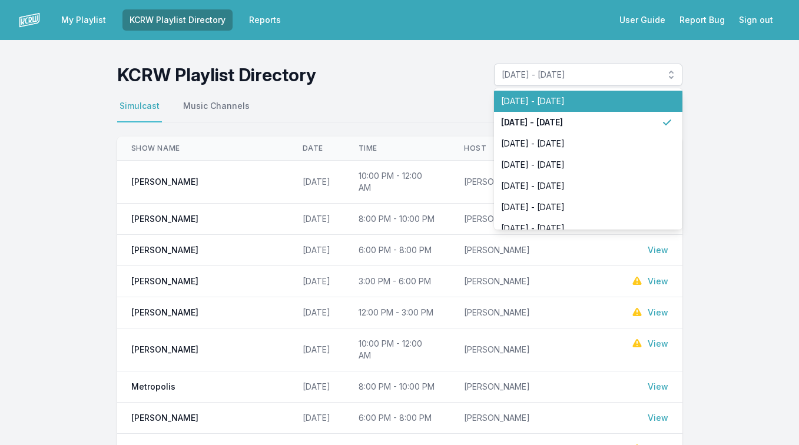
click at [539, 96] on span "October 6, 2025 - October 12, 2025" at bounding box center [581, 101] width 160 height 12
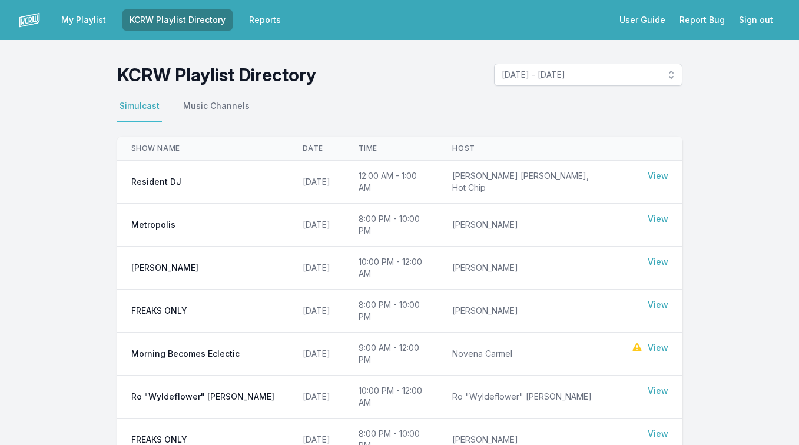
click at [255, 25] on link "Reports" at bounding box center [265, 19] width 46 height 21
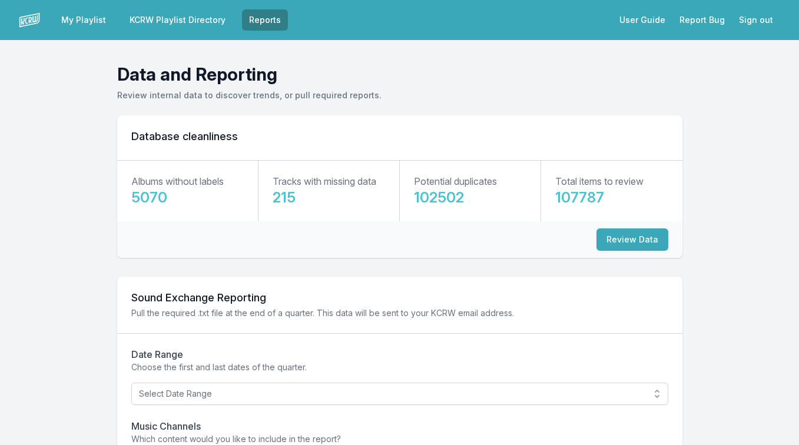
click at [201, 22] on link "KCRW Playlist Directory" at bounding box center [178, 19] width 110 height 21
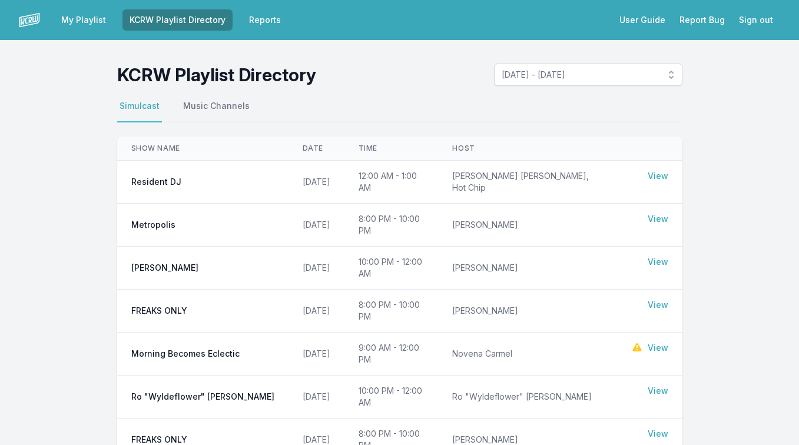
click at [88, 21] on link "My Playlist" at bounding box center [83, 19] width 59 height 21
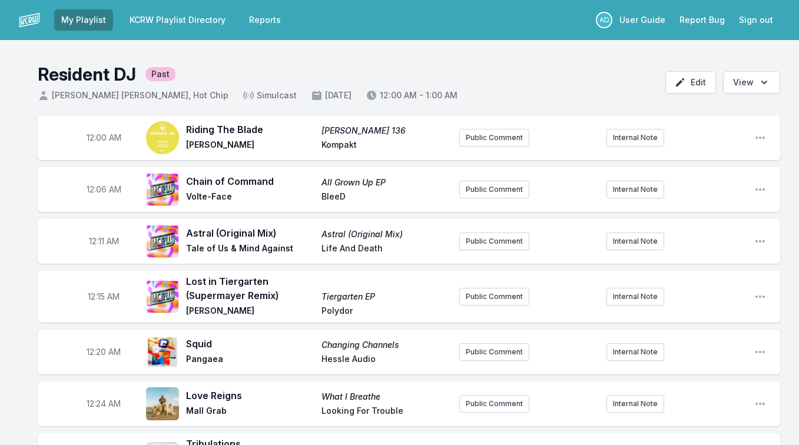
click at [607, 22] on p "AD" at bounding box center [604, 20] width 16 height 16
click at [322, 97] on span "October 10, 2025" at bounding box center [331, 96] width 41 height 12
click at [82, 72] on h1 "Resident DJ" at bounding box center [87, 74] width 98 height 21
click at [31, 100] on header "Resident DJ Past Myke Dodge Weiskopf, Hot Chip Simulcast October 10, 2025 12:00…" at bounding box center [399, 77] width 799 height 75
click at [42, 98] on icon at bounding box center [43, 95] width 8 height 9
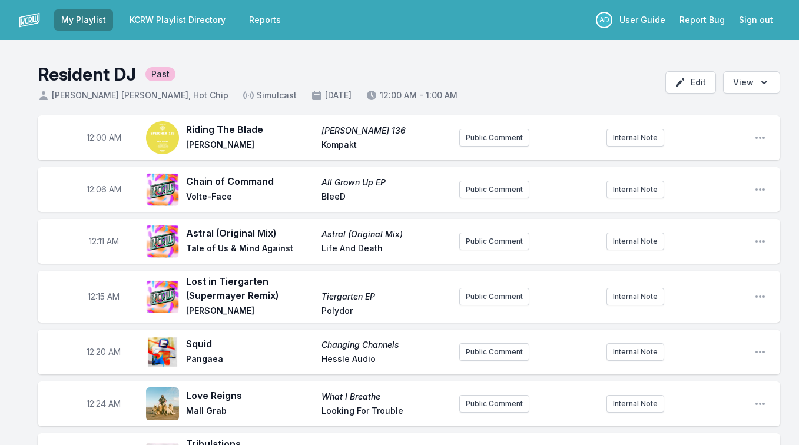
click at [242, 22] on link "Reports" at bounding box center [265, 19] width 46 height 21
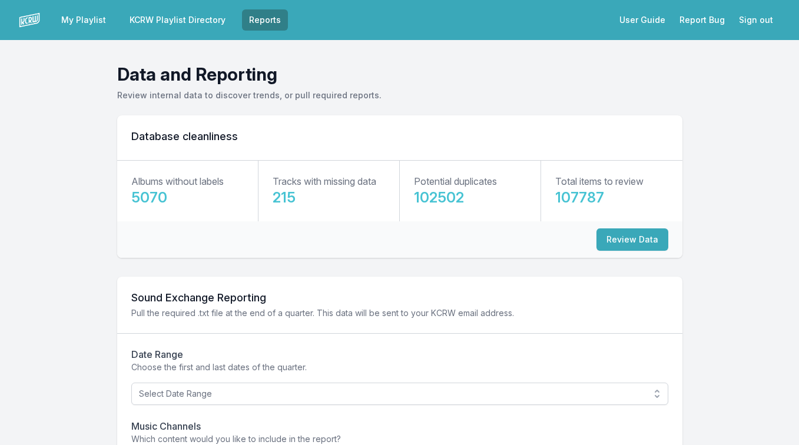
click at [191, 22] on link "KCRW Playlist Directory" at bounding box center [178, 19] width 110 height 21
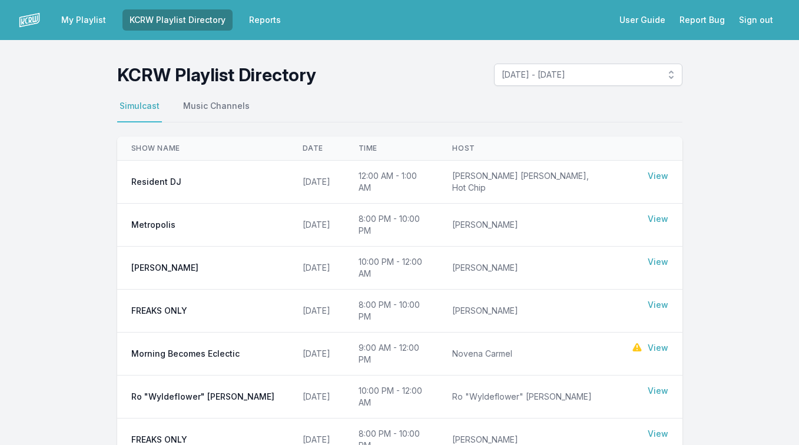
click at [758, 24] on button "Sign out" at bounding box center [756, 19] width 48 height 21
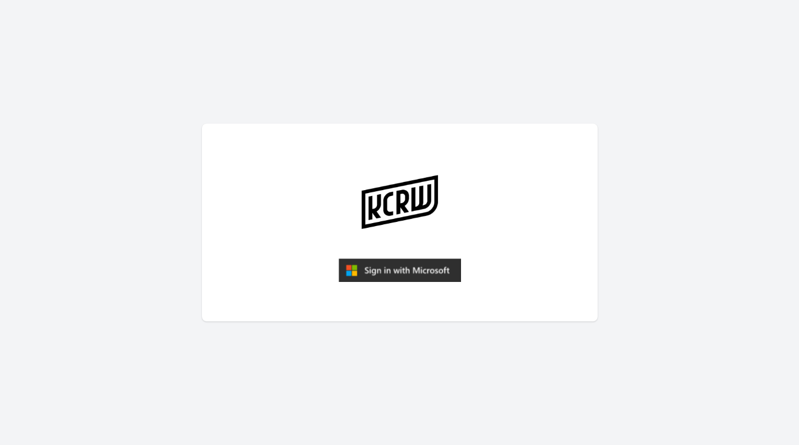
click at [404, 278] on img "submit" at bounding box center [400, 271] width 123 height 24
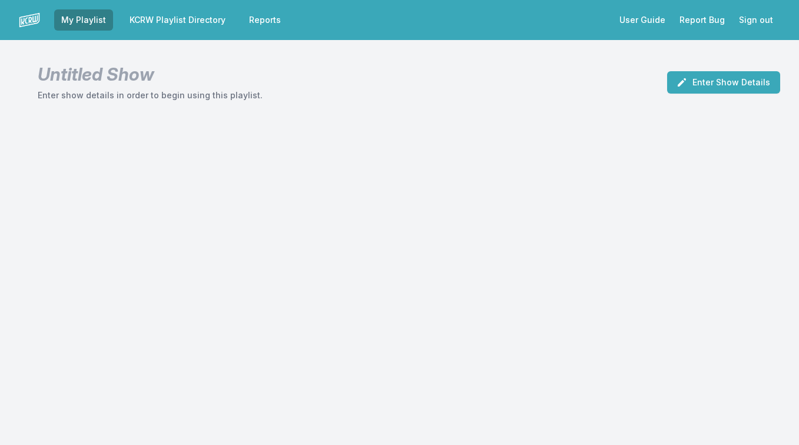
click at [164, 24] on link "KCRW Playlist Directory" at bounding box center [178, 19] width 110 height 21
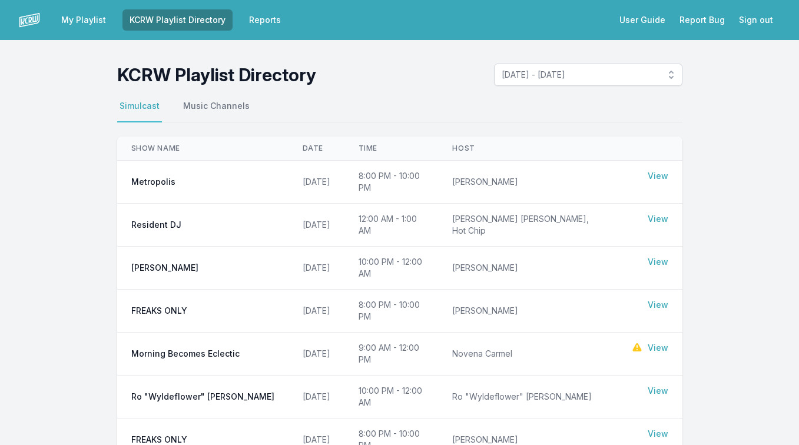
click at [72, 18] on link "My Playlist" at bounding box center [83, 19] width 59 height 21
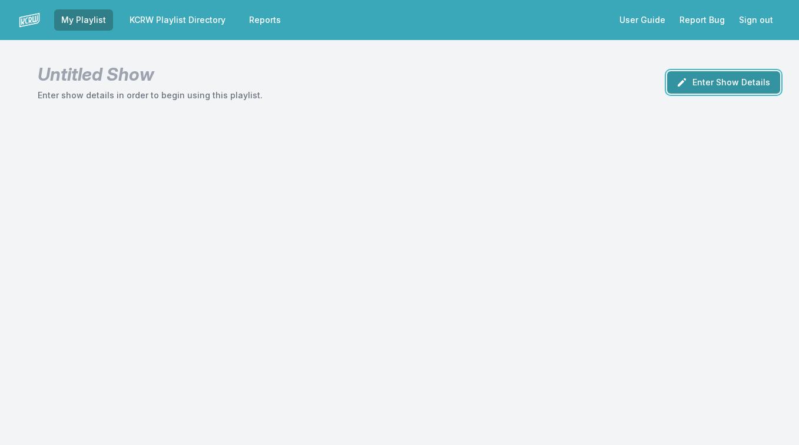
click at [697, 92] on button "Enter Show Details" at bounding box center [723, 82] width 113 height 22
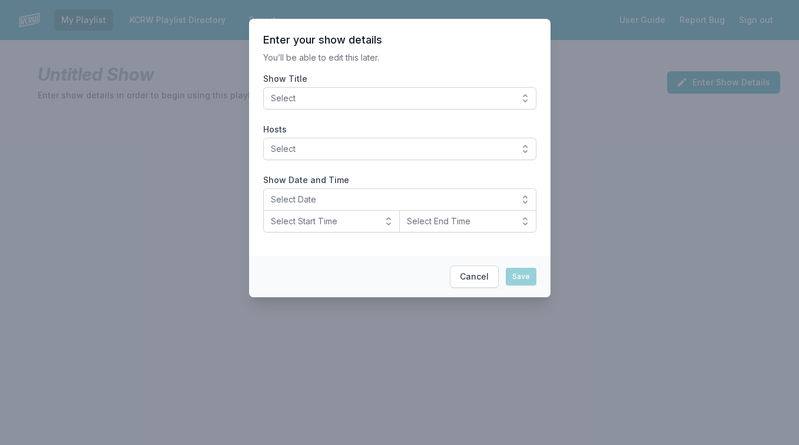
click at [525, 94] on button "Select" at bounding box center [399, 98] width 273 height 22
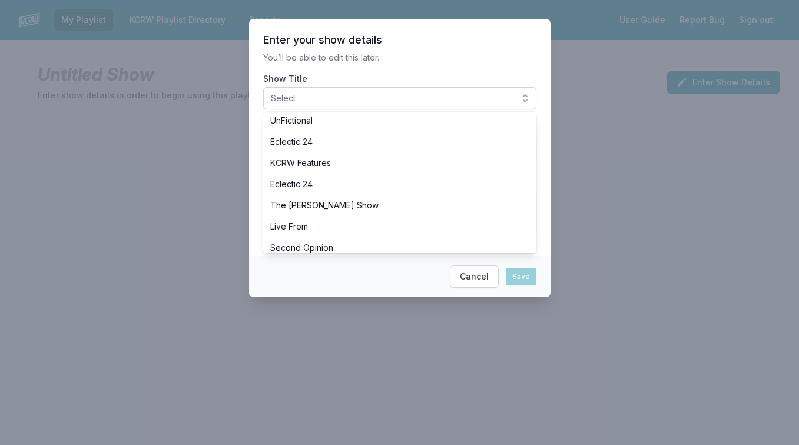
scroll to position [945, 0]
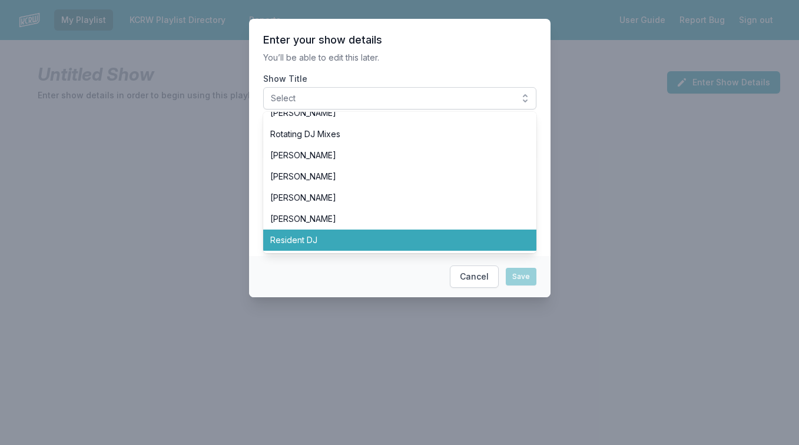
click at [371, 240] on span "Resident DJ" at bounding box center [392, 240] width 245 height 12
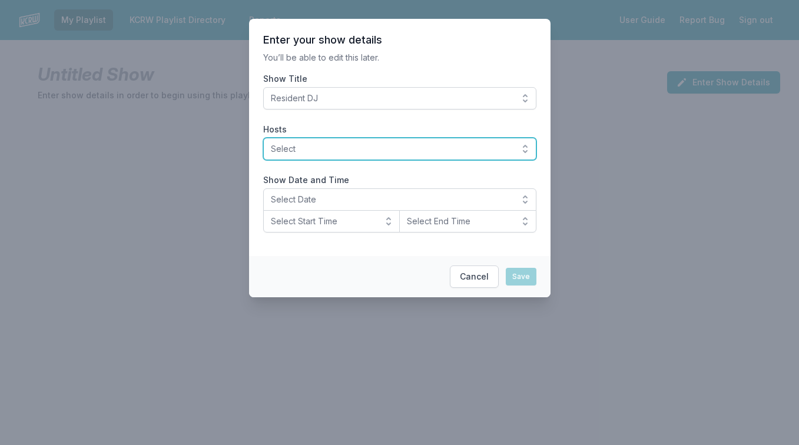
click at [529, 149] on button "Select" at bounding box center [399, 149] width 273 height 22
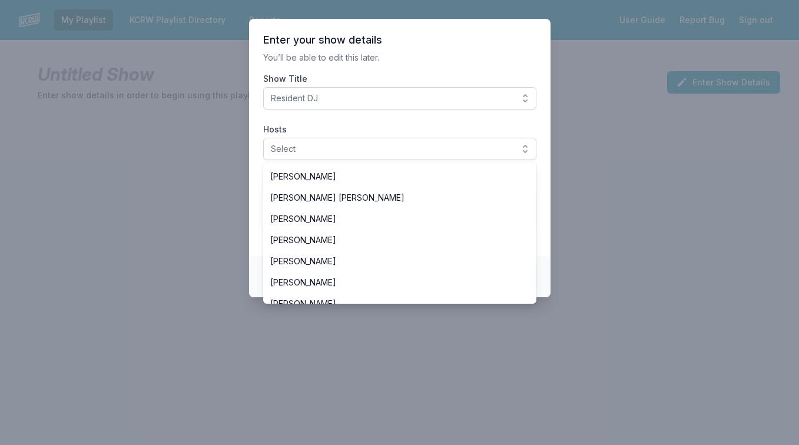
scroll to position [1018, 0]
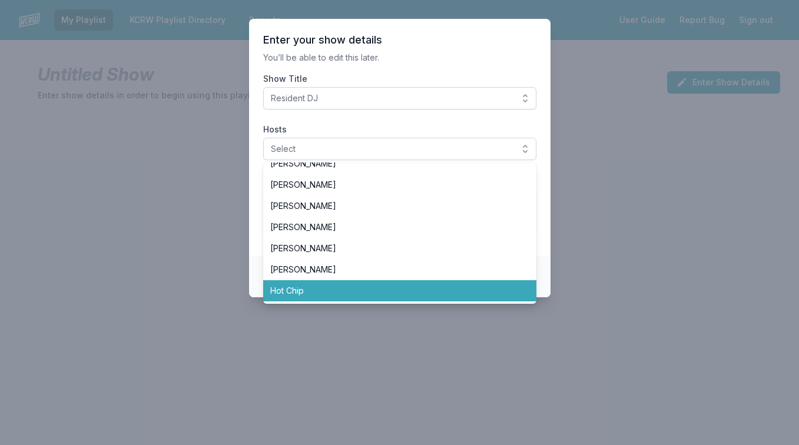
click at [407, 294] on span "Hot Chip" at bounding box center [392, 291] width 245 height 12
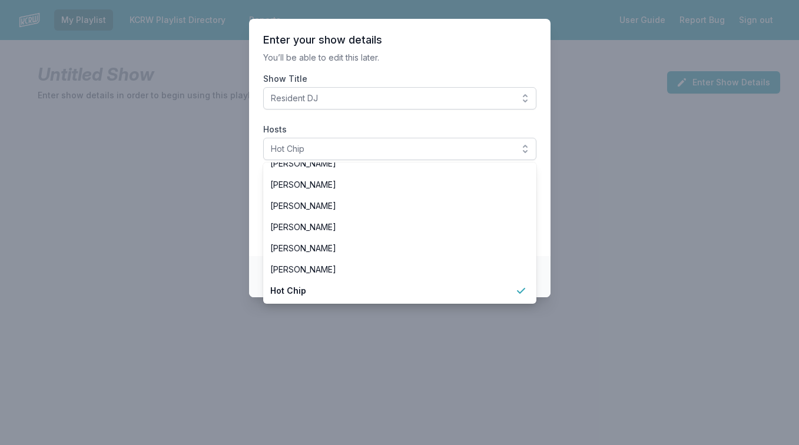
click at [427, 123] on section "Enter your show details You’ll be able to edit this later. Show Title Resident …" at bounding box center [400, 137] width 302 height 237
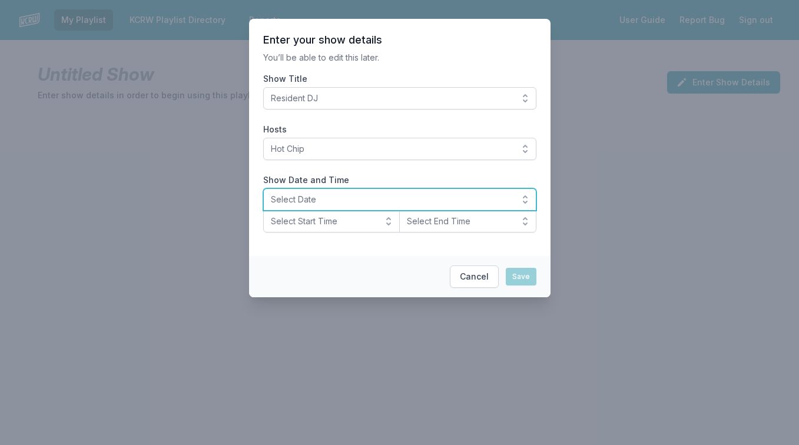
click at [370, 199] on span "Select Date" at bounding box center [392, 200] width 242 height 12
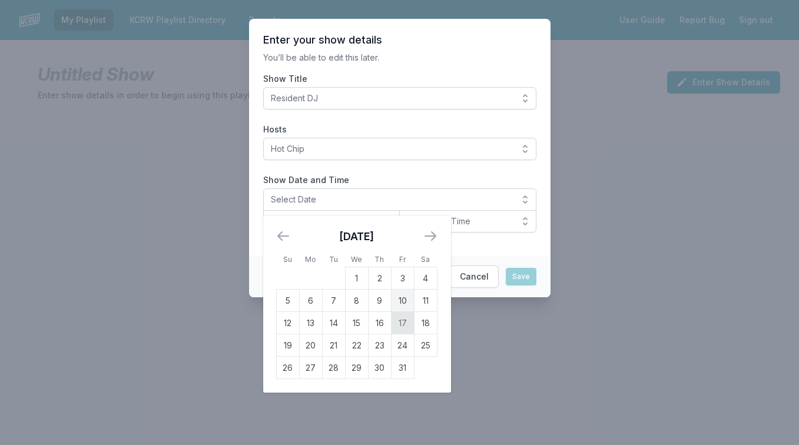
click at [403, 317] on td "17" at bounding box center [402, 323] width 23 height 22
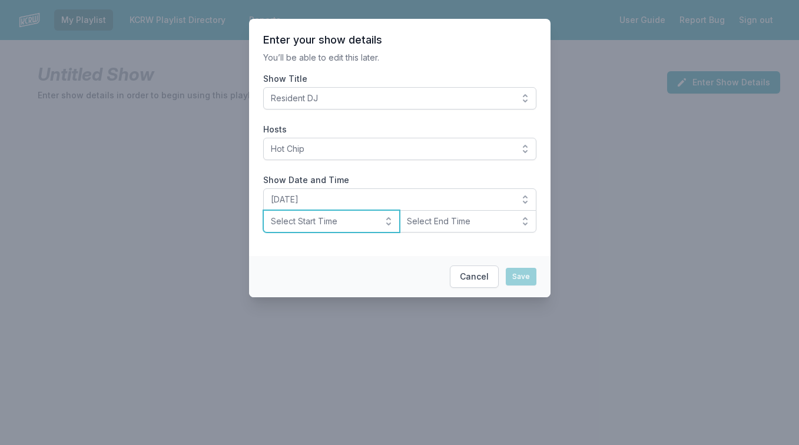
click at [373, 223] on span "Select Start Time" at bounding box center [323, 222] width 105 height 12
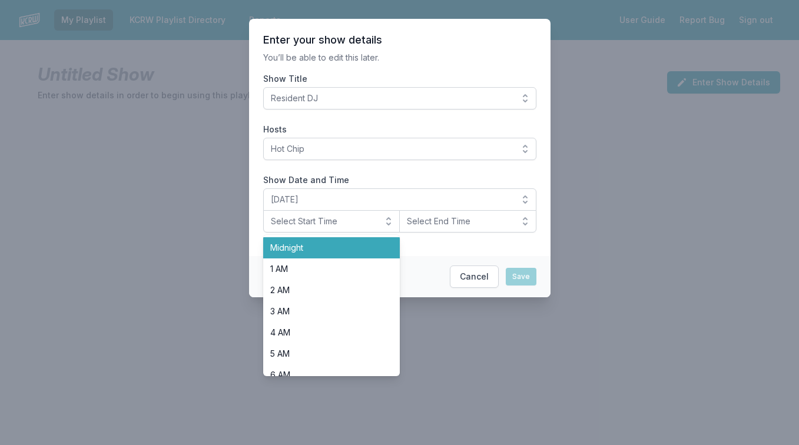
click at [348, 244] on span "Midnight" at bounding box center [324, 248] width 109 height 12
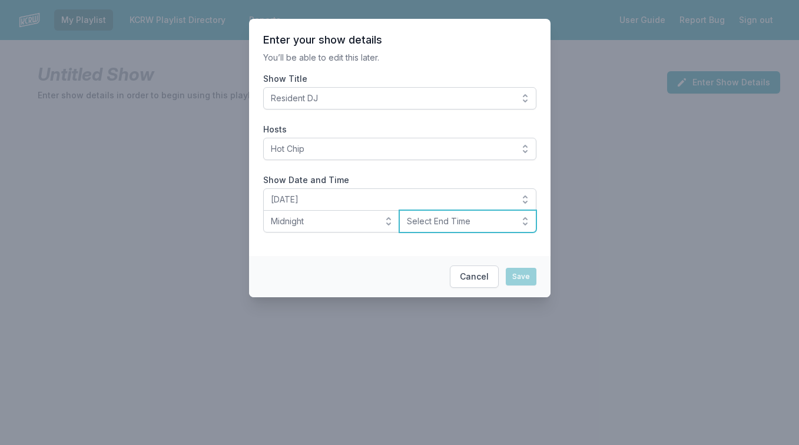
click at [434, 223] on span "Select End Time" at bounding box center [459, 222] width 105 height 12
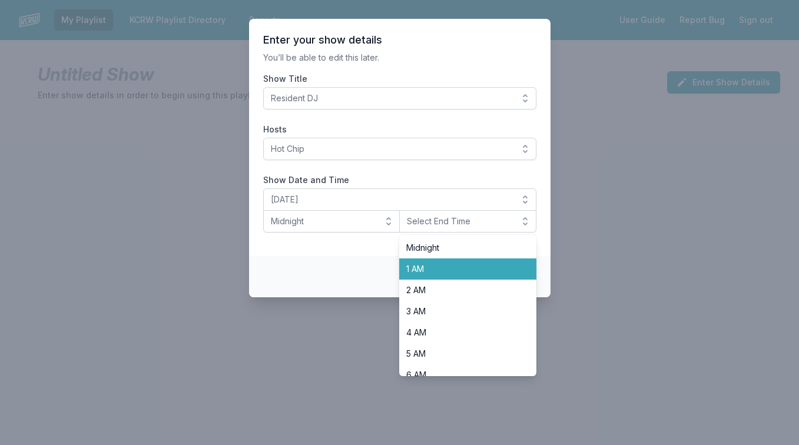
click at [421, 273] on span "1 AM" at bounding box center [460, 269] width 109 height 12
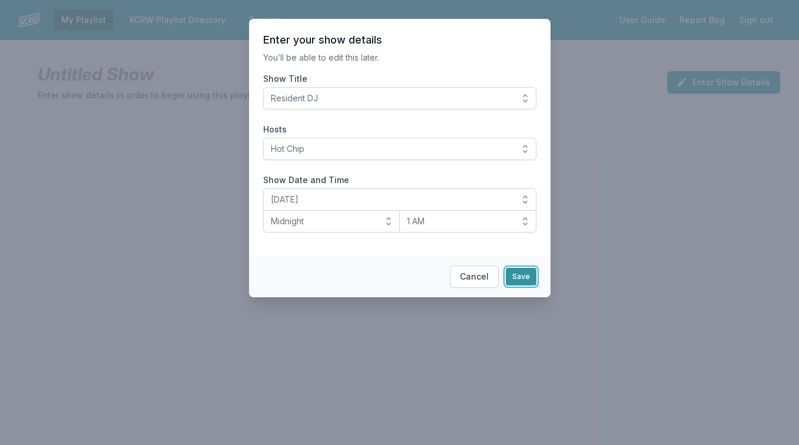
click at [521, 279] on button "Save" at bounding box center [521, 277] width 31 height 18
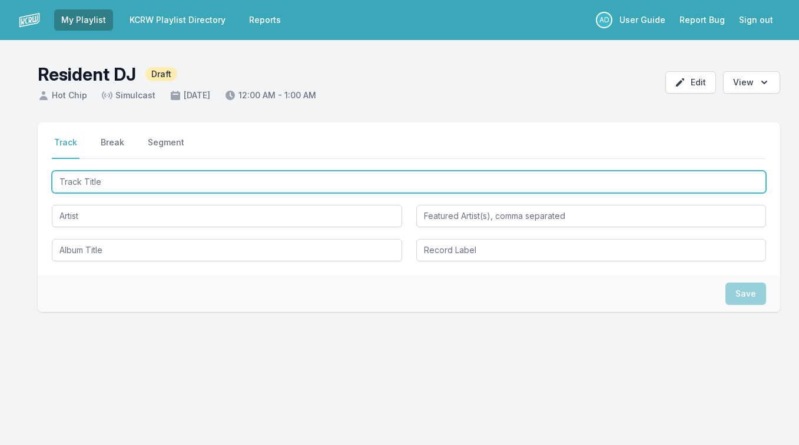
click at [78, 175] on input "Track Title" at bounding box center [409, 182] width 715 height 22
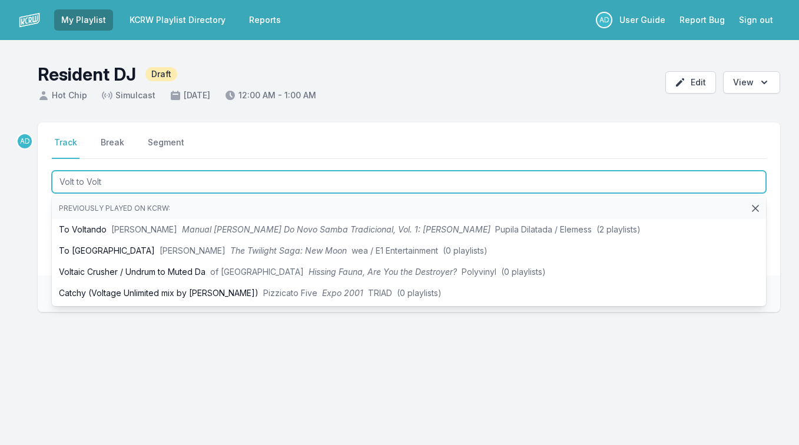
type input "Volt to Volt"
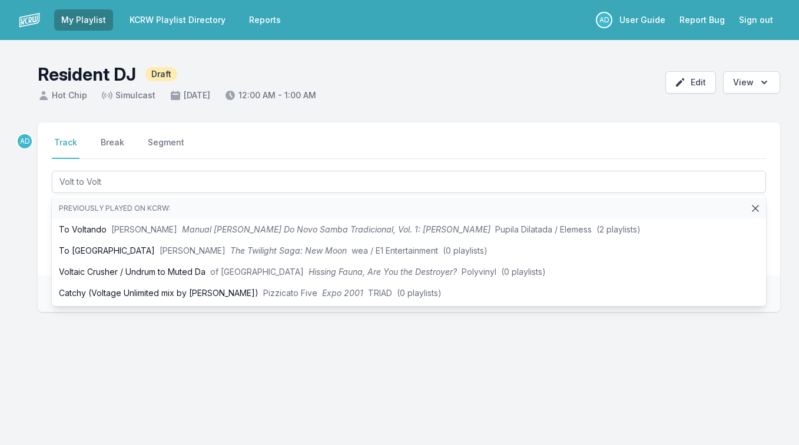
click at [227, 147] on nav "Track Break Segment" at bounding box center [409, 148] width 715 height 22
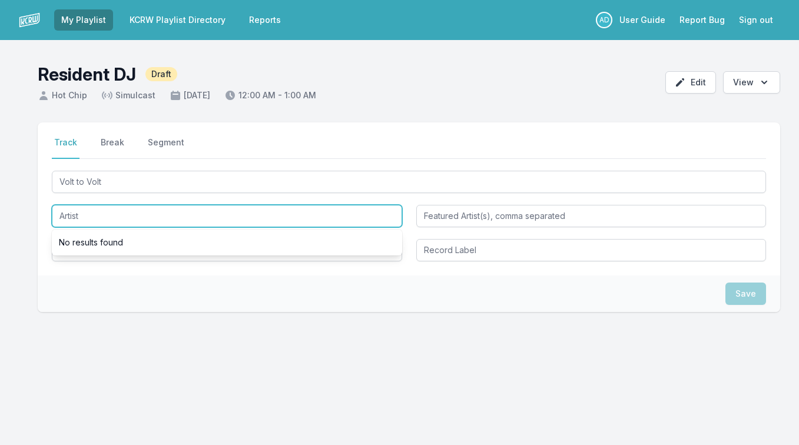
click at [71, 214] on input "Artist" at bounding box center [227, 216] width 351 height 22
type input "Payfone"
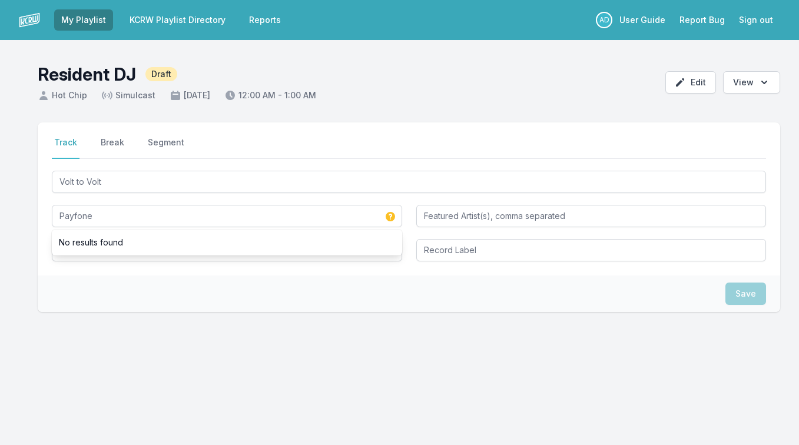
click at [74, 312] on div "Select a tab Track Break Segment Track Break Segment Volt to Volt Payfone No re…" at bounding box center [409, 255] width 743 height 265
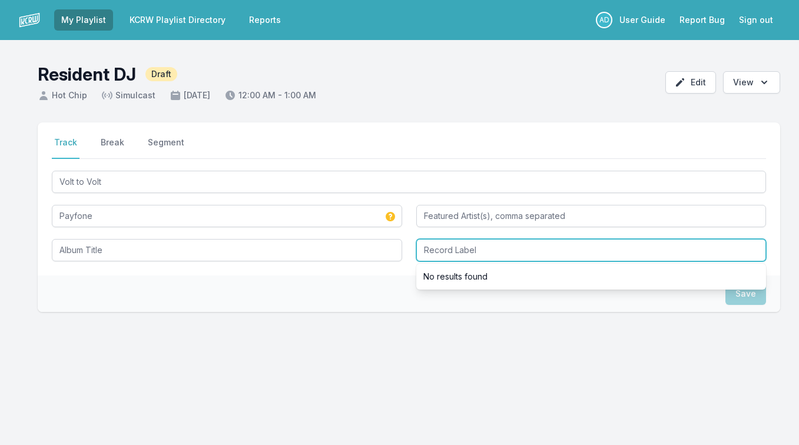
click at [459, 254] on input "Record Label" at bounding box center [592, 250] width 351 height 22
type input "Otis Records"
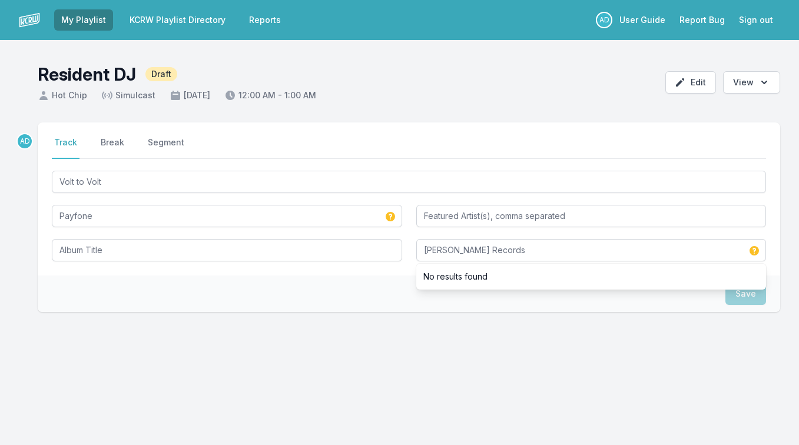
click at [437, 302] on div "Save" at bounding box center [409, 294] width 743 height 37
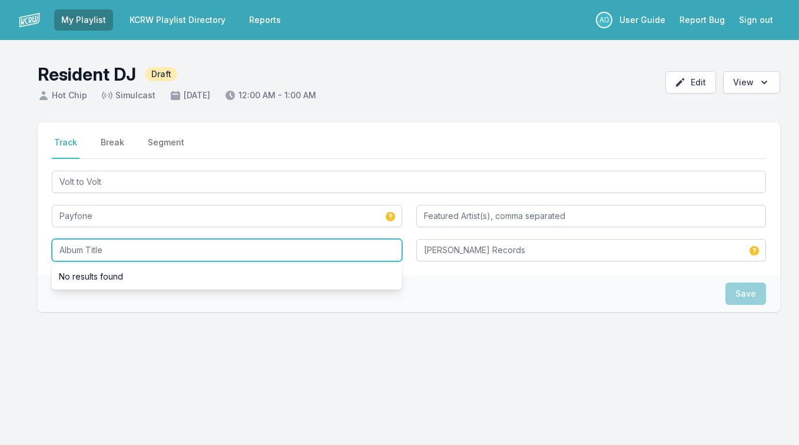
click at [128, 256] on input "Album Title" at bounding box center [227, 250] width 351 height 22
type input "Volt to Volt"
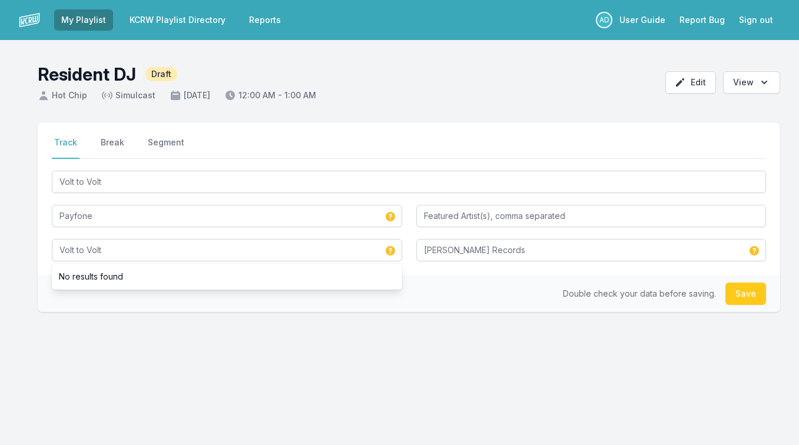
click at [477, 420] on div "Select a tab Track Break Segment Track Break Segment Volt to Volt Payfone Volt …" at bounding box center [399, 274] width 799 height 303
click at [744, 294] on button "Save" at bounding box center [746, 294] width 41 height 22
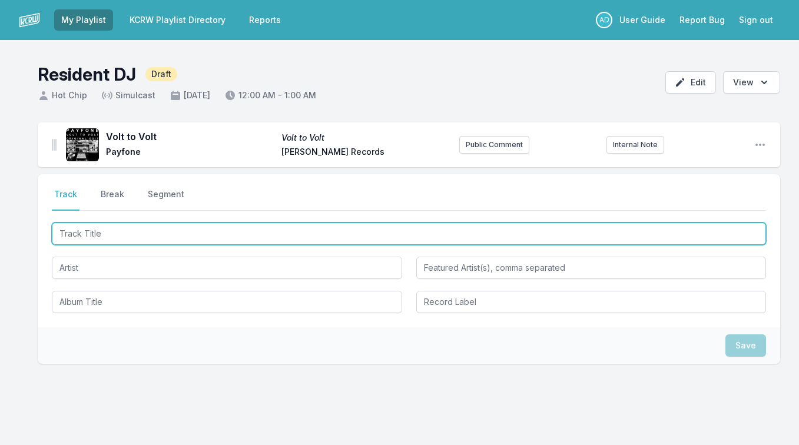
click at [84, 236] on input "Track Title" at bounding box center [409, 234] width 715 height 22
click at [99, 232] on input "Suspira" at bounding box center [409, 234] width 715 height 22
type input "Suspir"
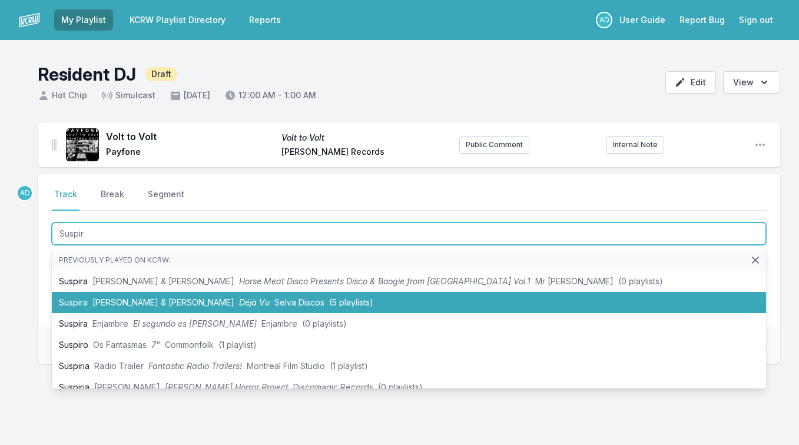
click at [94, 298] on span "Robson Jorge & Lincoln Olivetti" at bounding box center [163, 303] width 142 height 10
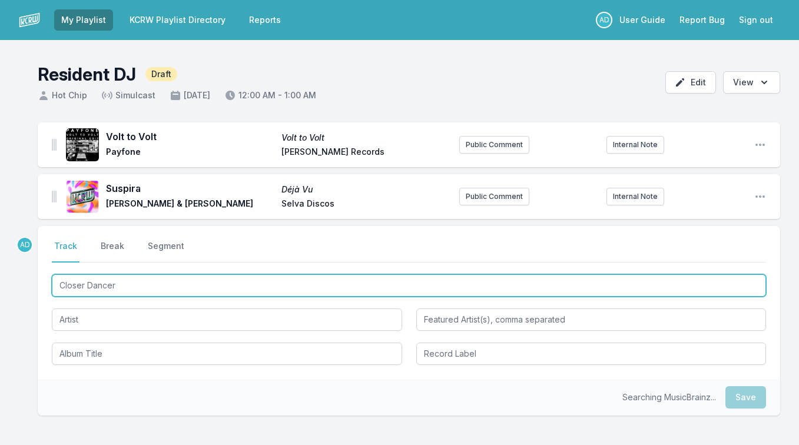
type input "Closer Dancer"
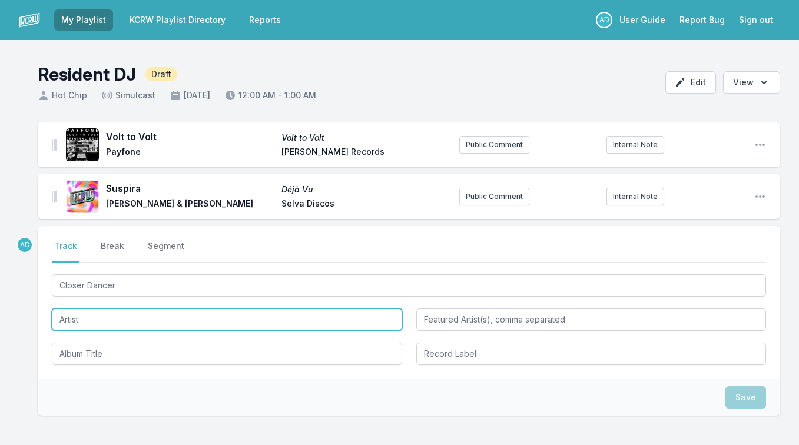
click at [75, 320] on input "Artist" at bounding box center [227, 320] width 351 height 22
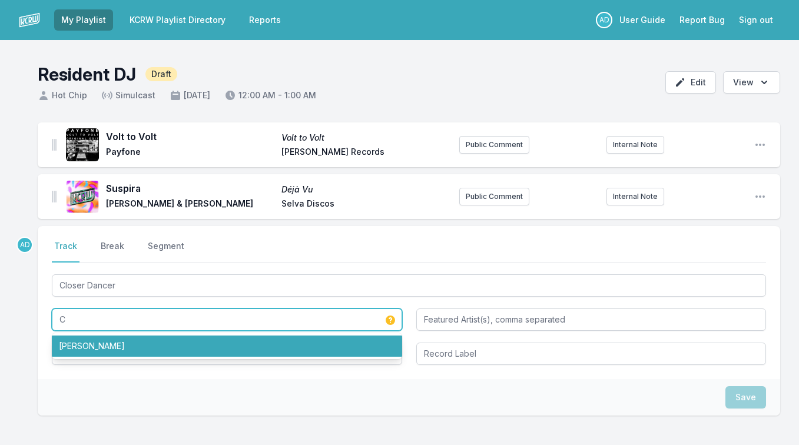
click at [72, 345] on li "Closer Musik" at bounding box center [227, 346] width 351 height 21
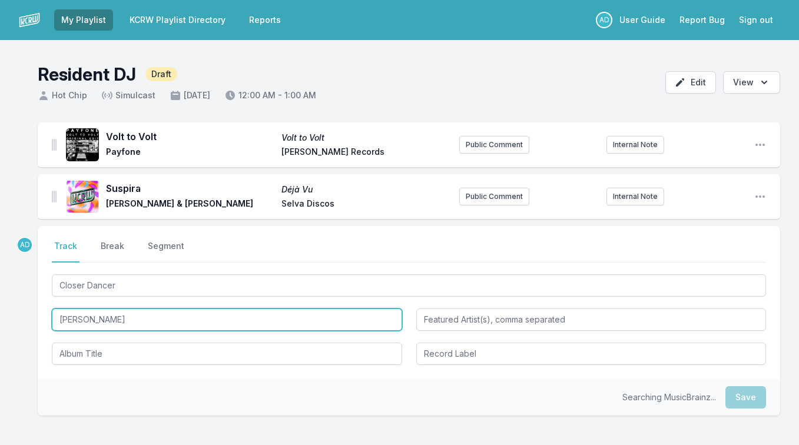
type input "Closer Musik"
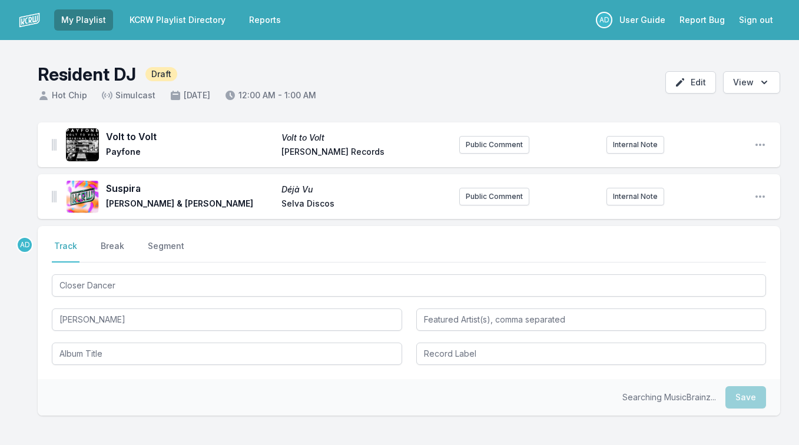
click at [79, 380] on div "Searching MusicBrainz... Save" at bounding box center [409, 397] width 743 height 37
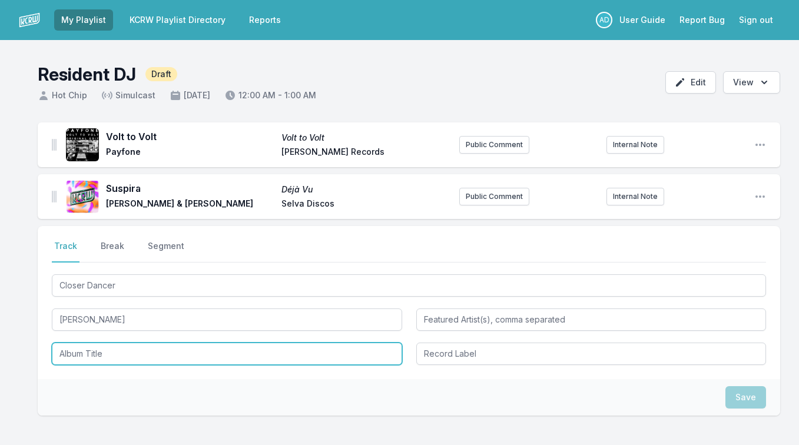
click at [116, 361] on input "Album Title" at bounding box center [227, 354] width 351 height 22
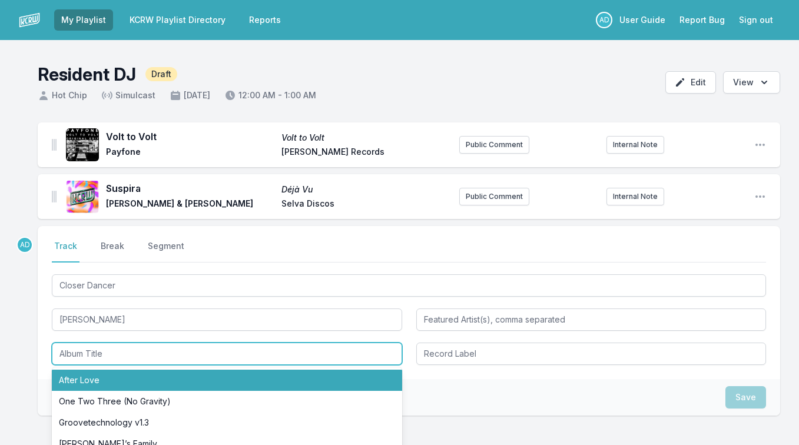
click at [110, 378] on li "After Love" at bounding box center [227, 380] width 351 height 21
type input "After Love"
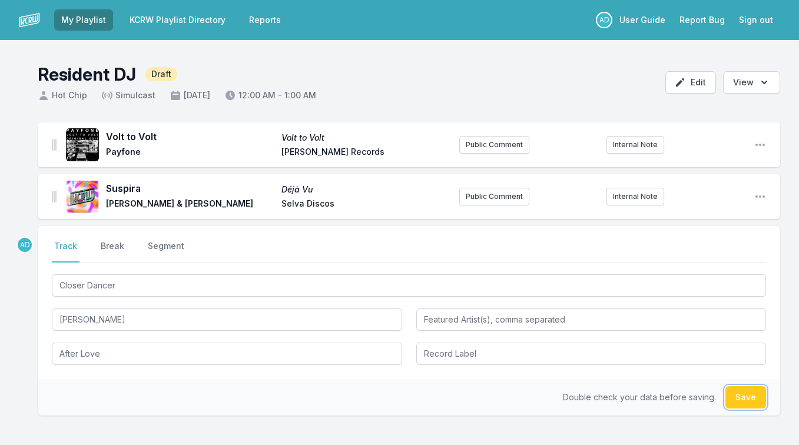
click at [752, 398] on button "Save" at bounding box center [746, 397] width 41 height 22
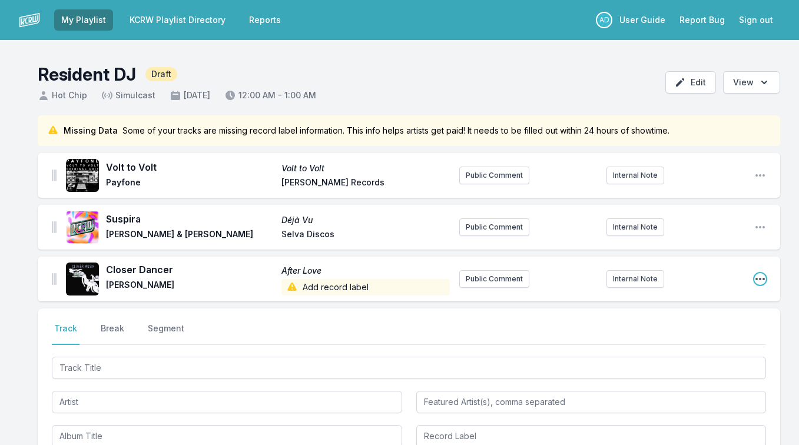
click at [761, 276] on icon "Open playlist item options" at bounding box center [761, 279] width 12 height 12
click at [733, 300] on button "Edit Track Details" at bounding box center [700, 302] width 132 height 21
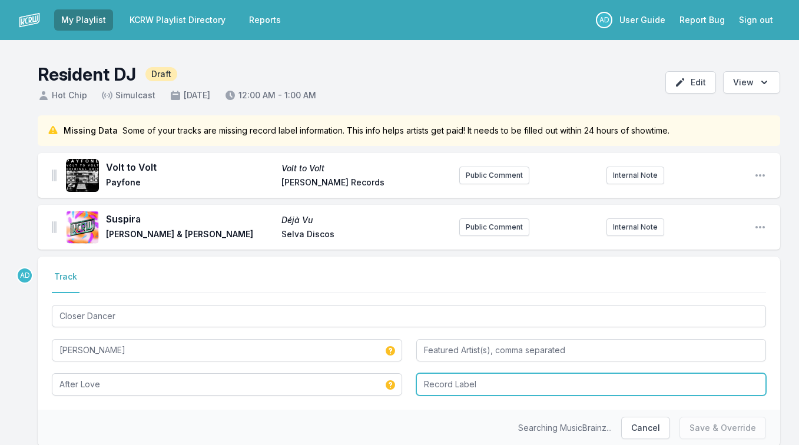
click at [451, 379] on input "Record Label" at bounding box center [592, 385] width 351 height 22
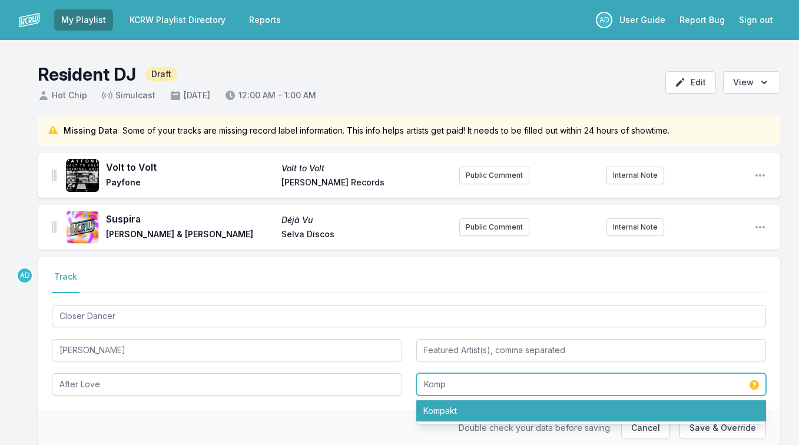
click at [435, 408] on li "Kompakt" at bounding box center [592, 411] width 351 height 21
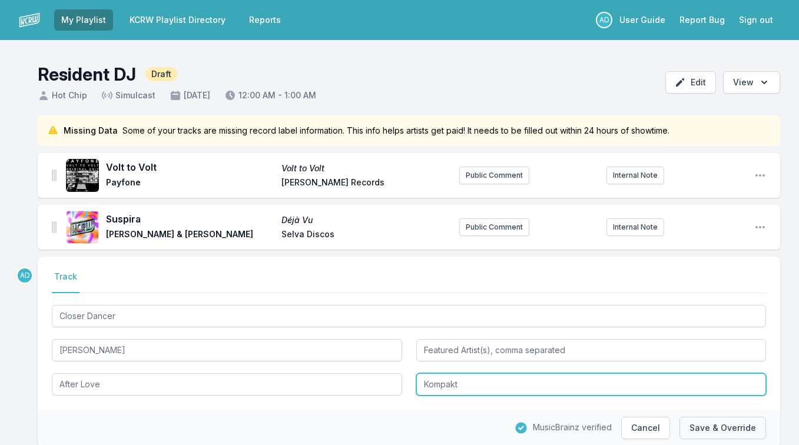
scroll to position [1, 0]
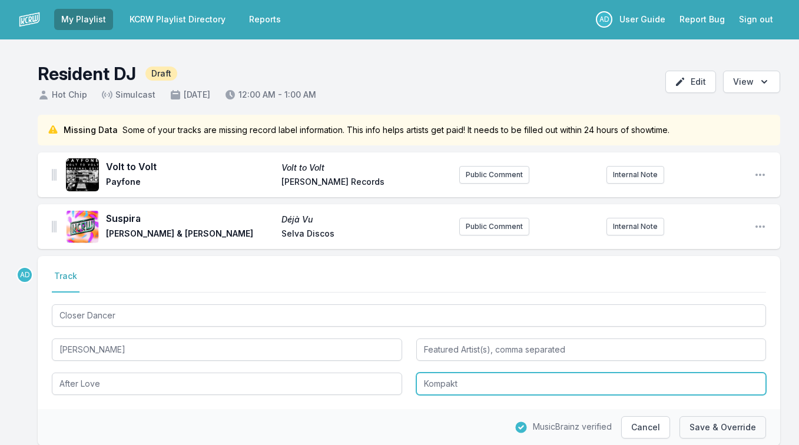
type input "Kompakt"
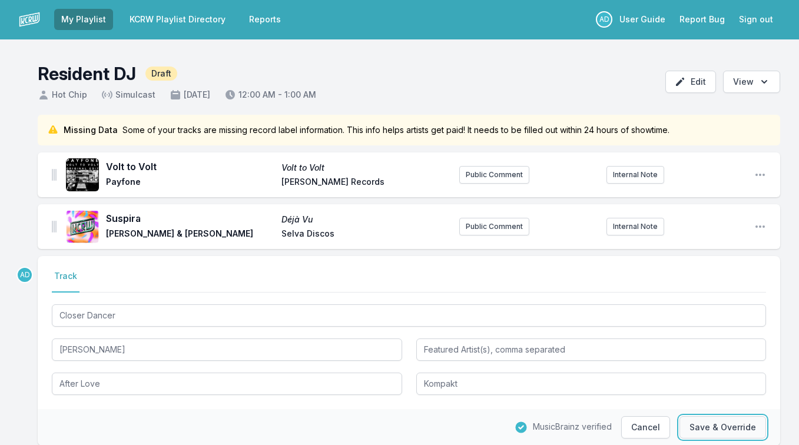
click at [696, 424] on button "Save & Override" at bounding box center [723, 428] width 87 height 22
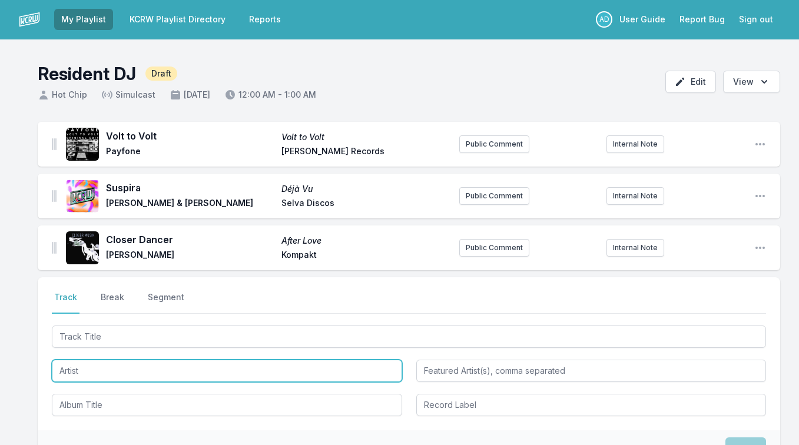
click at [106, 376] on input "Artist" at bounding box center [227, 371] width 351 height 22
type input "Marie Davidson"
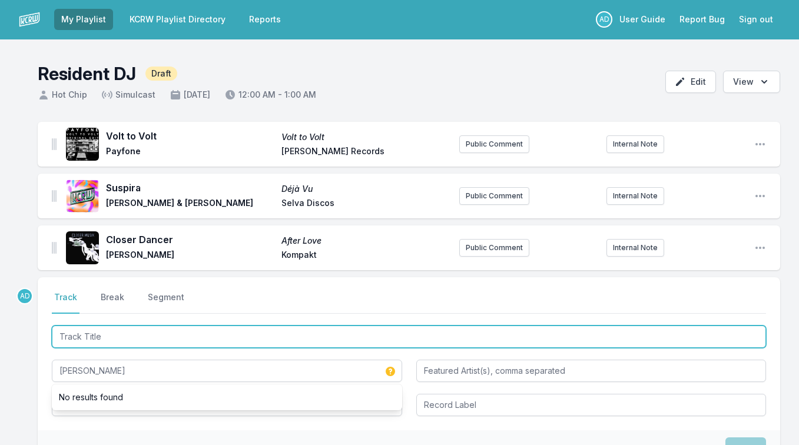
click at [84, 336] on input "Track Title" at bounding box center [409, 337] width 715 height 22
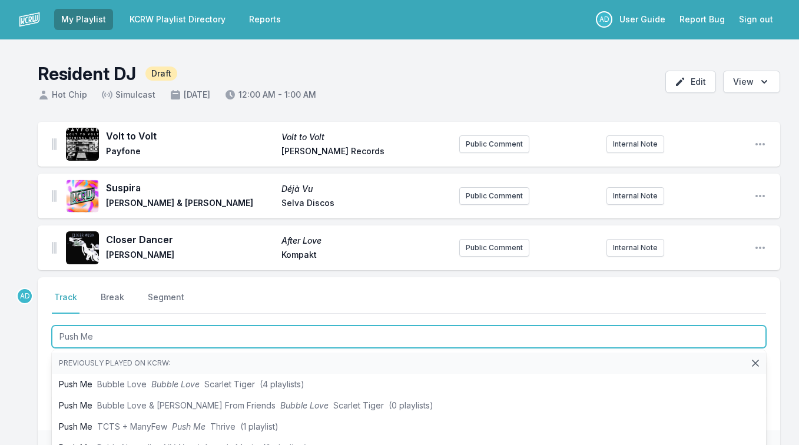
type input "Push Me F"
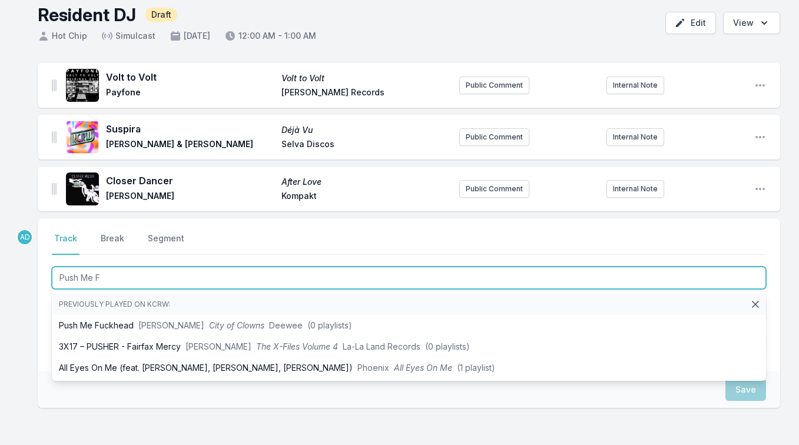
scroll to position [81, 0]
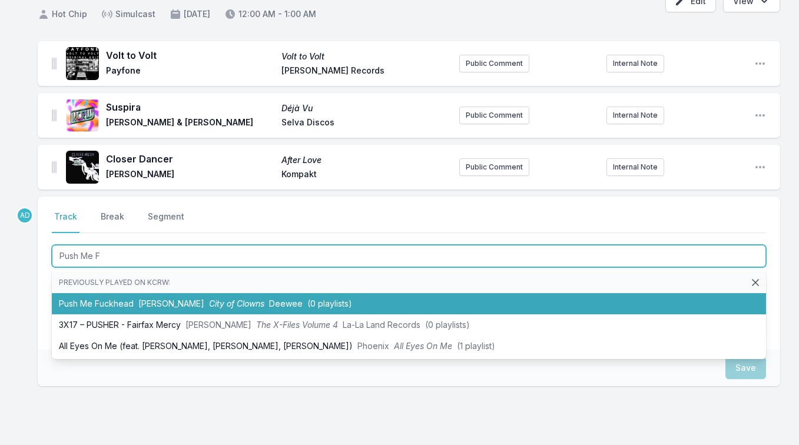
click at [98, 302] on li "Push Me Fuckhead Marie Davidson City of Clowns Deewee (0 playlists)" at bounding box center [409, 303] width 715 height 21
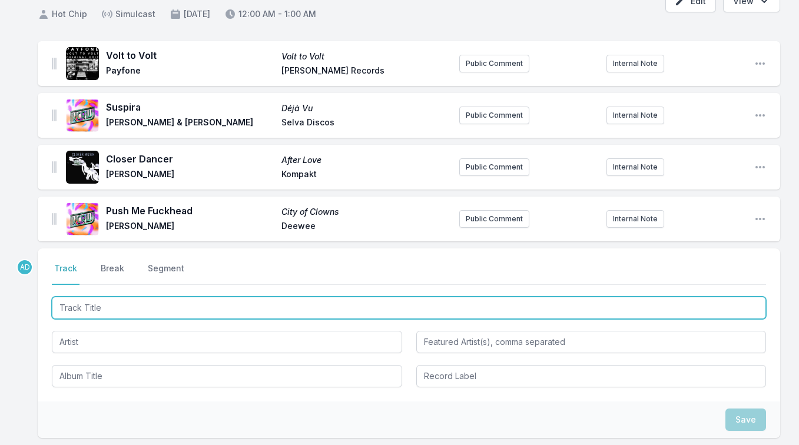
paste input "U Can Be Mine"
paste input "(Eddie C Cash Version)"
type input "U Can Be Mine (Eddie C Cash Version)"
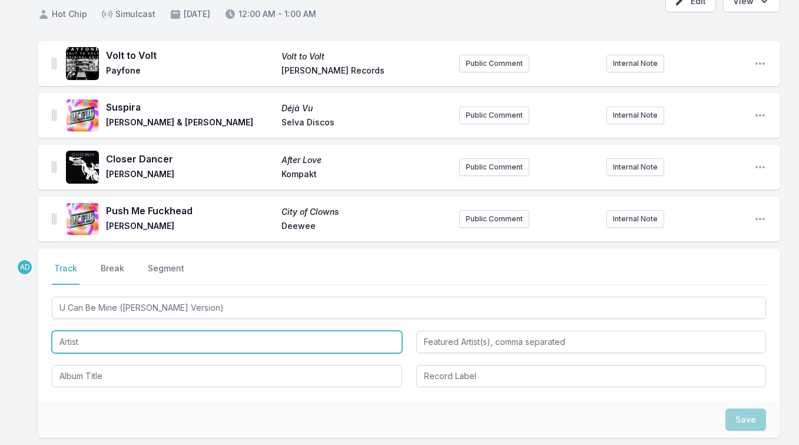
click at [84, 340] on input "Artist" at bounding box center [227, 342] width 351 height 22
paste input "Eddie C & LJ Simon"
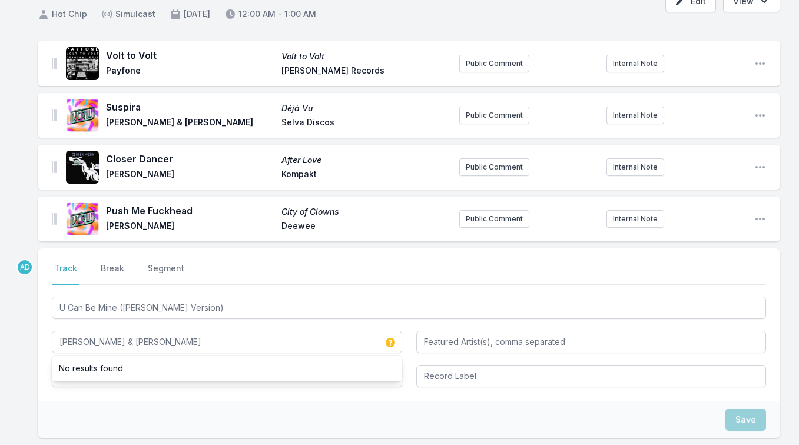
click at [241, 274] on nav "Track Break Segment" at bounding box center [409, 274] width 715 height 22
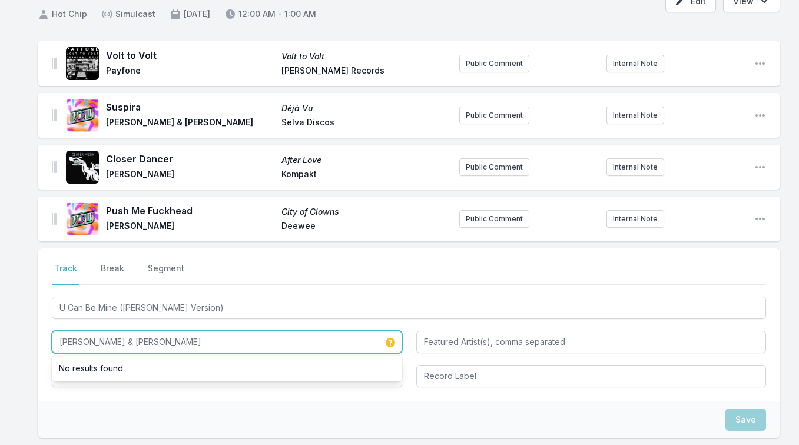
click at [95, 342] on input "Eddie C & LJ Simon" at bounding box center [227, 342] width 351 height 22
type input "Eddie C / LJ Simon"
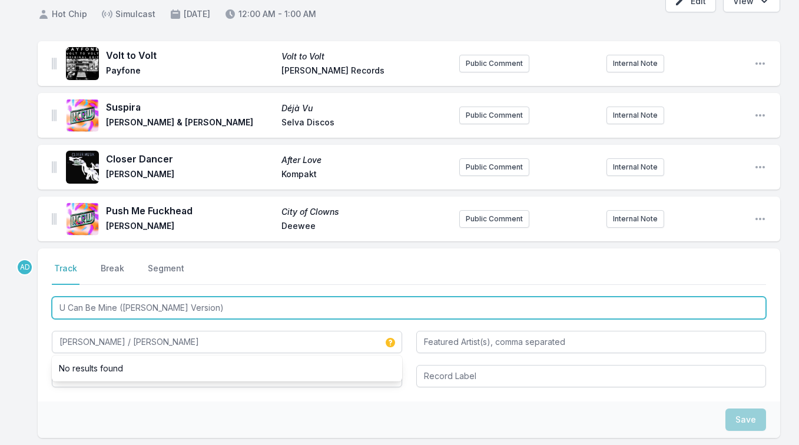
click at [87, 309] on input "U Can Be Mine (Eddie C Cash Version)" at bounding box center [409, 308] width 715 height 22
type input "U Be Mine (Eddie C Cash Version)"
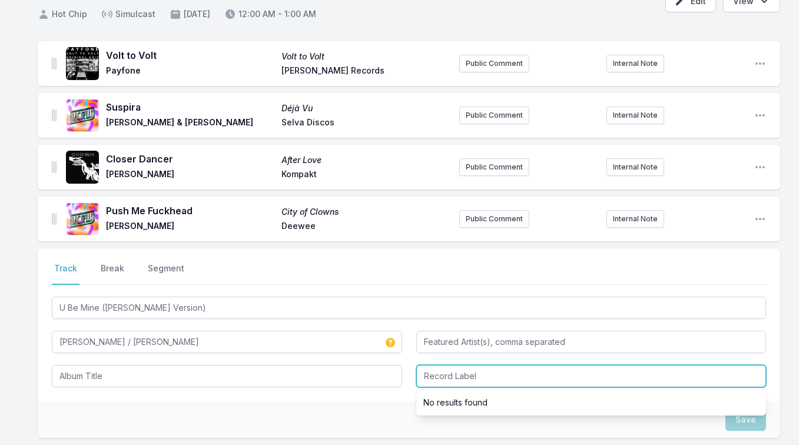
click at [457, 376] on input "Record Label" at bounding box center [592, 376] width 351 height 22
paste input "Balearic Ensemble"
type input "Balearic Ensemble"
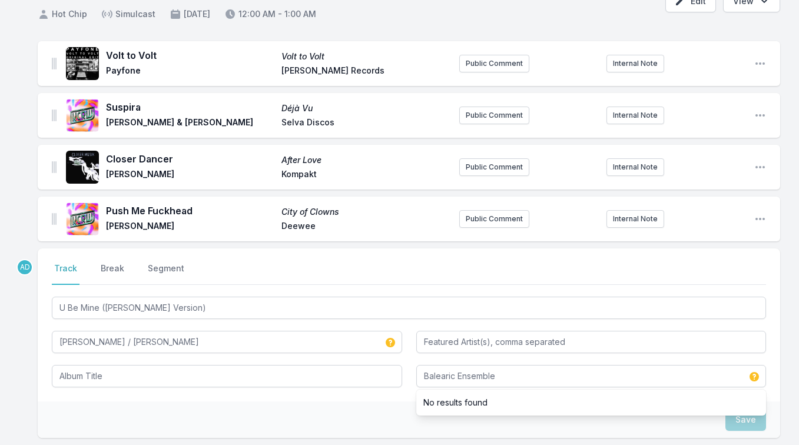
click at [371, 265] on nav "Track Break Segment" at bounding box center [409, 274] width 715 height 22
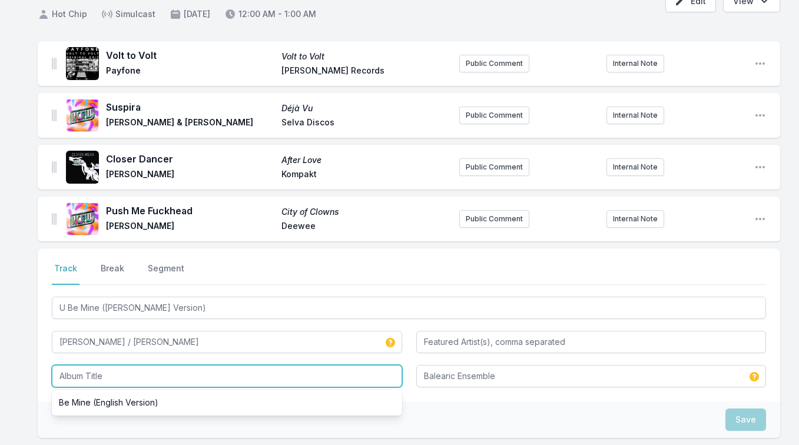
click at [138, 385] on input "Album Title" at bounding box center [227, 376] width 351 height 22
paste input "U Be Mine"
type input "U Be Mine"
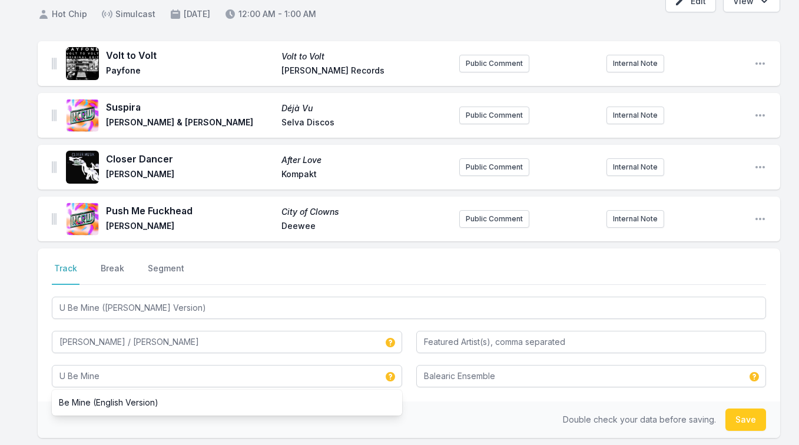
click at [334, 273] on nav "Track Break Segment" at bounding box center [409, 274] width 715 height 22
click at [742, 425] on button "Save" at bounding box center [746, 420] width 41 height 22
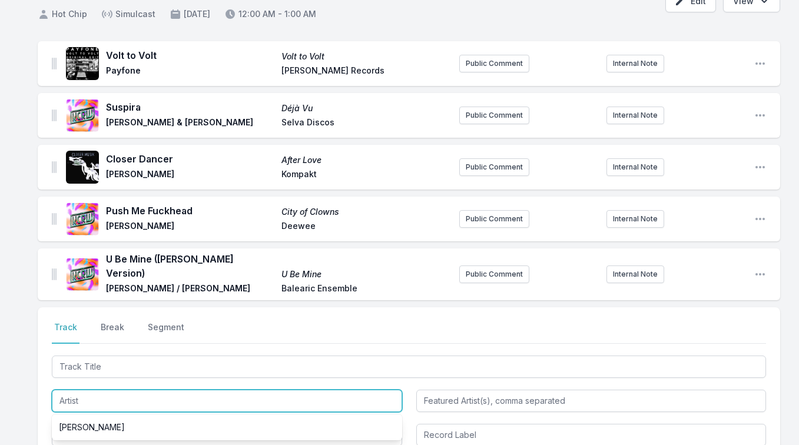
click at [127, 394] on input "Artist" at bounding box center [227, 401] width 351 height 22
type input "Radondo"
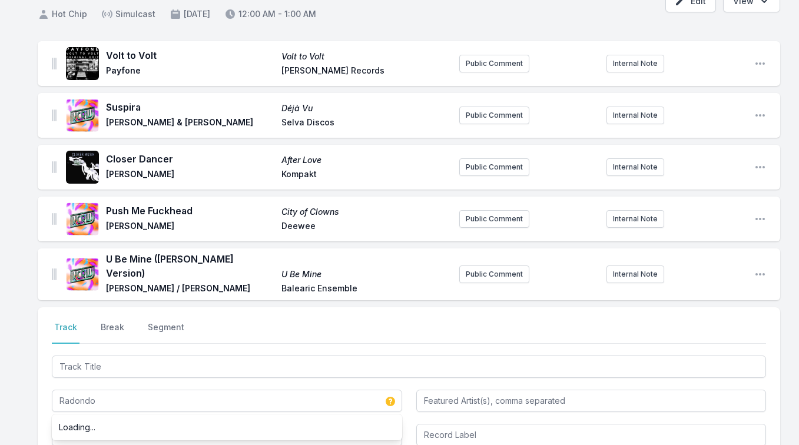
click at [31, 385] on div "Volt to Volt Volt to Volt Payfone Otis Records Public Comment Internal Note Ope…" at bounding box center [399, 325] width 799 height 569
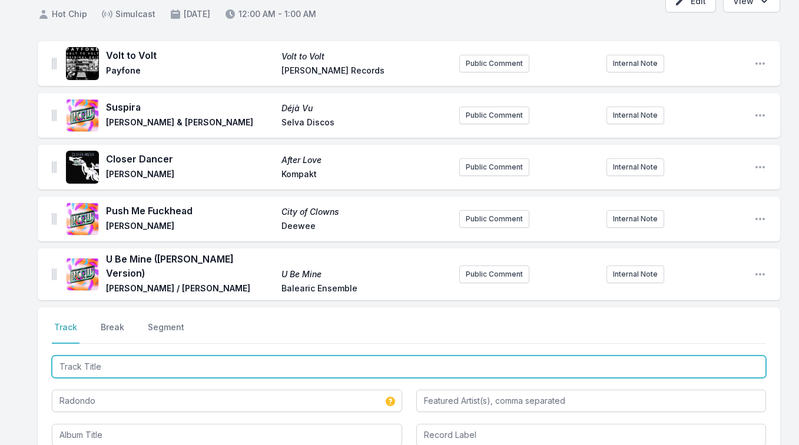
click at [153, 356] on input "Track Title" at bounding box center [409, 367] width 715 height 22
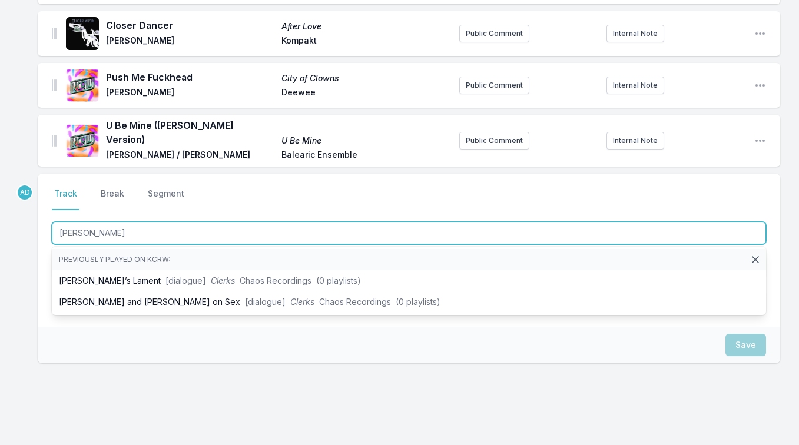
scroll to position [239, 0]
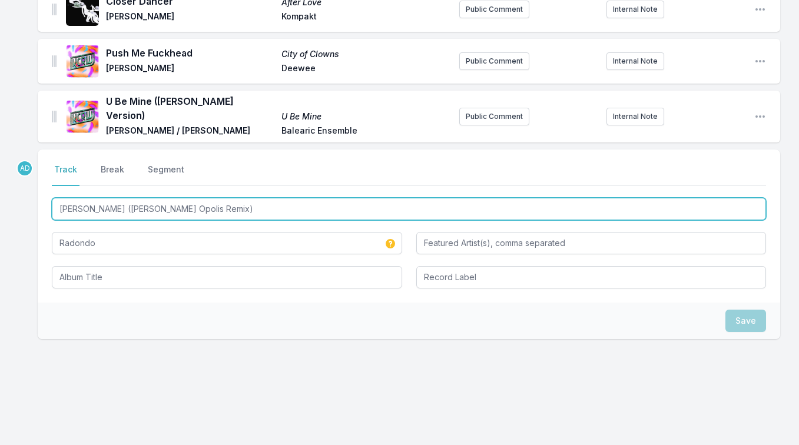
type input "Dante (Jex Opolis Remix)"
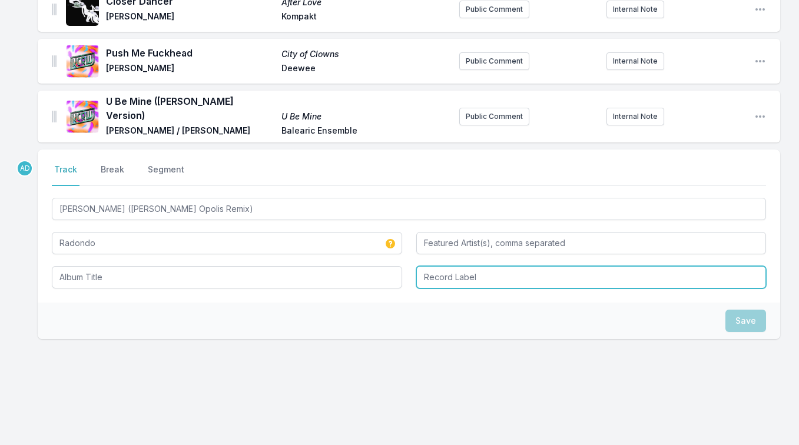
click at [451, 275] on input "Record Label" at bounding box center [592, 277] width 351 height 22
paste input "Loose Fit Records"
type input "Loose Fit Records"
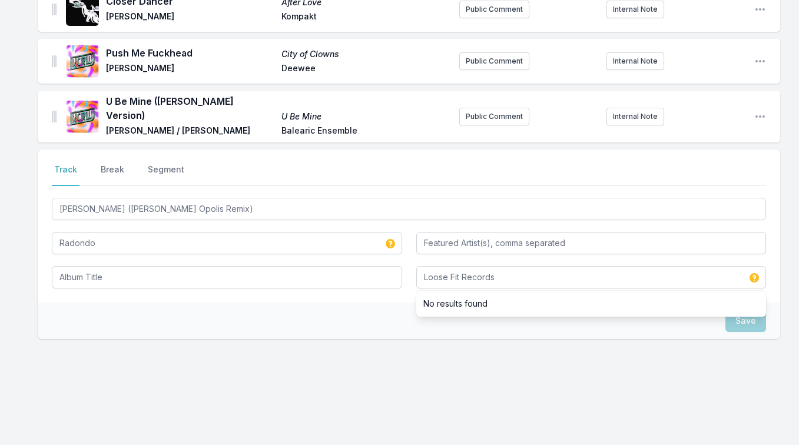
click at [353, 352] on div "Select a tab Track Break Segment Track Break Segment Dante (Jex Opolis Remix) R…" at bounding box center [409, 282] width 743 height 265
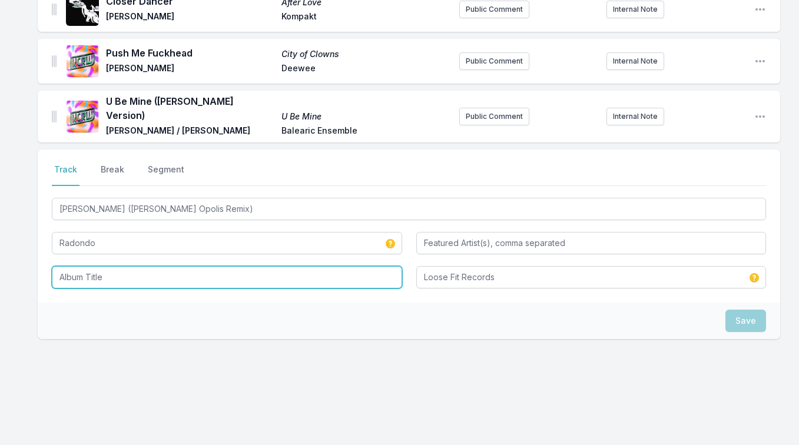
click at [220, 266] on input "Album Title" at bounding box center [227, 277] width 351 height 22
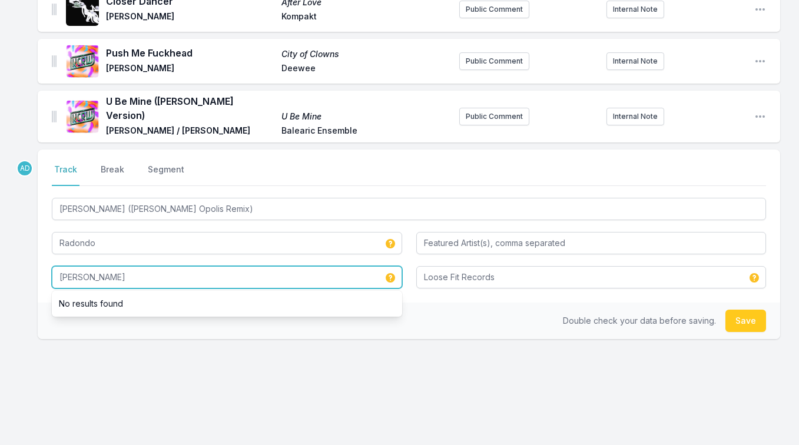
type input "Dante"
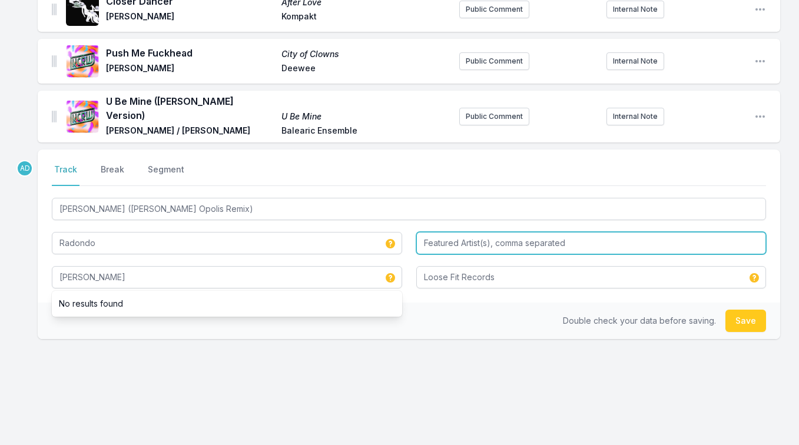
click at [457, 241] on input "Featured Artist(s), comma separated" at bounding box center [592, 243] width 351 height 22
type input "Jex Opolis"
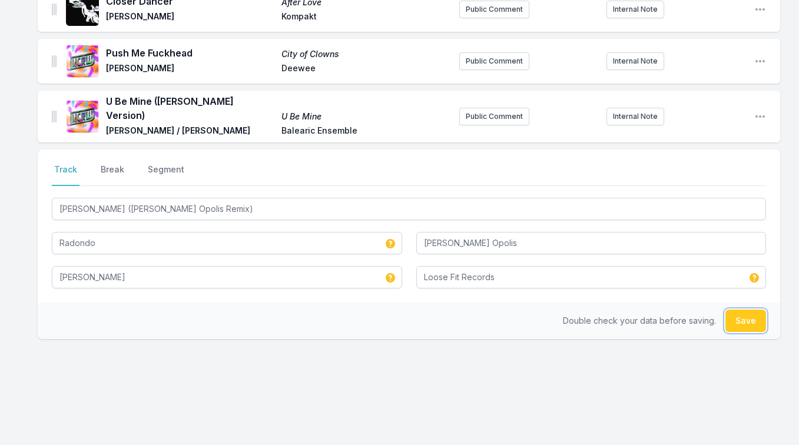
click at [742, 313] on button "Save" at bounding box center [746, 321] width 41 height 22
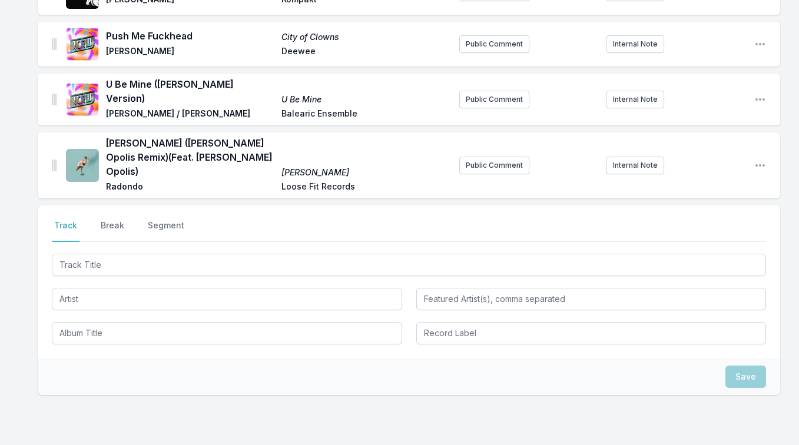
scroll to position [252, 0]
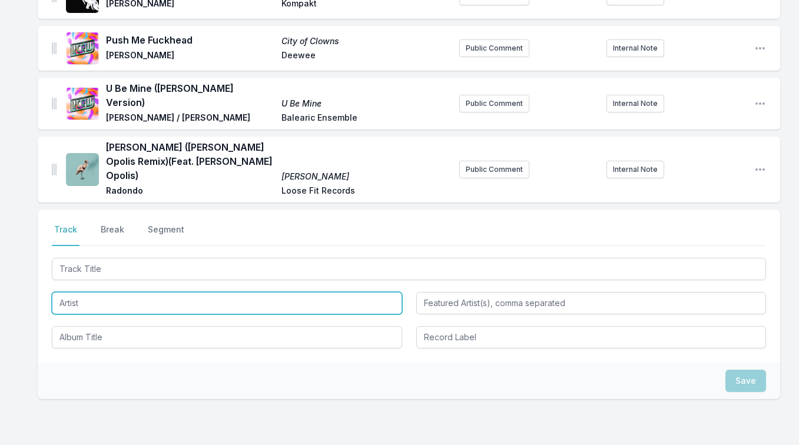
click at [125, 292] on input "Artist" at bounding box center [227, 303] width 351 height 22
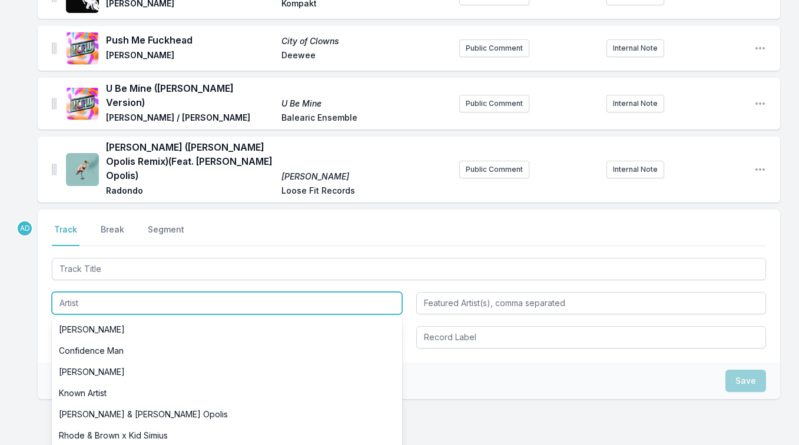
paste input "TaliaBle & Joe Goddard"
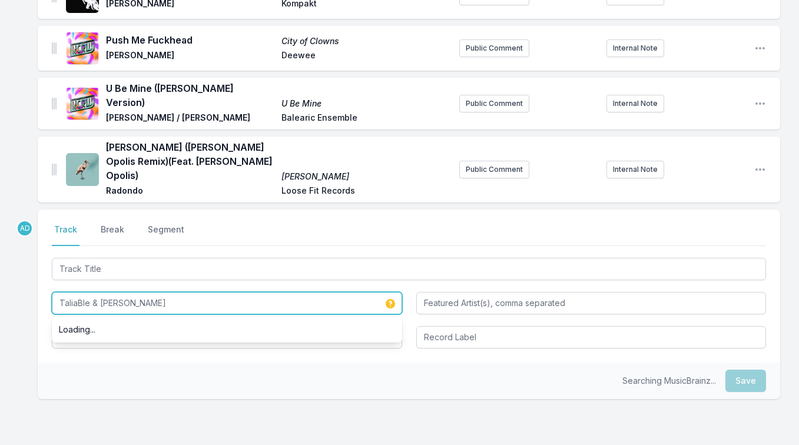
type input "TaliaBle & Joe Goddard"
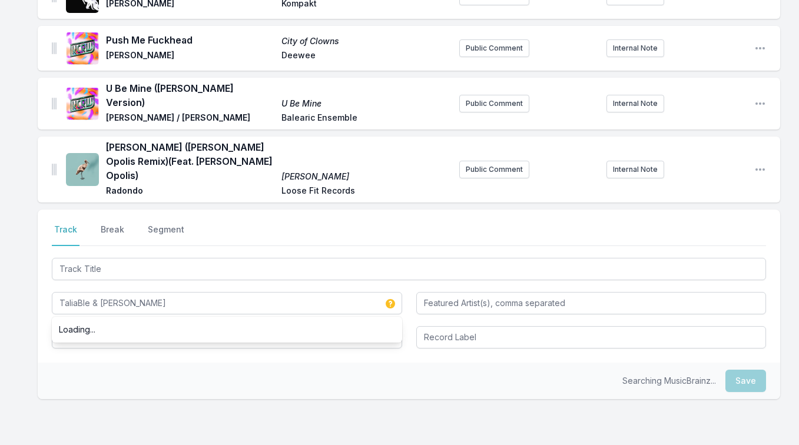
click at [37, 285] on div "Volt to Volt Volt to Volt Payfone Otis Records Public Comment Internal Note Ope…" at bounding box center [399, 191] width 799 height 642
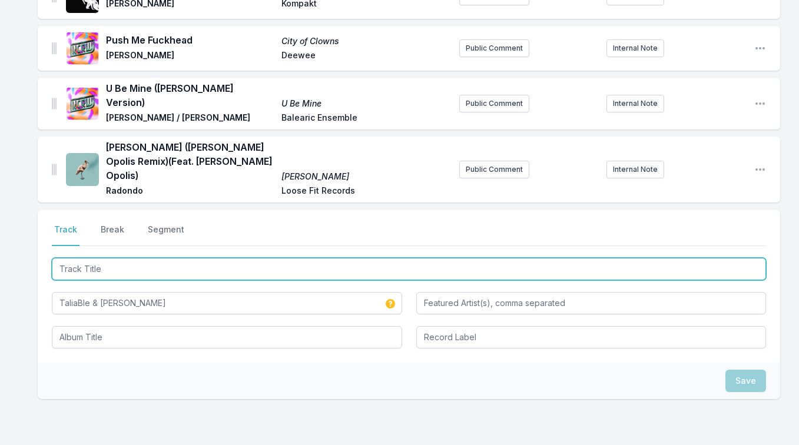
click at [146, 258] on input "Track Title" at bounding box center [409, 269] width 715 height 22
type input "Wizzy"
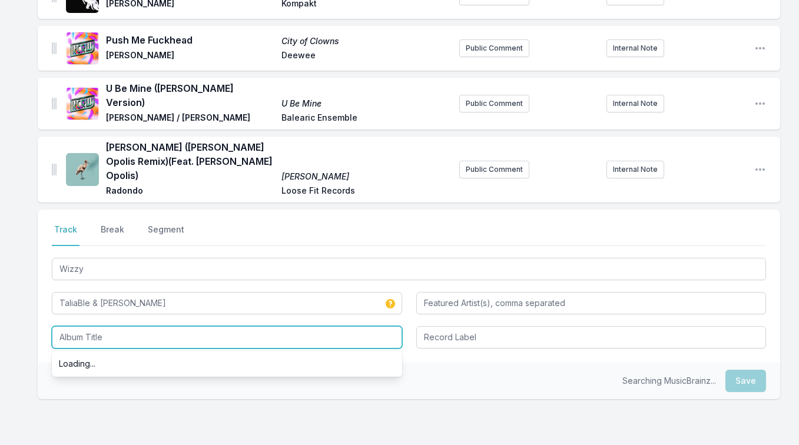
click at [126, 326] on input "Album Title" at bounding box center [227, 337] width 351 height 22
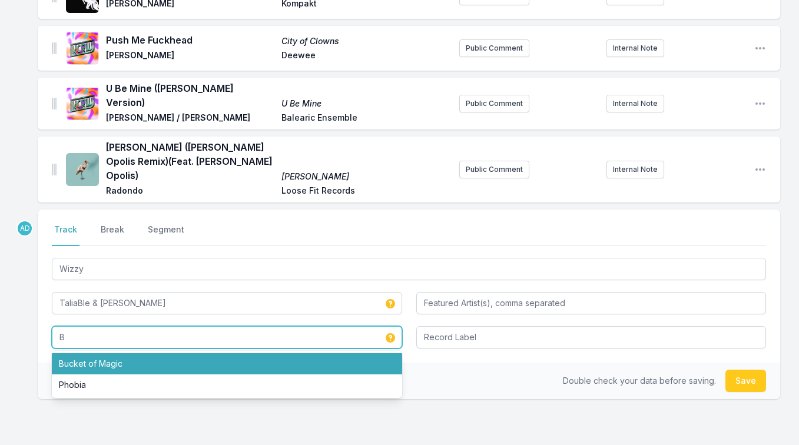
click at [118, 353] on li "Bucket of Magic" at bounding box center [227, 363] width 351 height 21
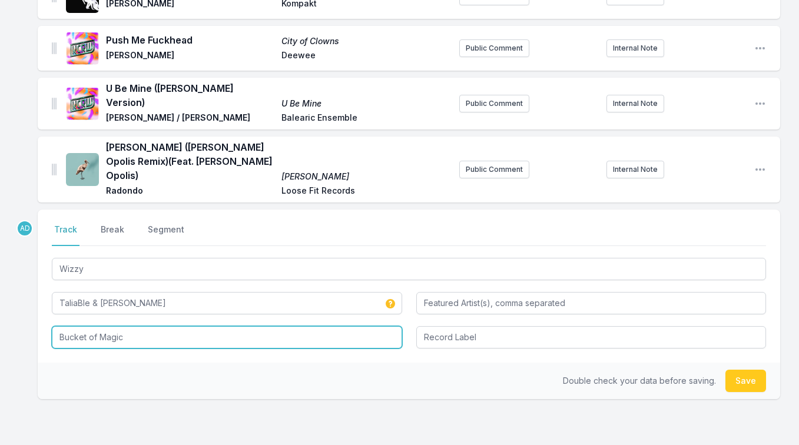
type input "Bucket of Magic"
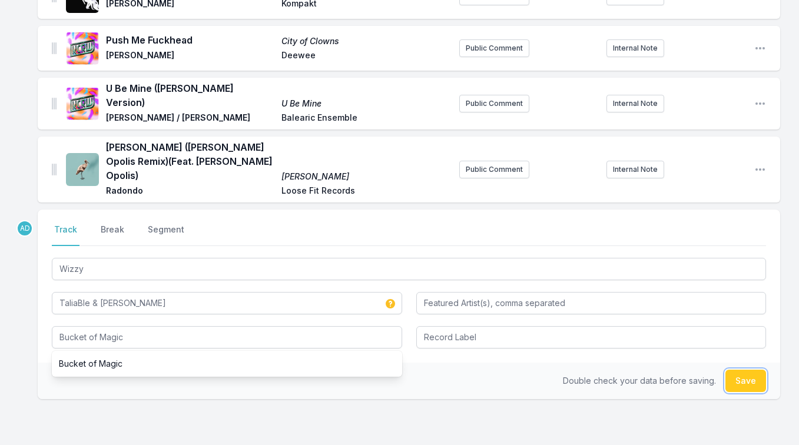
click at [736, 370] on button "Save" at bounding box center [746, 381] width 41 height 22
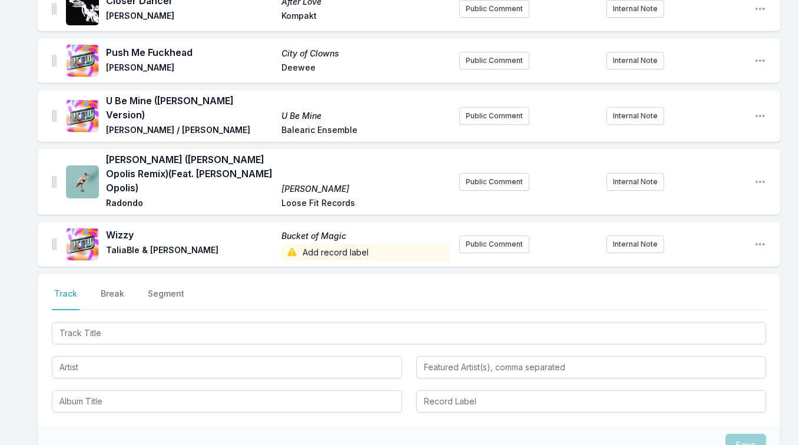
scroll to position [0, 0]
